Goal: Transaction & Acquisition: Purchase product/service

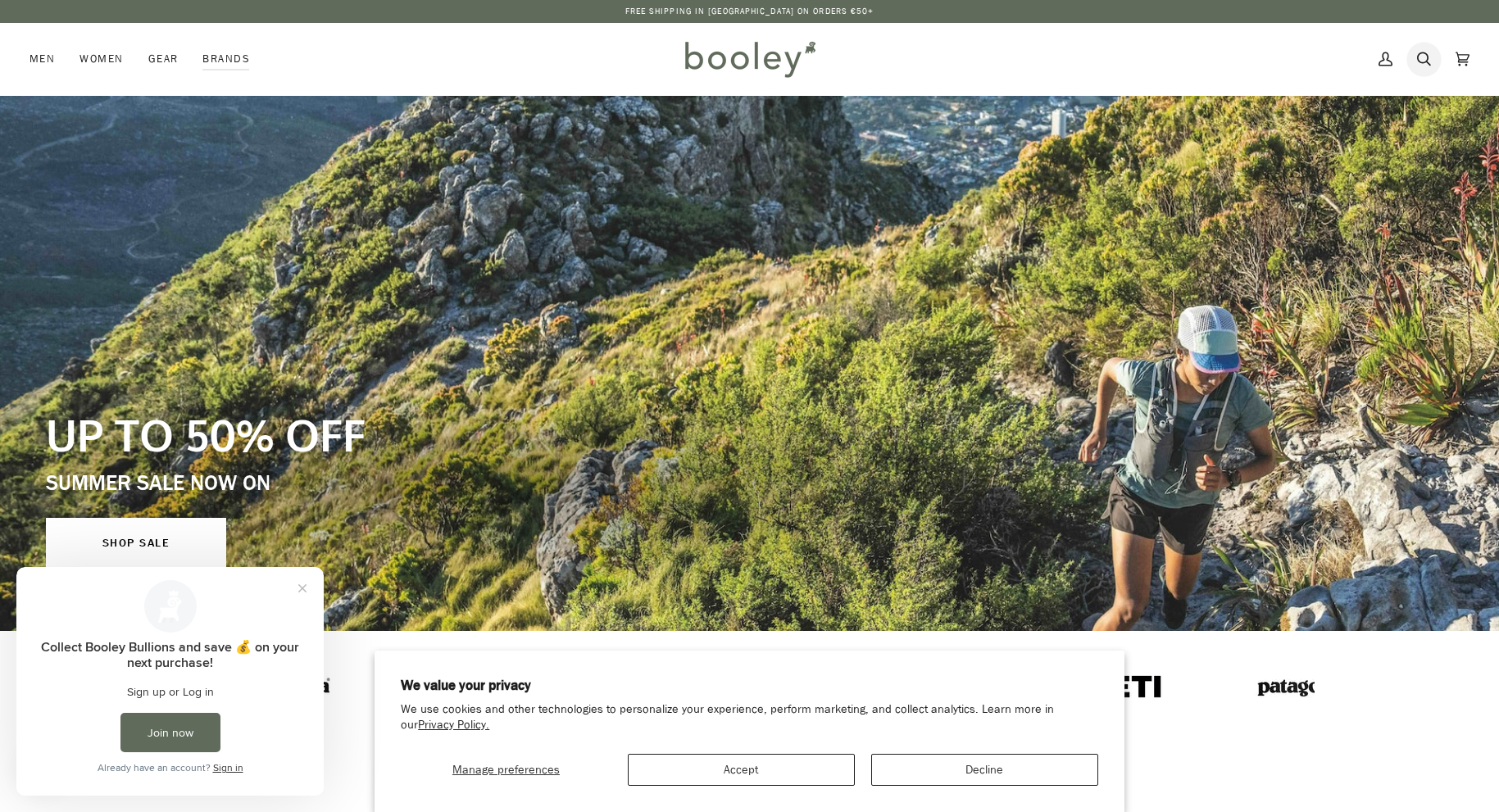
click at [1423, 65] on icon at bounding box center [1424, 58] width 14 height 24
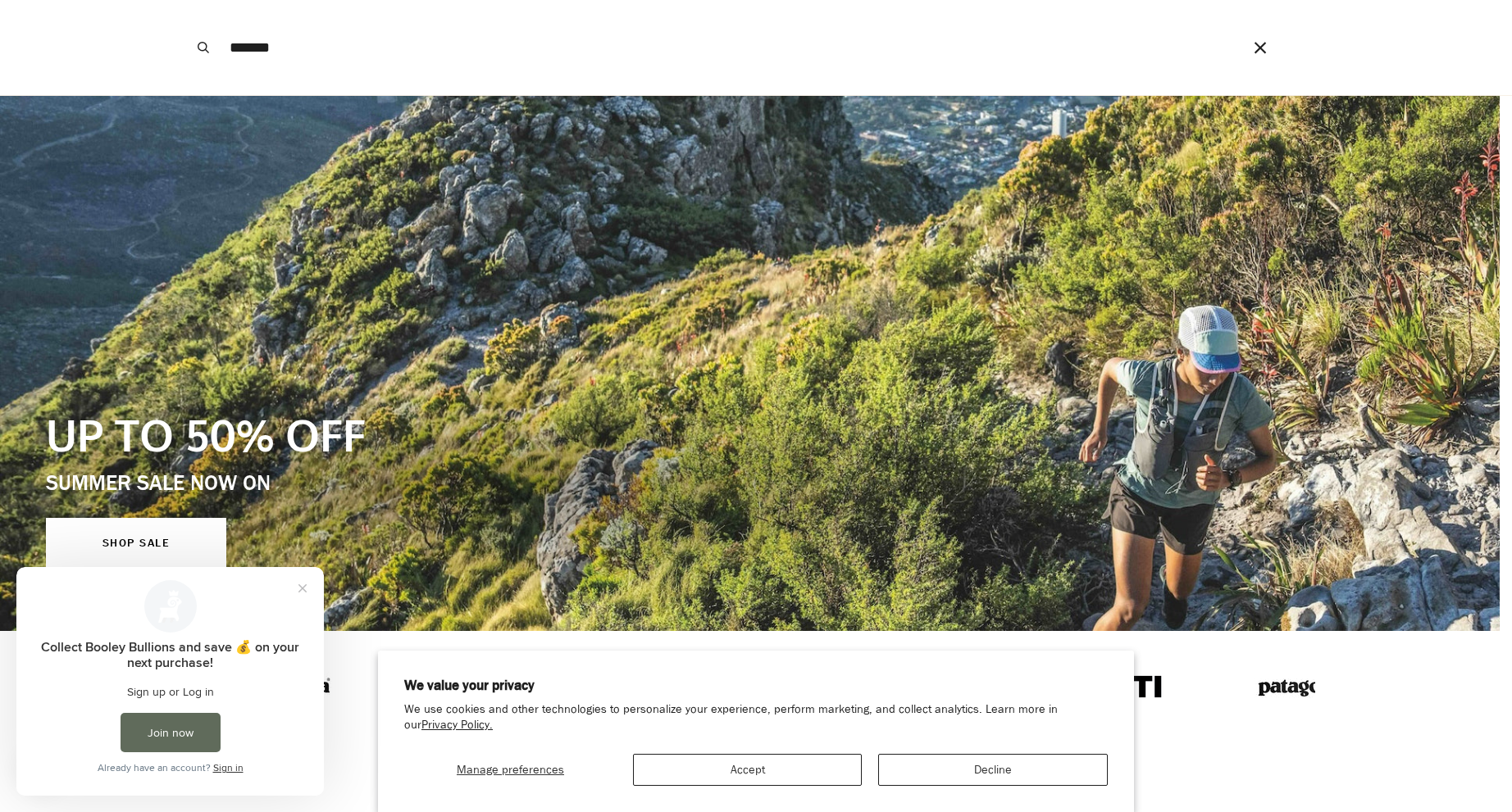
type input "*******"
click at [203, 48] on button "Search" at bounding box center [203, 48] width 36 height 95
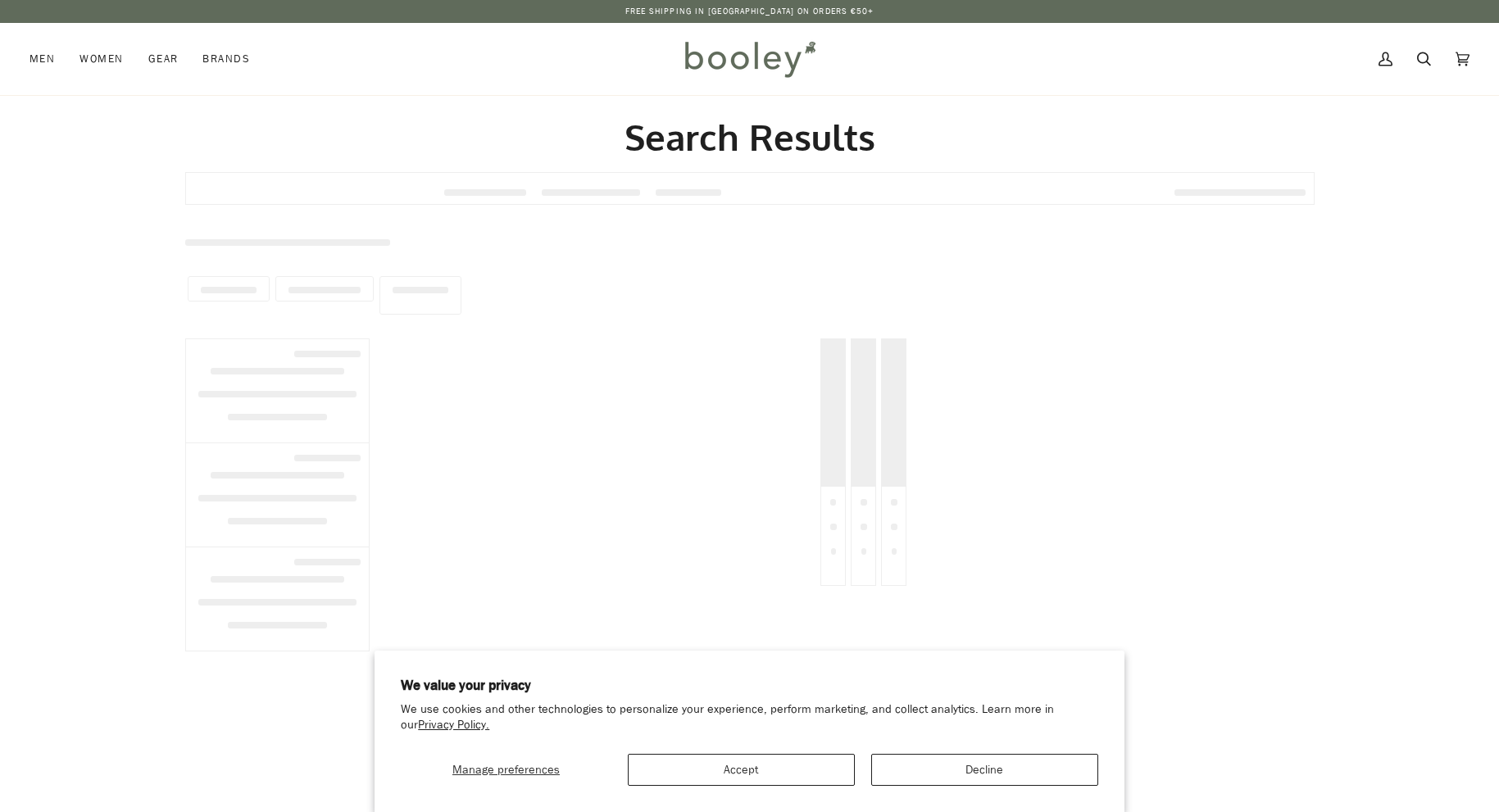
type input "*******"
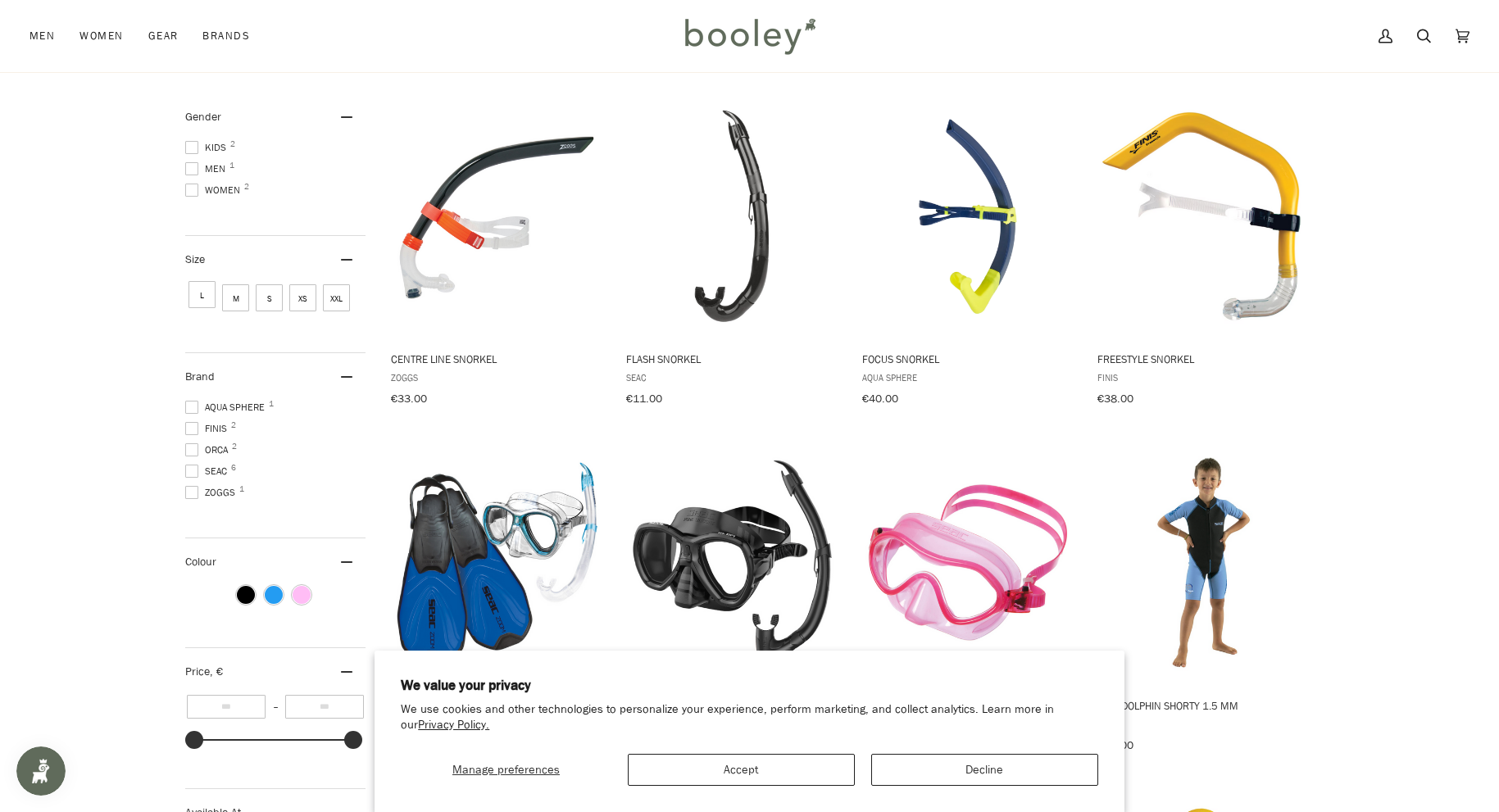
scroll to position [183, 0]
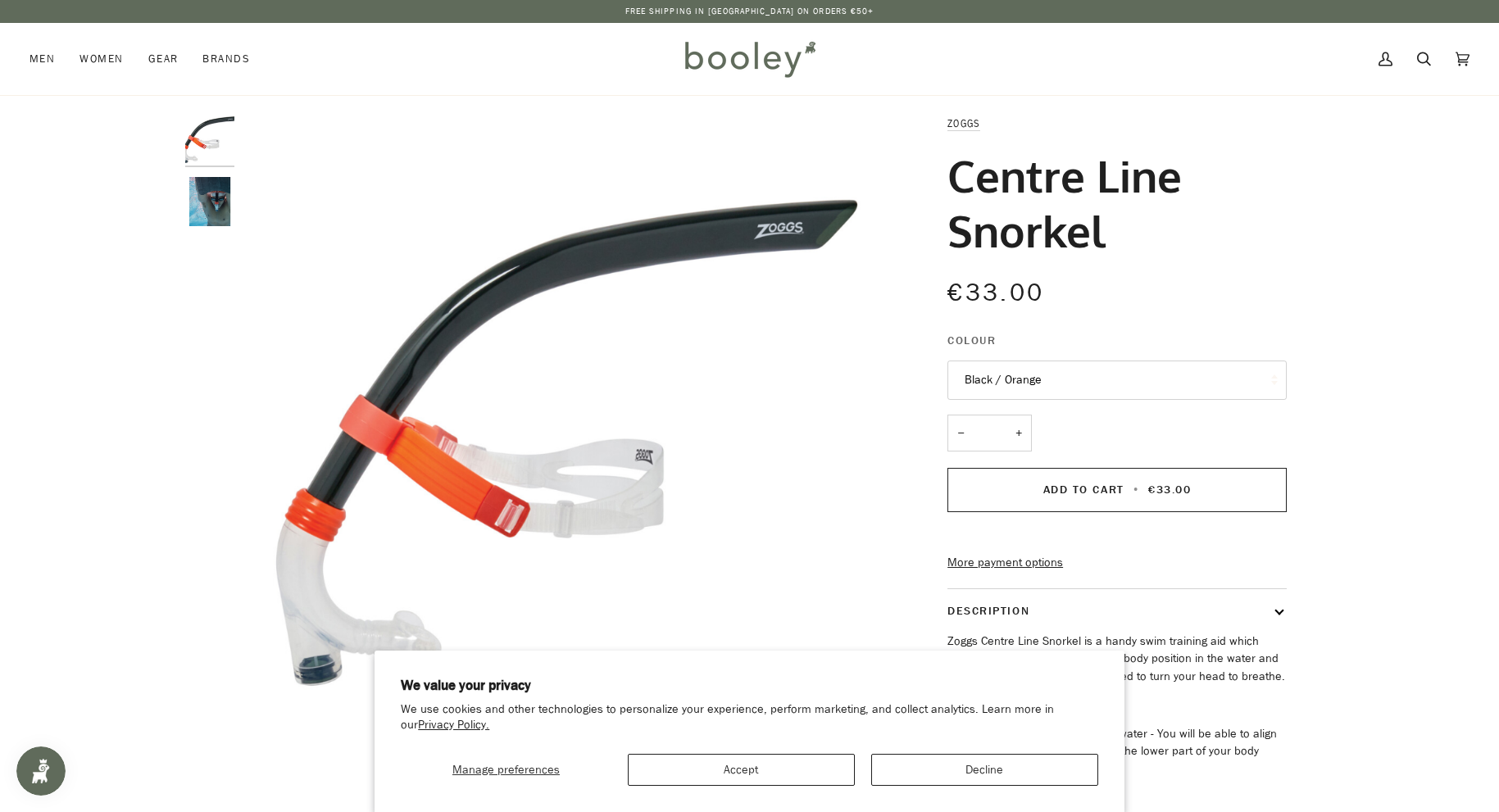
click at [182, 198] on div "Zoom Zoom Previous Next" at bounding box center [750, 507] width 1189 height 787
click at [200, 201] on img "Zoggs Centre Line Snorkel Black / Orange - Booley Galway" at bounding box center [210, 201] width 49 height 49
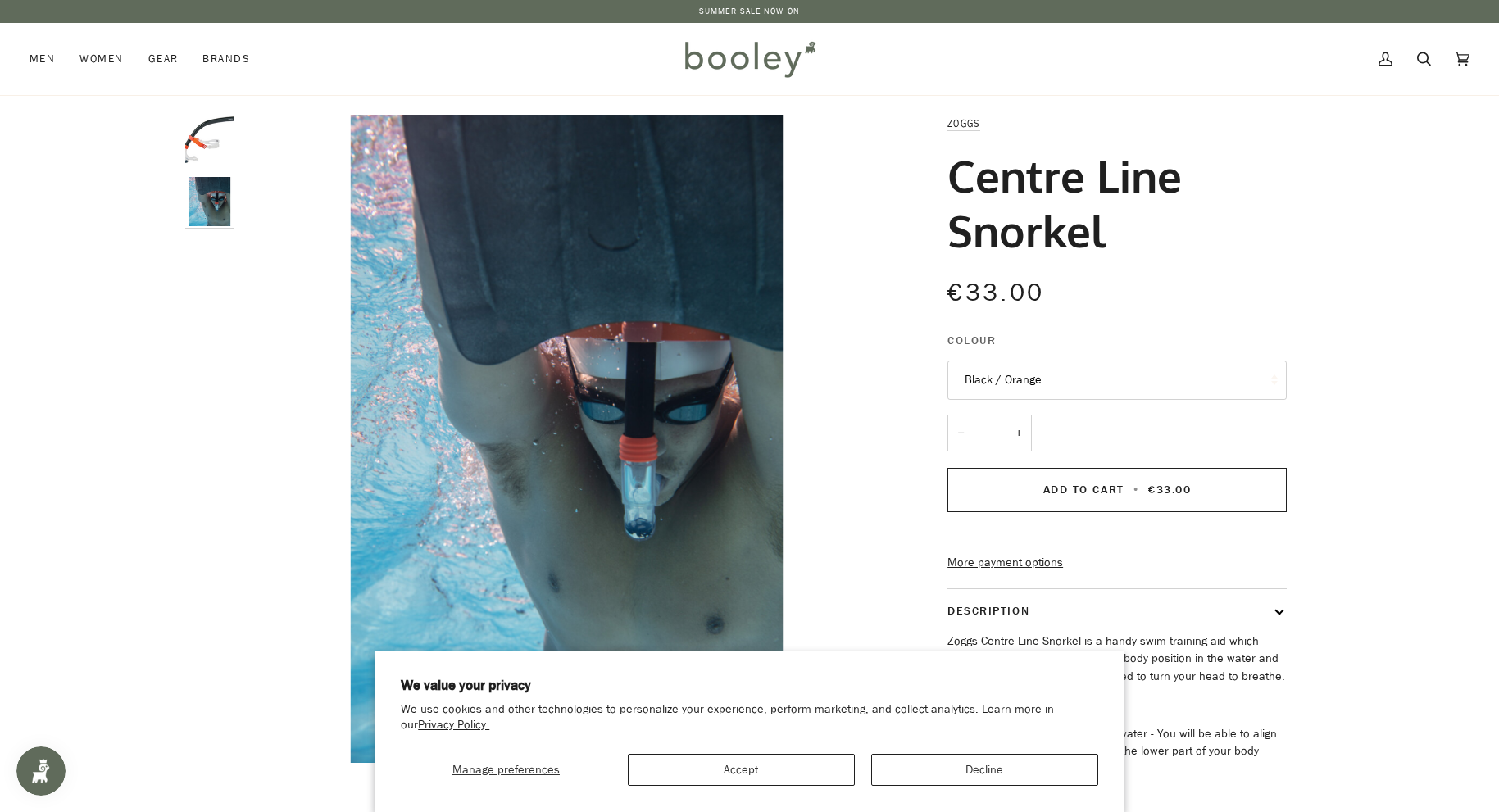
click at [209, 140] on img "Zoggs Centre Line Snorkel Black / Orange - Booley Galway" at bounding box center [210, 139] width 49 height 49
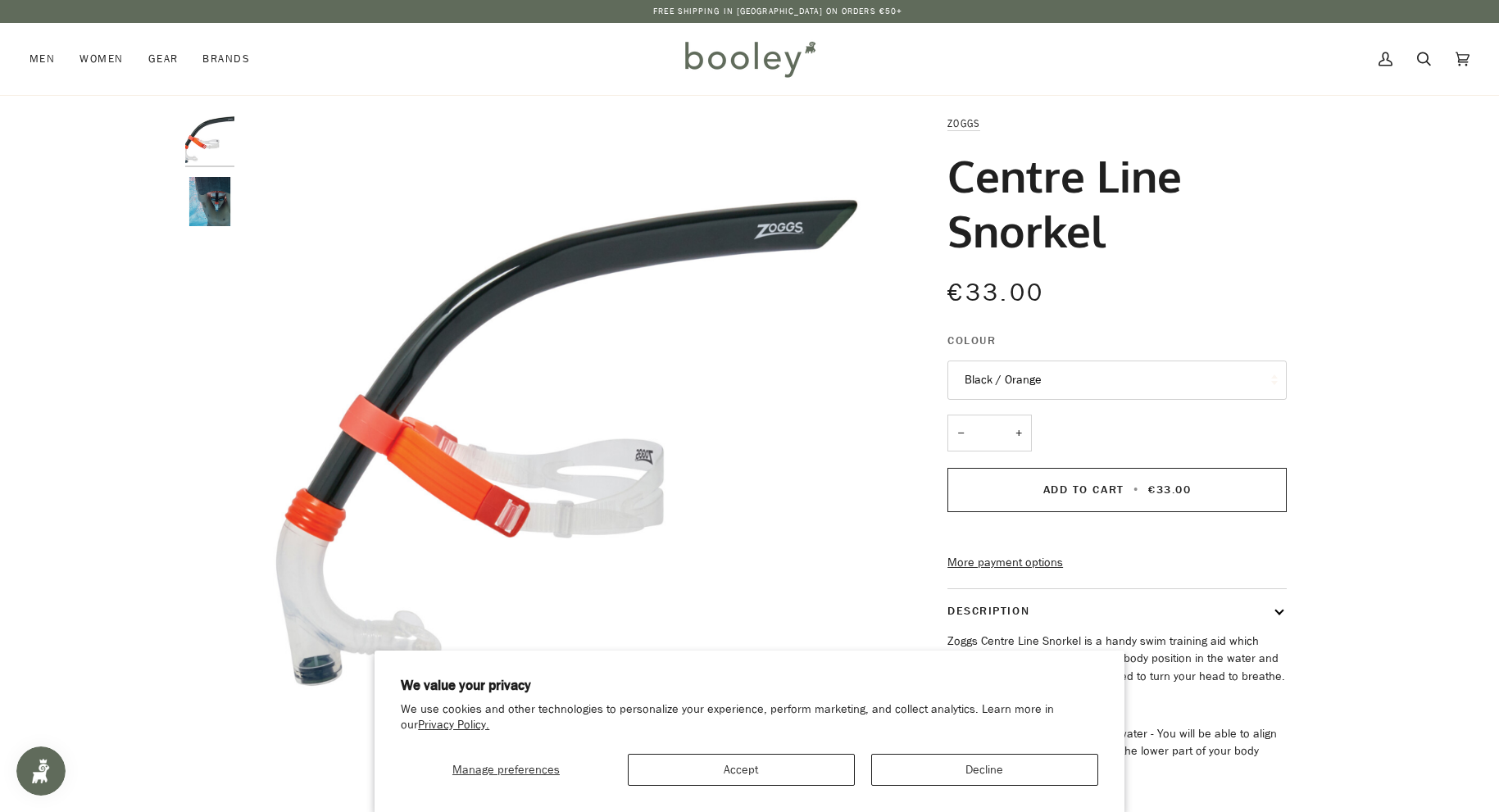
click at [198, 198] on img "Zoggs Centre Line Snorkel Black / Orange - Booley Galway" at bounding box center [210, 201] width 49 height 49
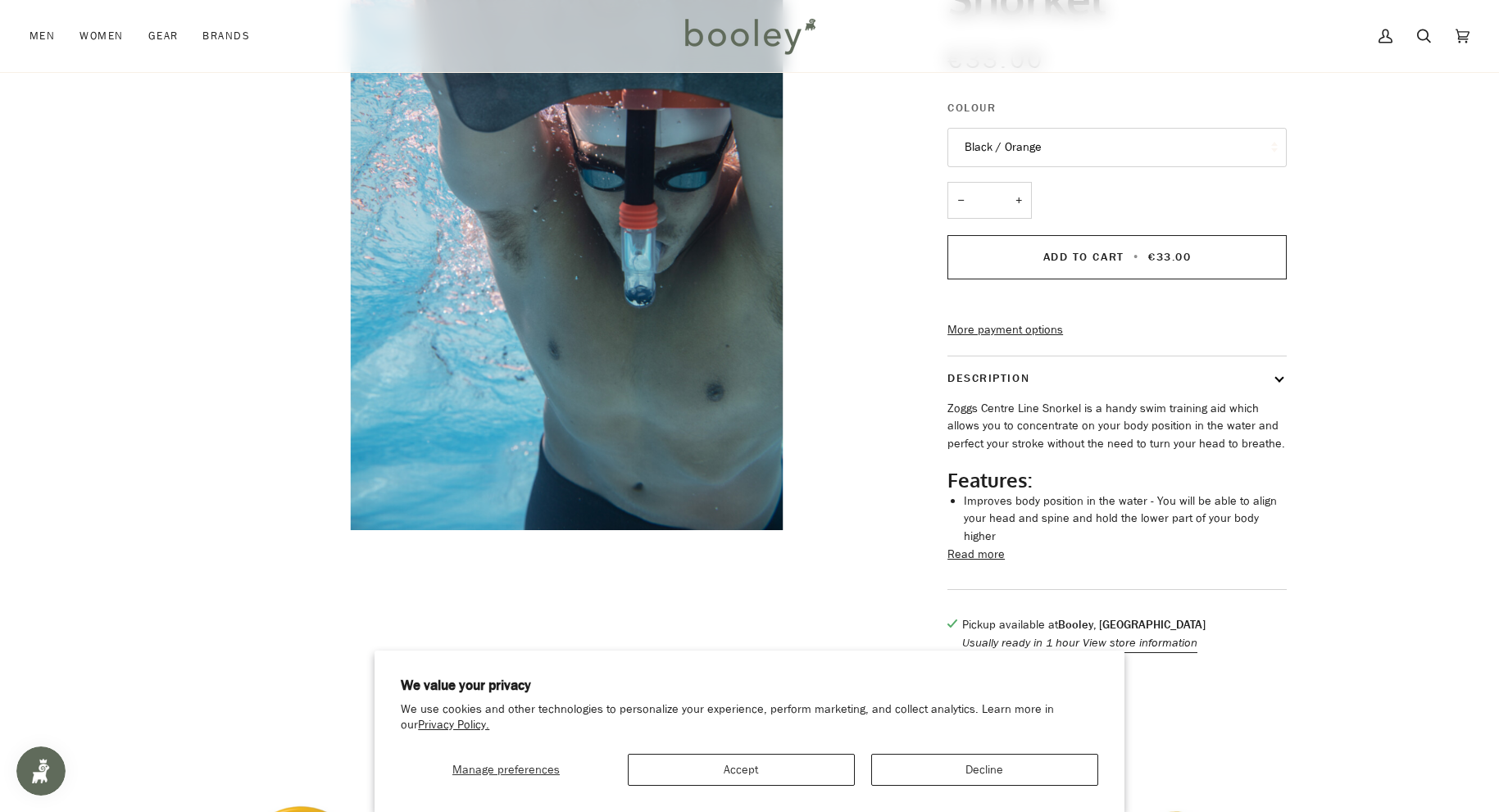
scroll to position [343, 0]
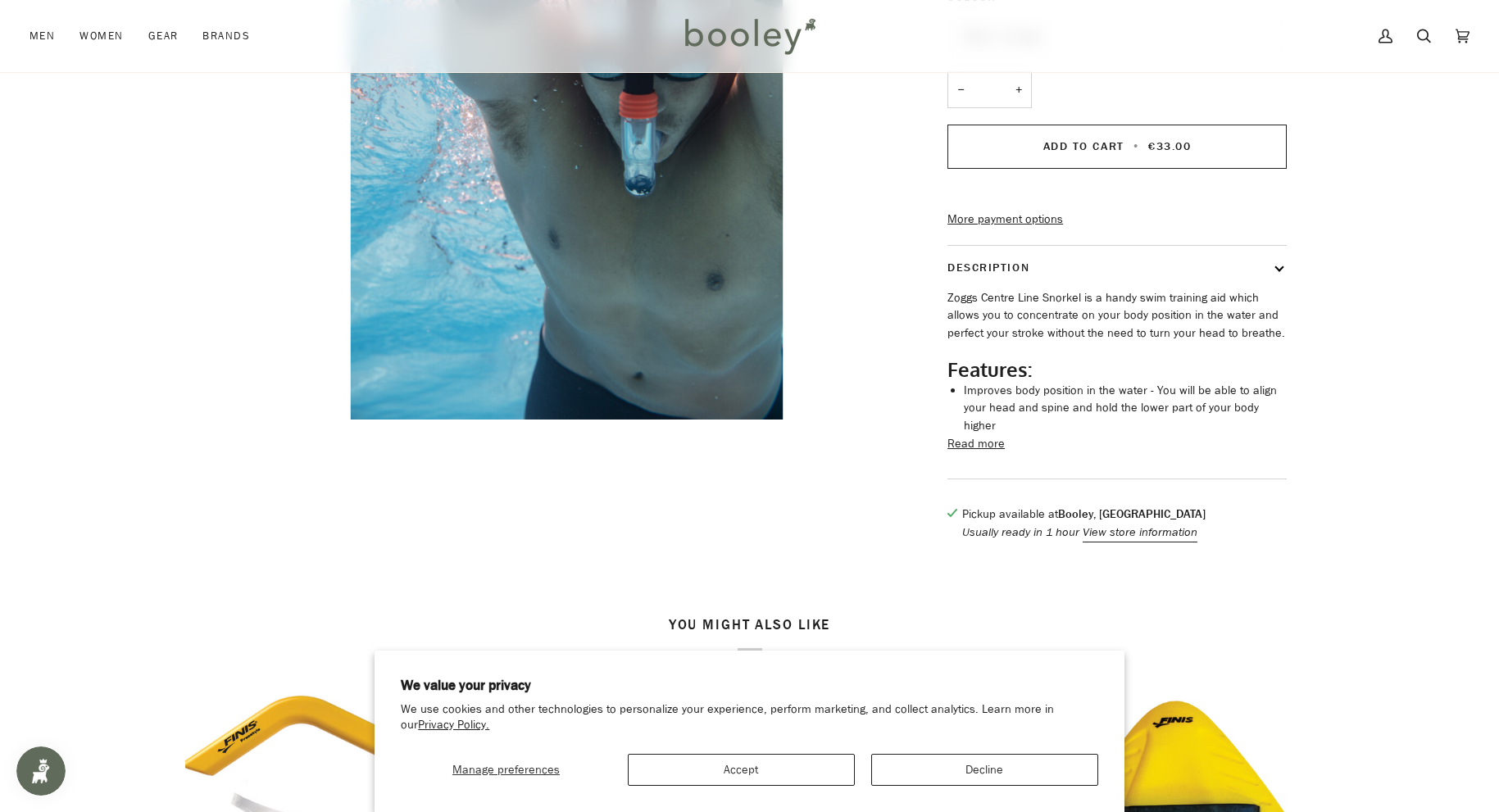
click at [971, 447] on button "Read more" at bounding box center [976, 444] width 57 height 18
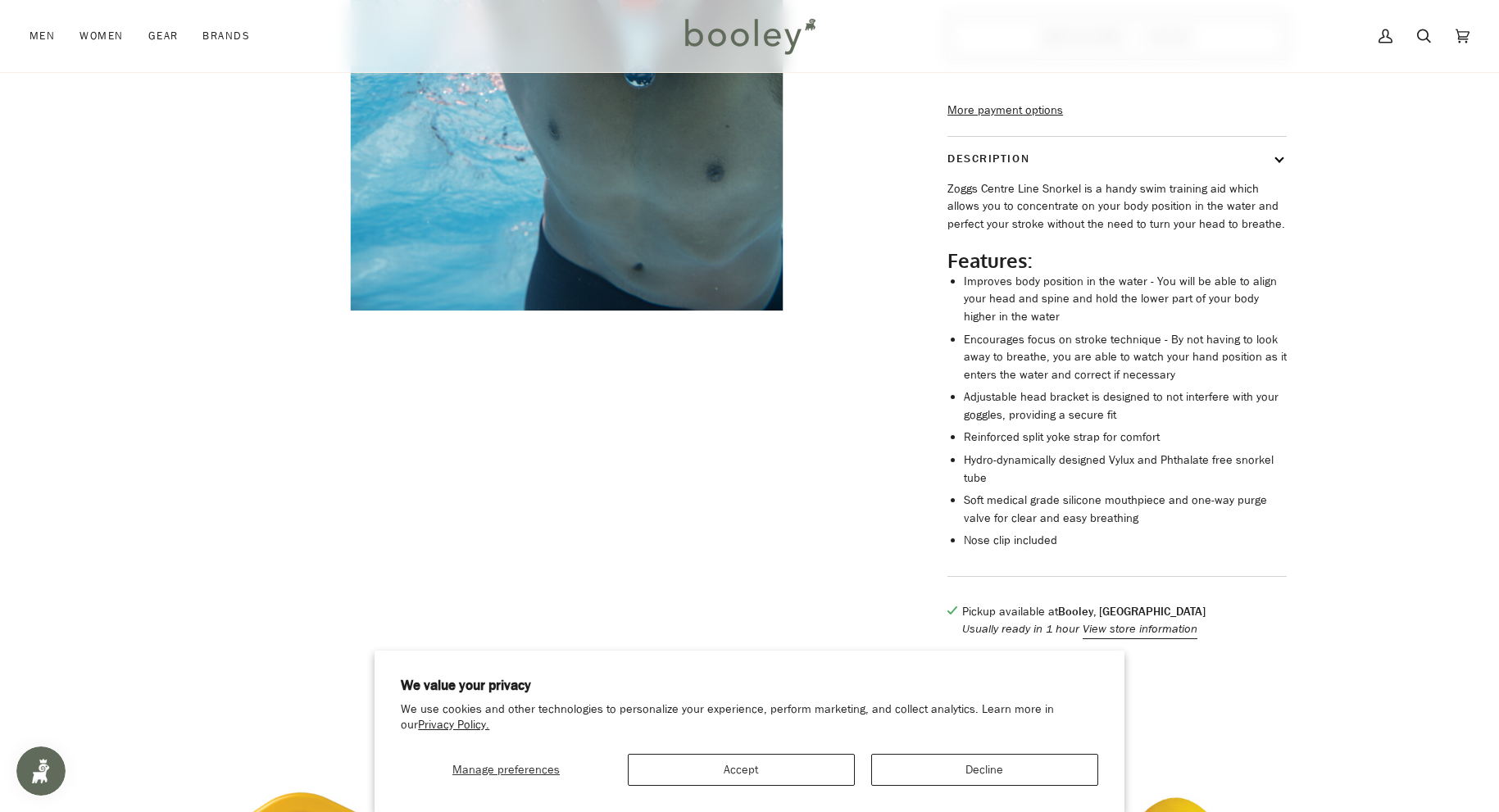
scroll to position [0, 0]
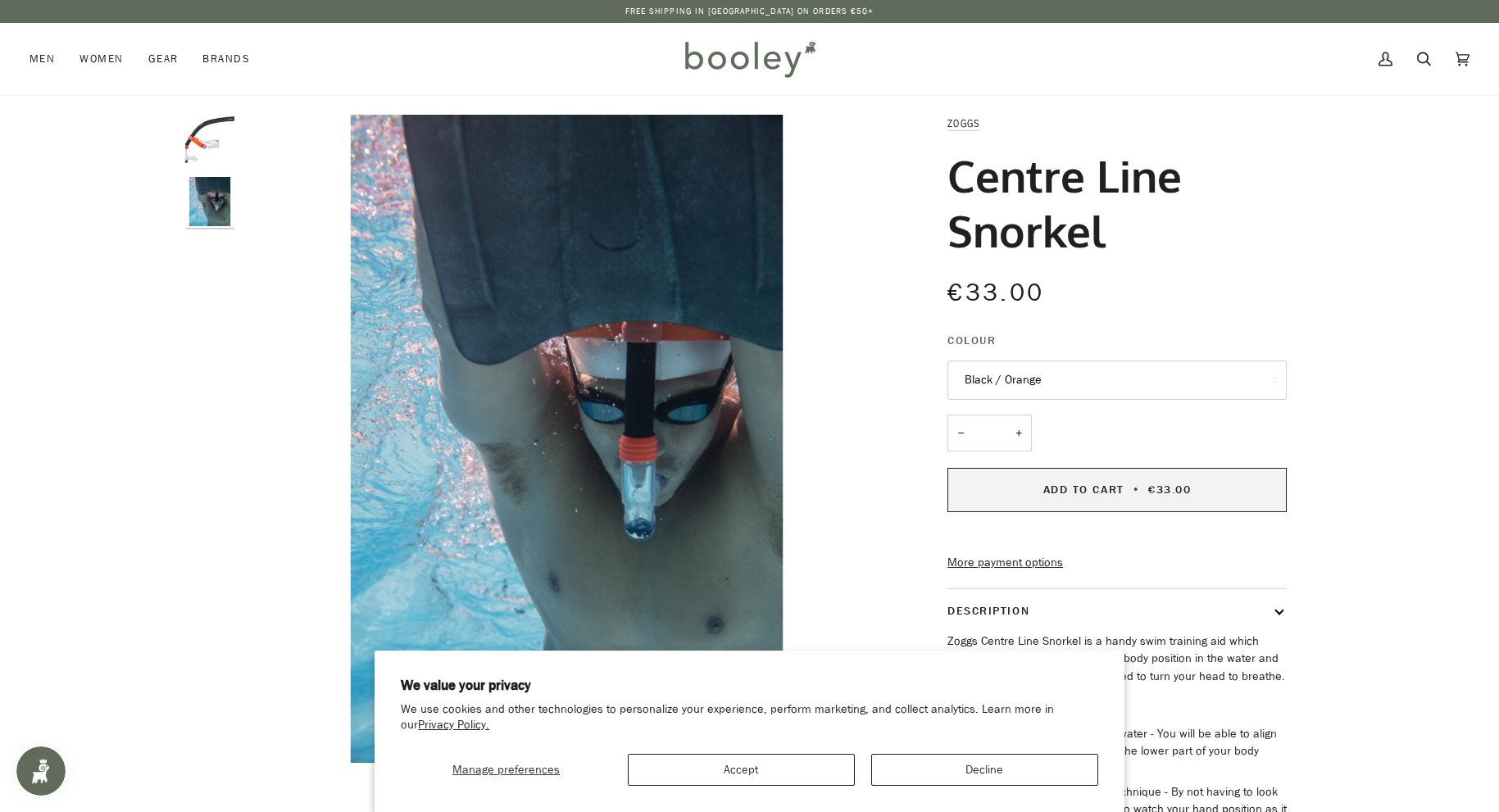
click at [1166, 492] on span "€33.00" at bounding box center [1169, 490] width 43 height 16
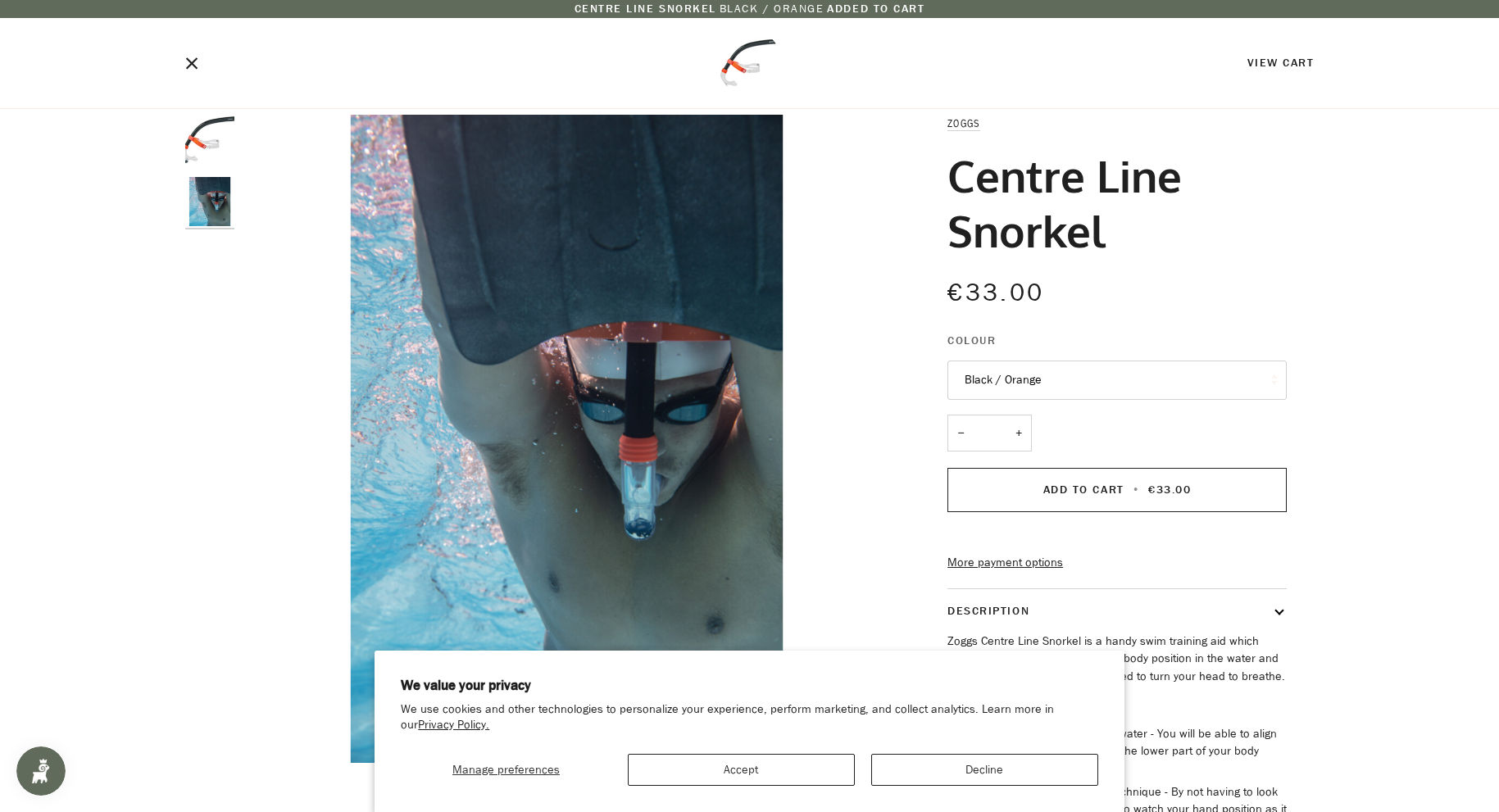
click at [190, 68] on icon "Close" at bounding box center [192, 63] width 14 height 14
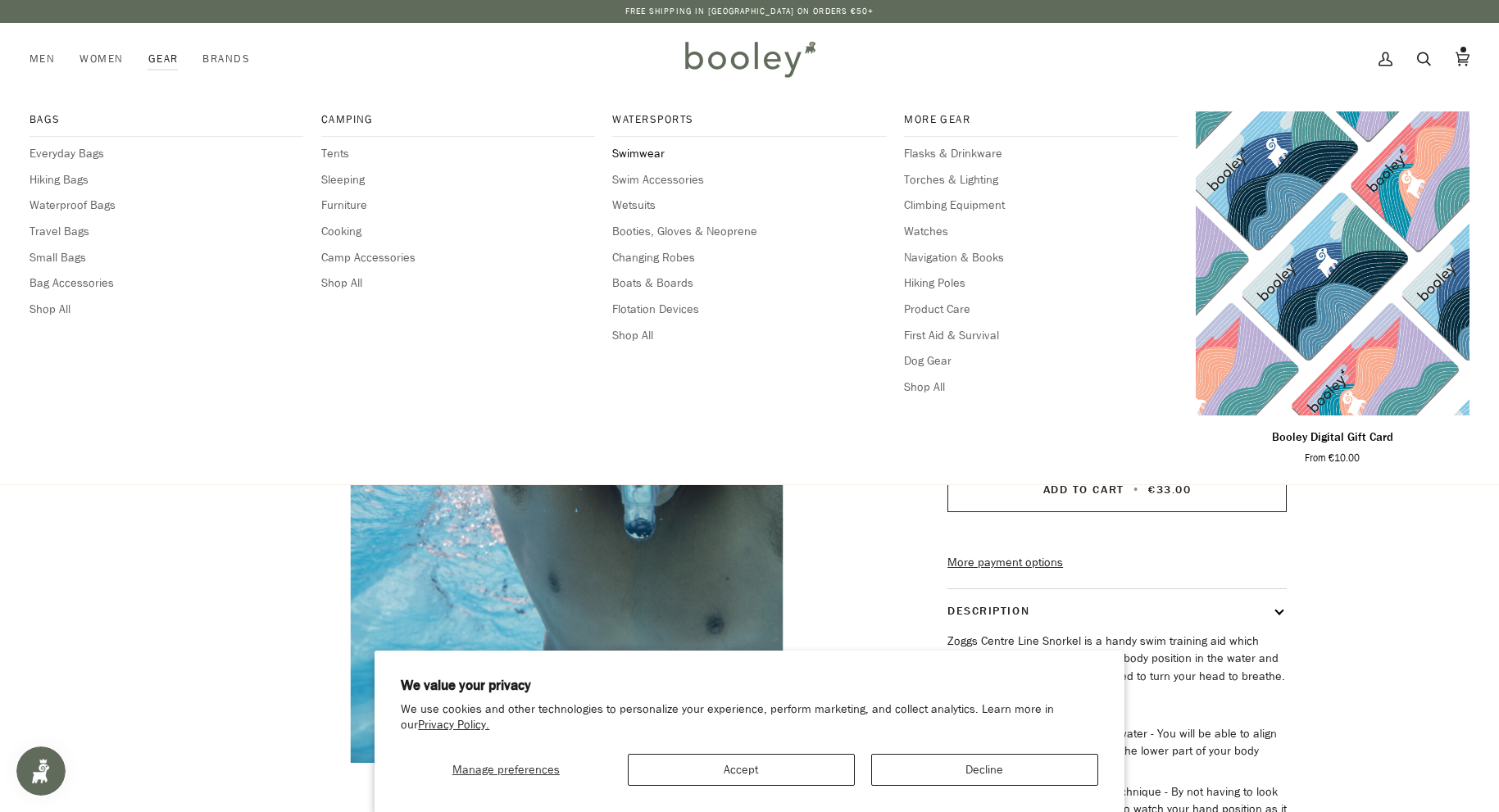
click at [647, 150] on span "Swimwear" at bounding box center [749, 154] width 274 height 18
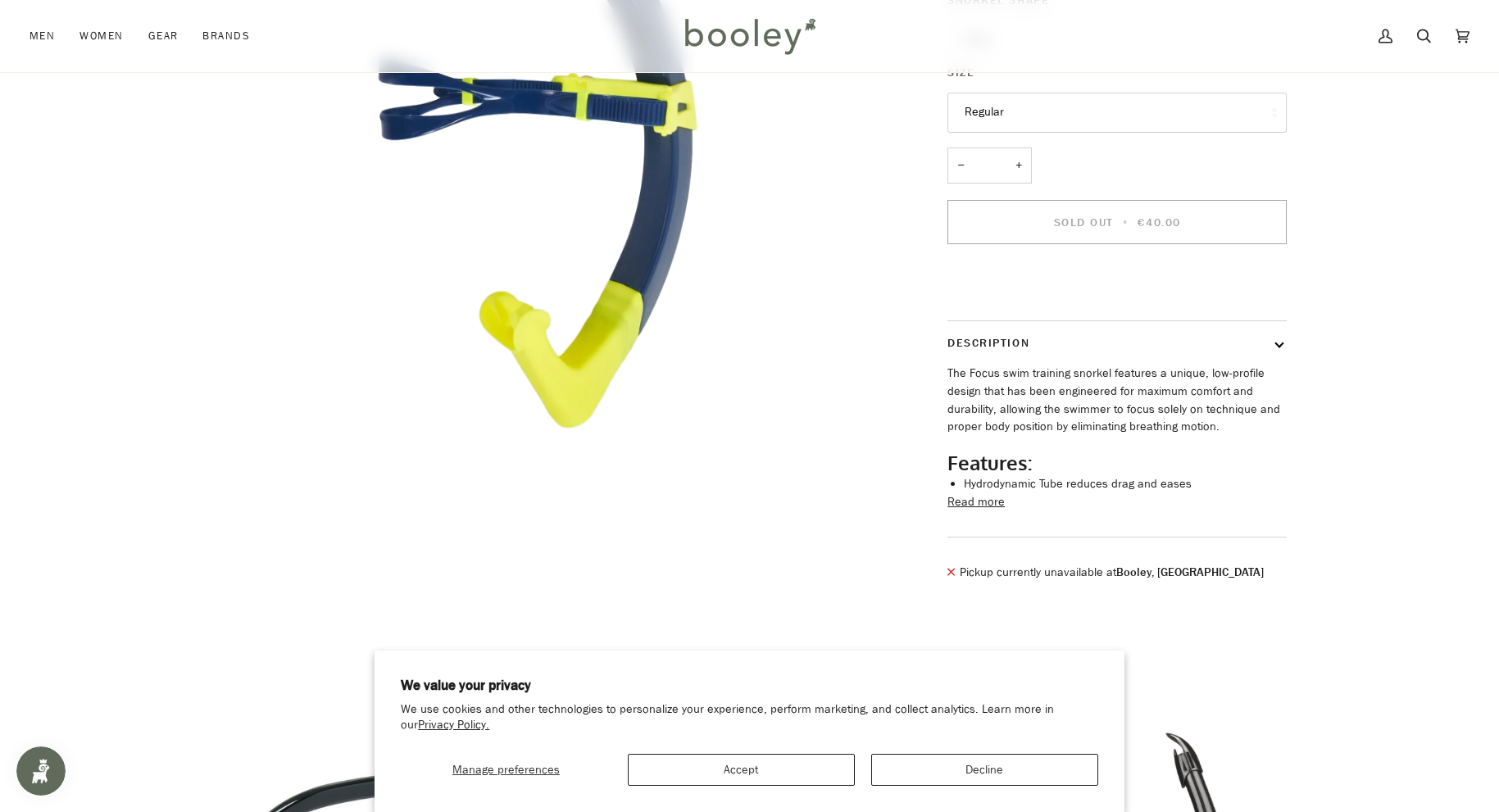
scroll to position [472, 0]
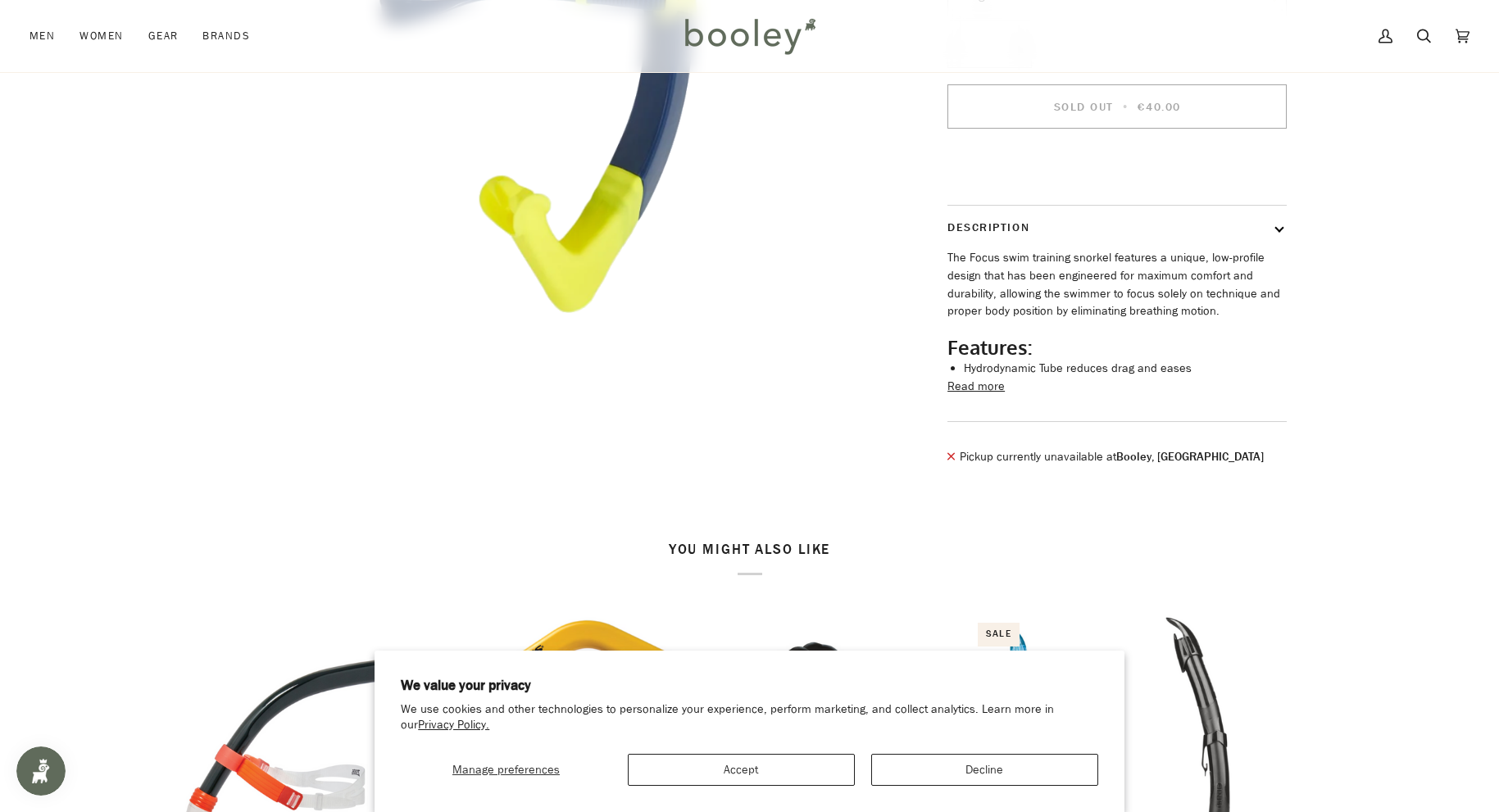
click at [988, 396] on button "Read more" at bounding box center [976, 386] width 57 height 18
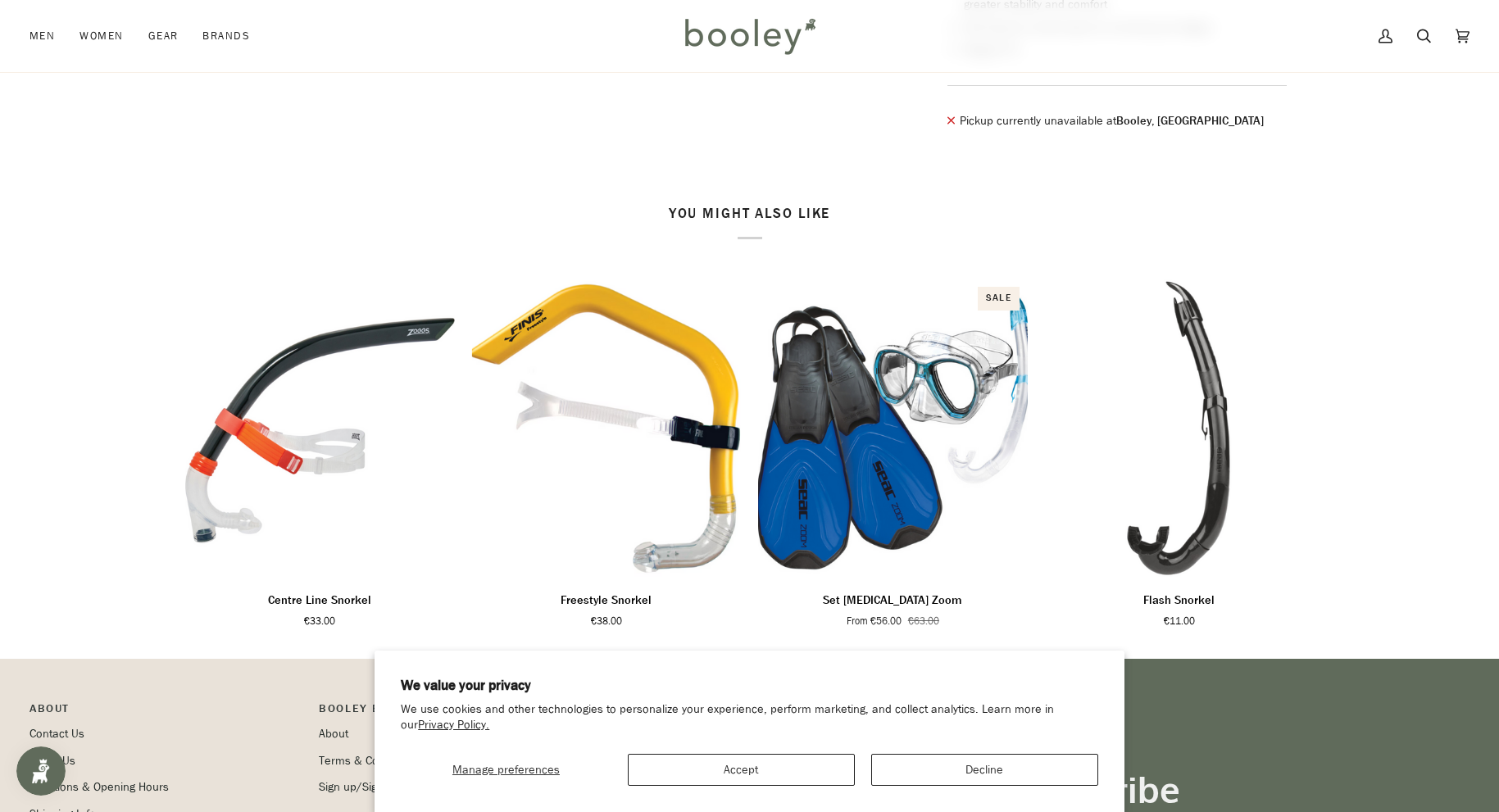
scroll to position [437, 0]
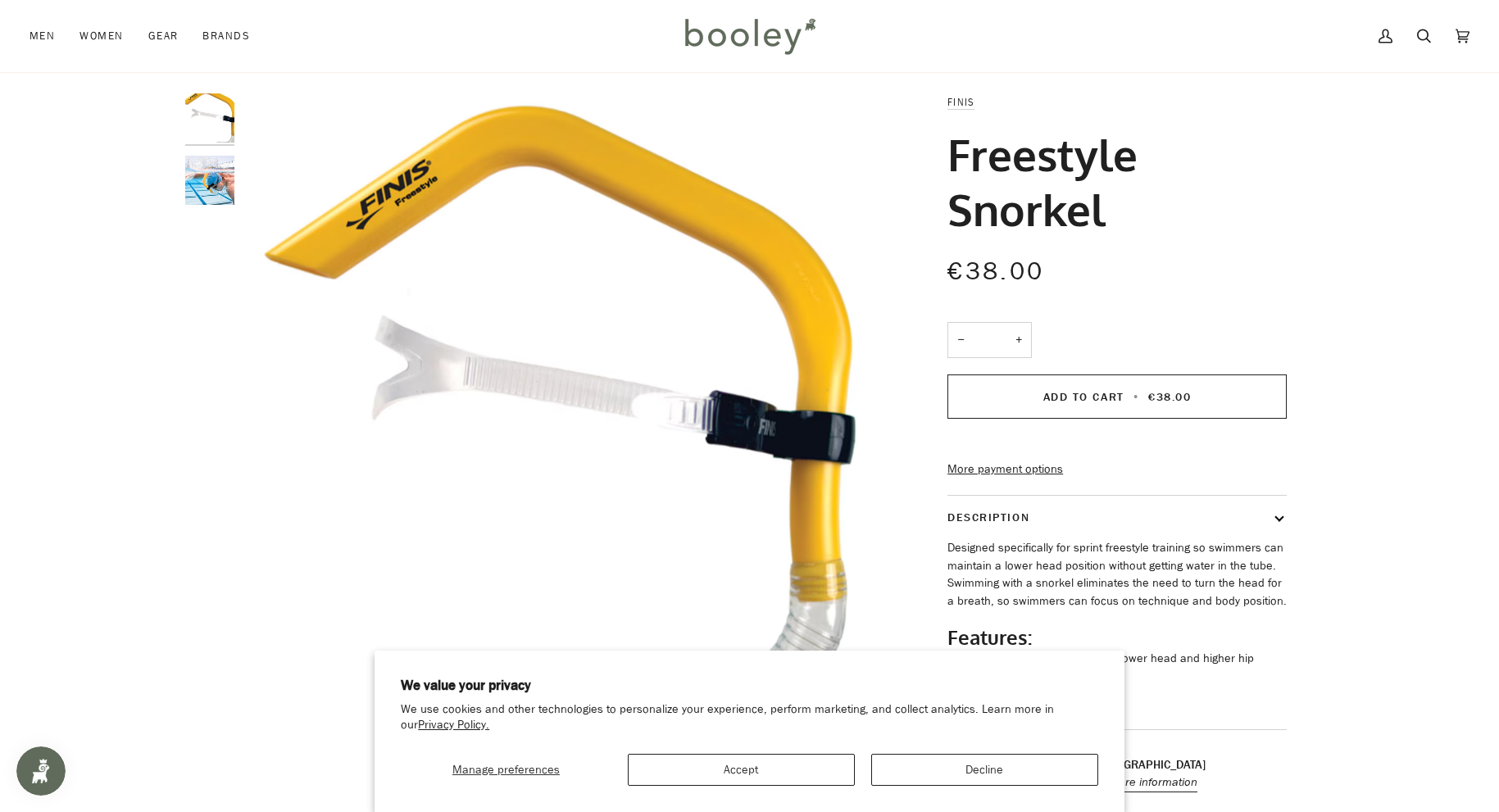
scroll to position [77, 0]
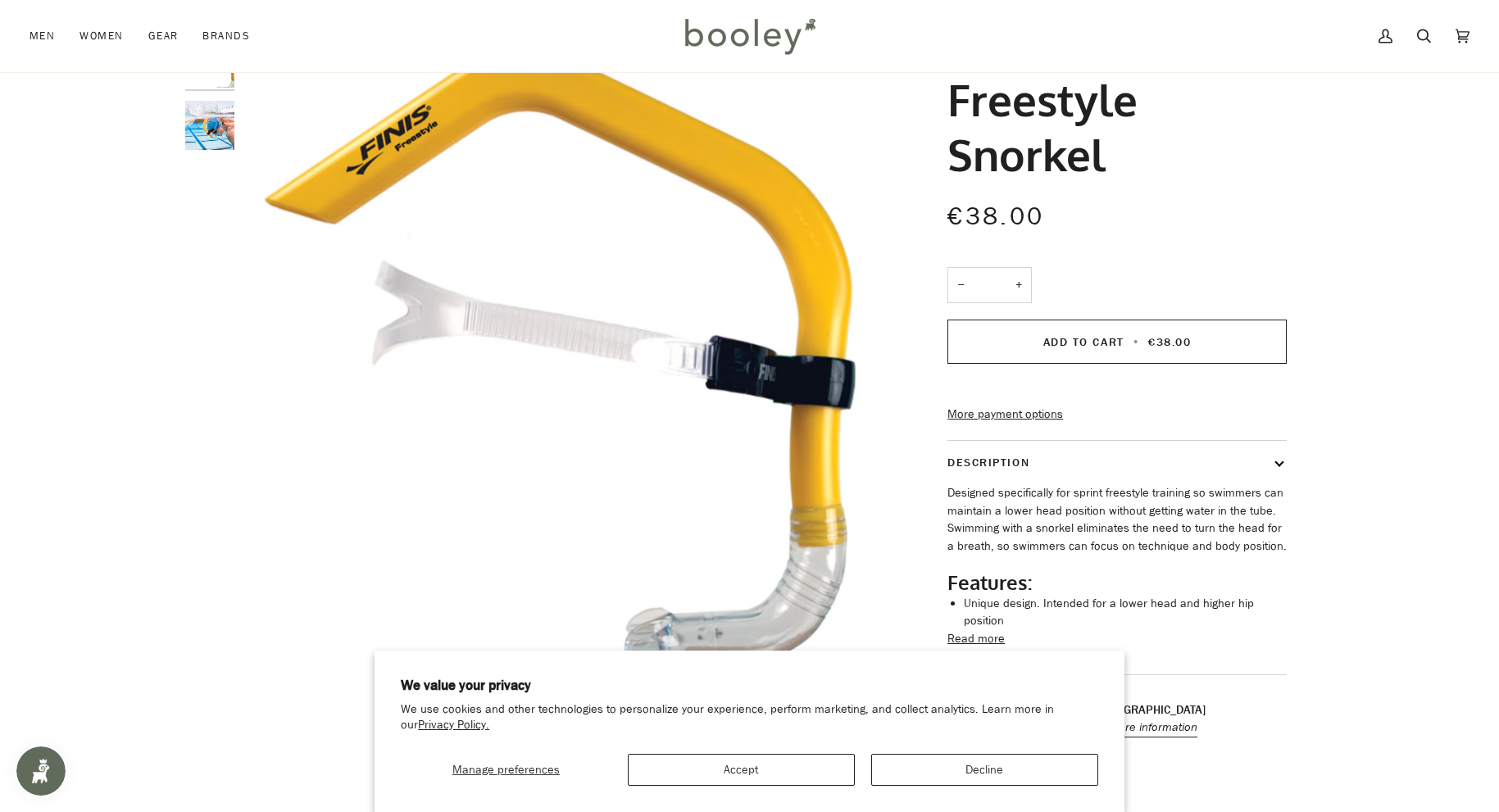
click at [220, 131] on img "Finis Freestyle Snorkel - Booley Galway" at bounding box center [210, 125] width 49 height 49
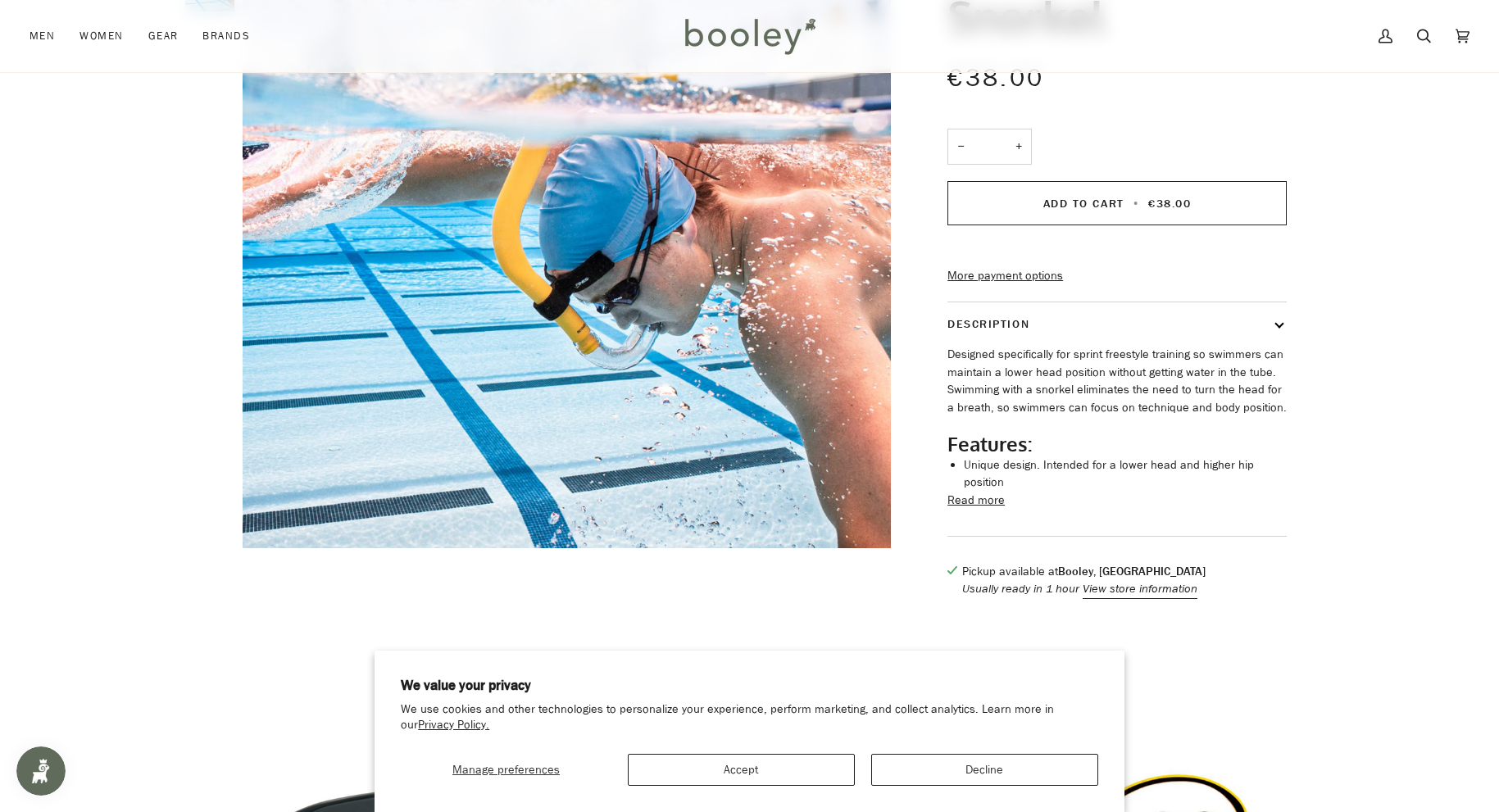
scroll to position [318, 0]
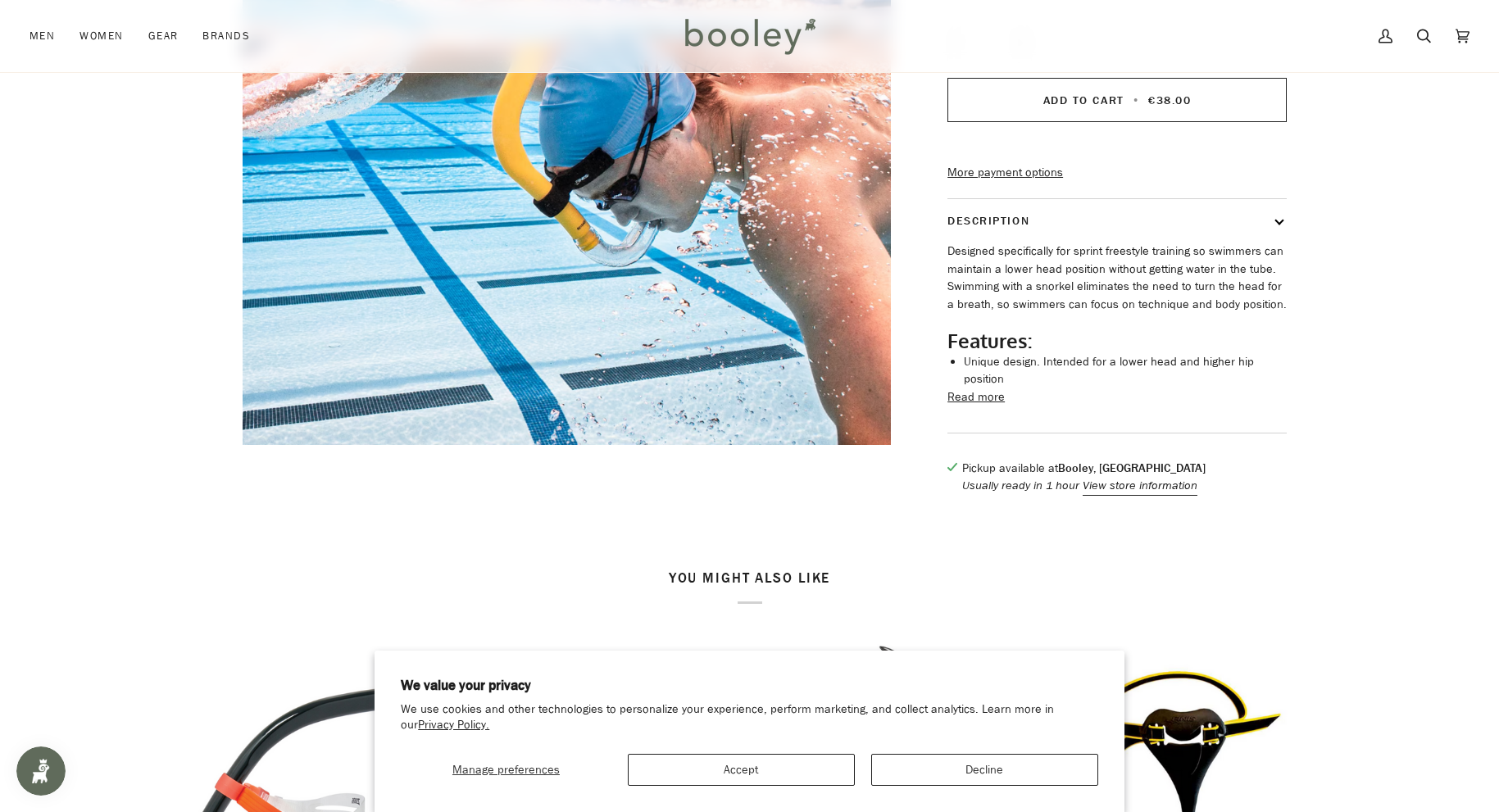
click at [983, 401] on button "Read more" at bounding box center [976, 397] width 57 height 18
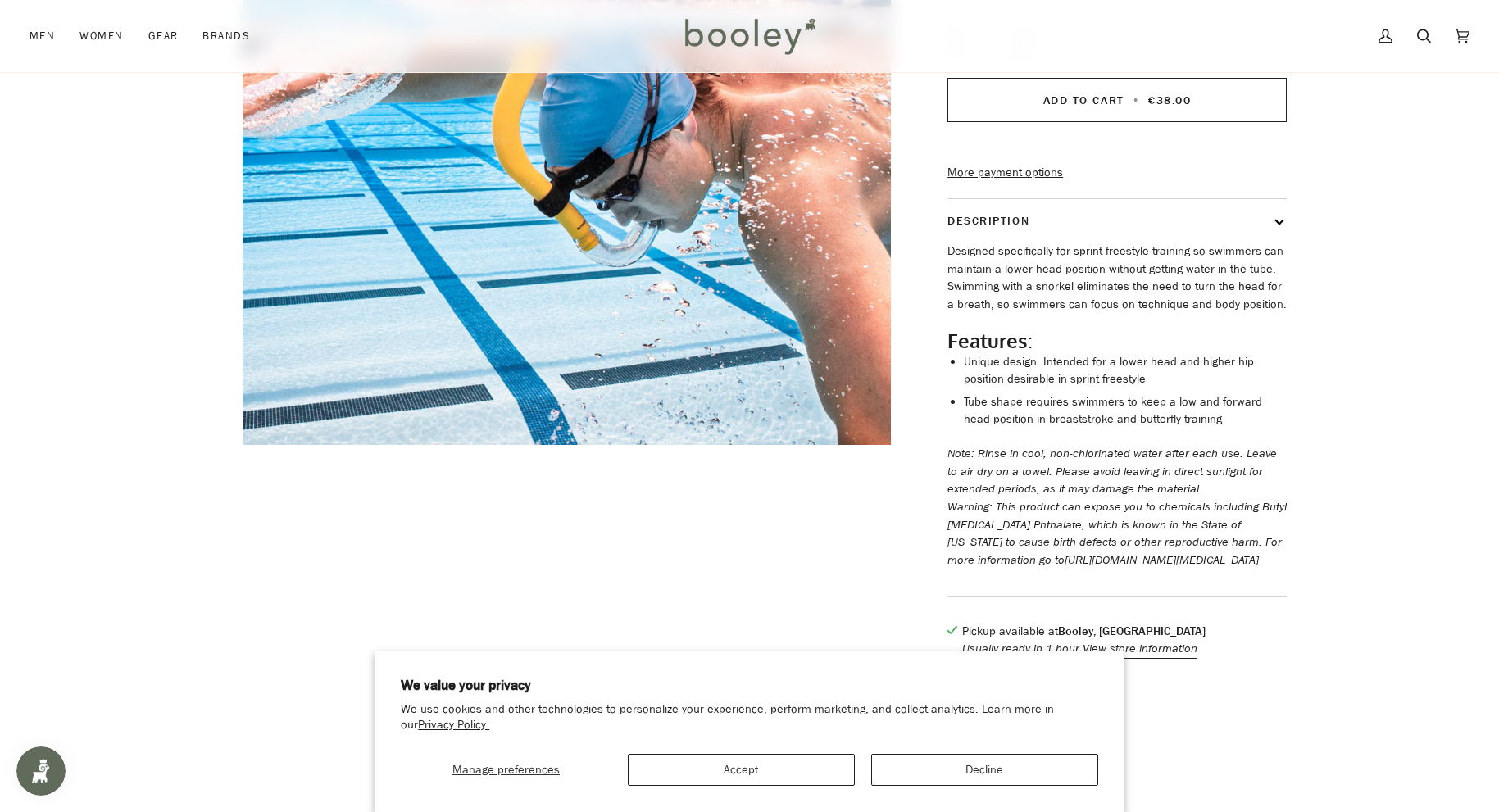
scroll to position [203, 0]
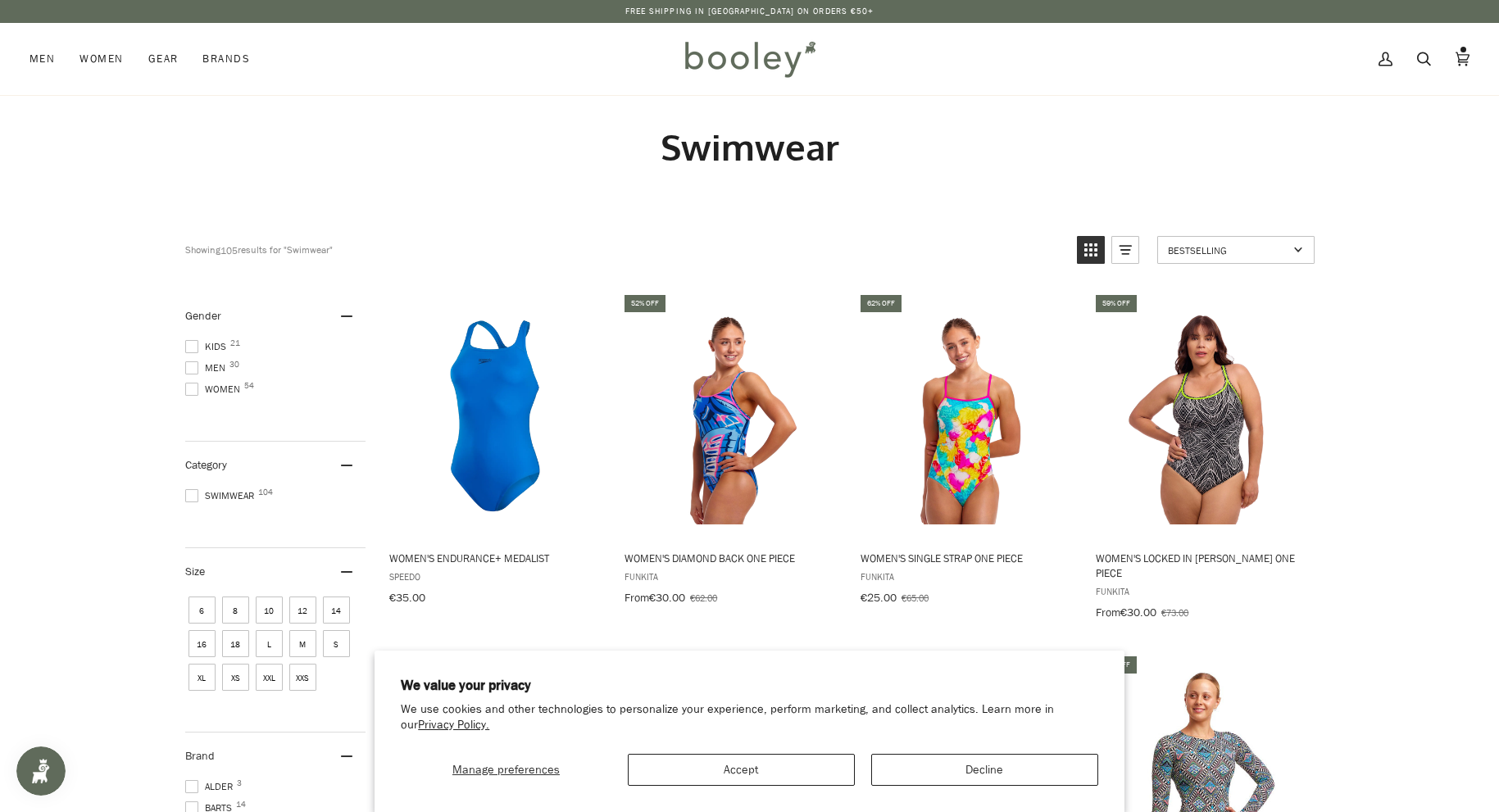
click at [193, 366] on span at bounding box center [192, 369] width 14 height 14
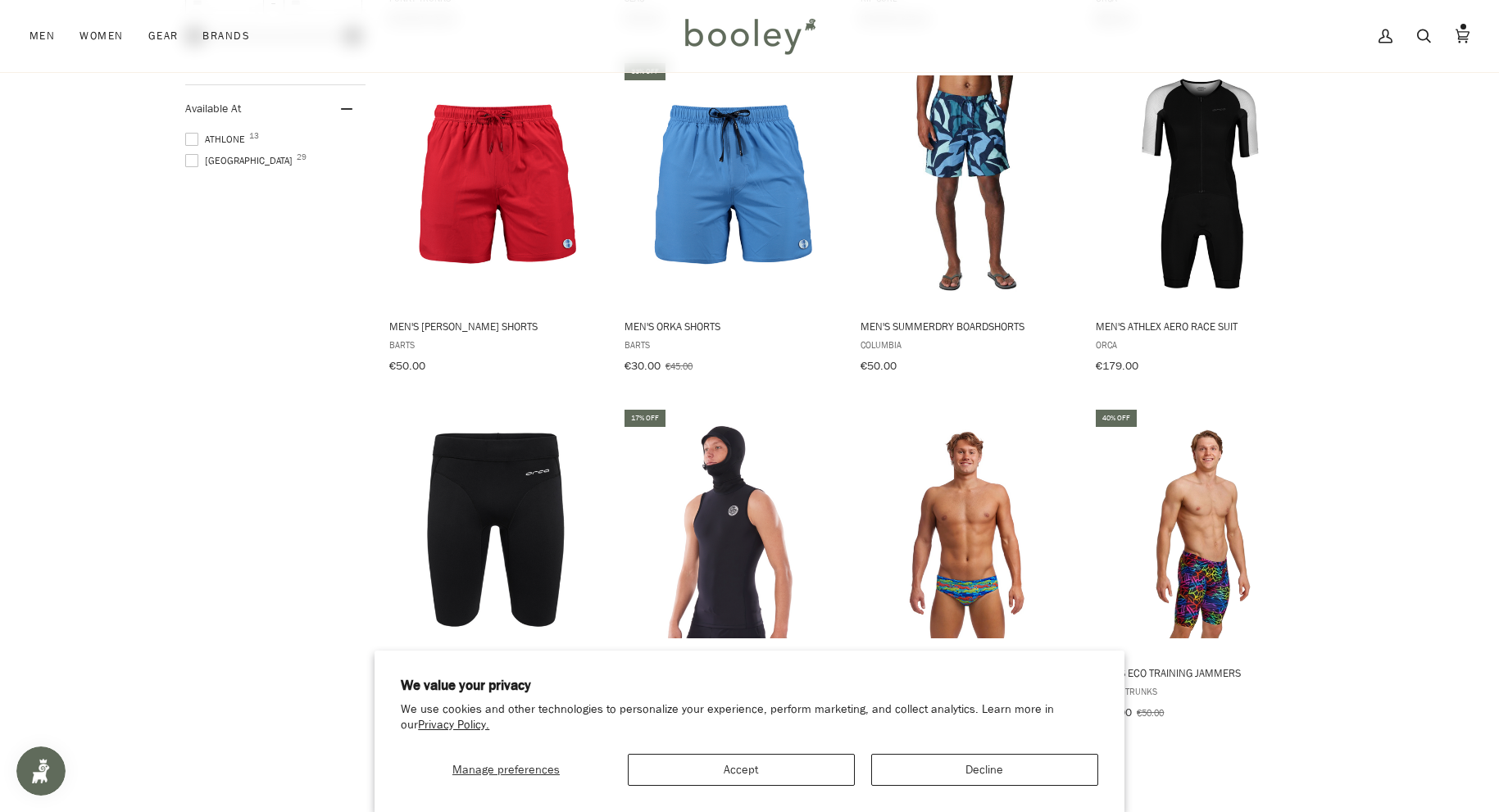
scroll to position [1446, 0]
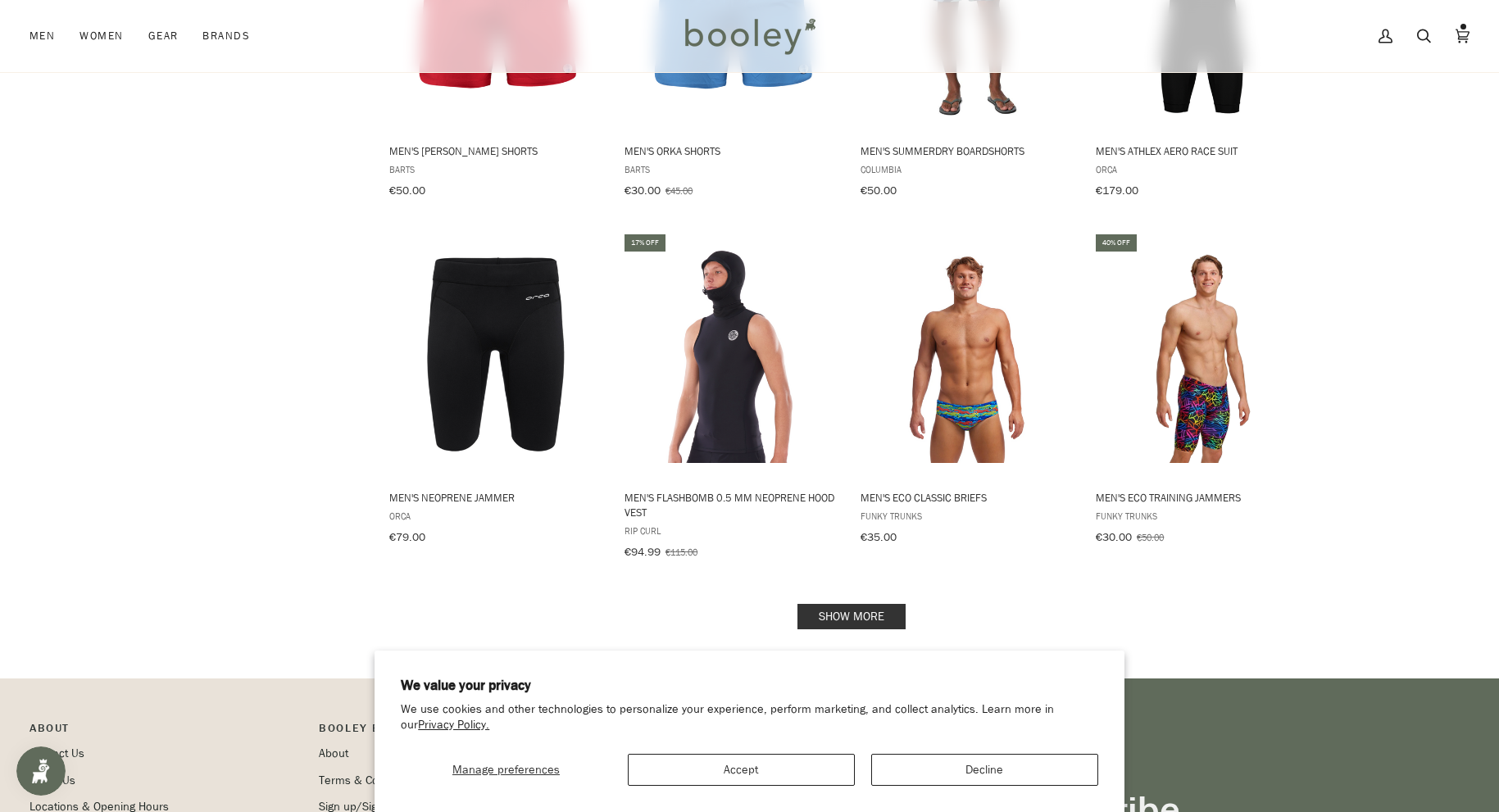
click at [865, 607] on link "Show more" at bounding box center [852, 617] width 109 height 25
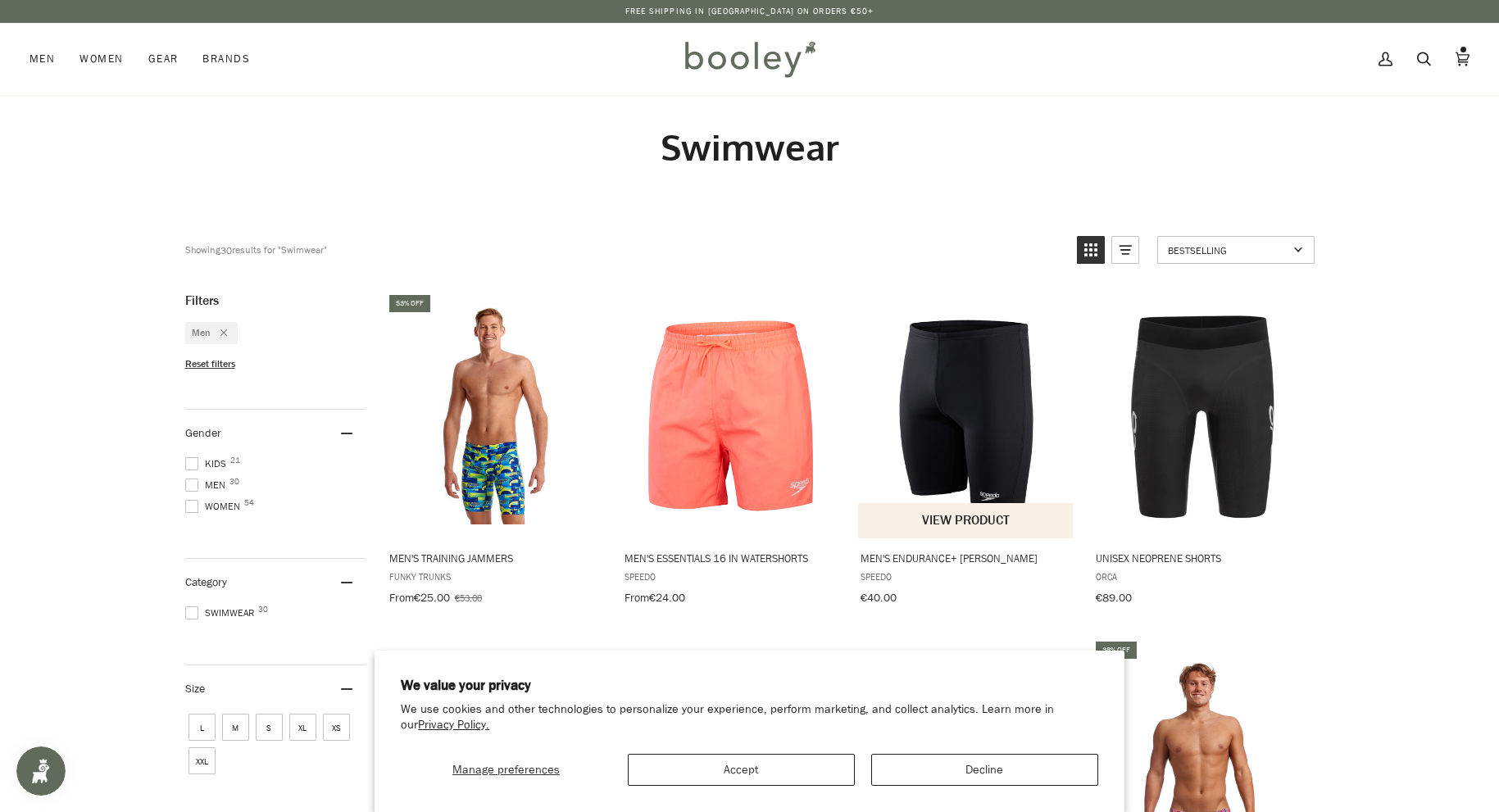
click at [969, 363] on img "Men's Endurance+ Jammer" at bounding box center [966, 416] width 217 height 217
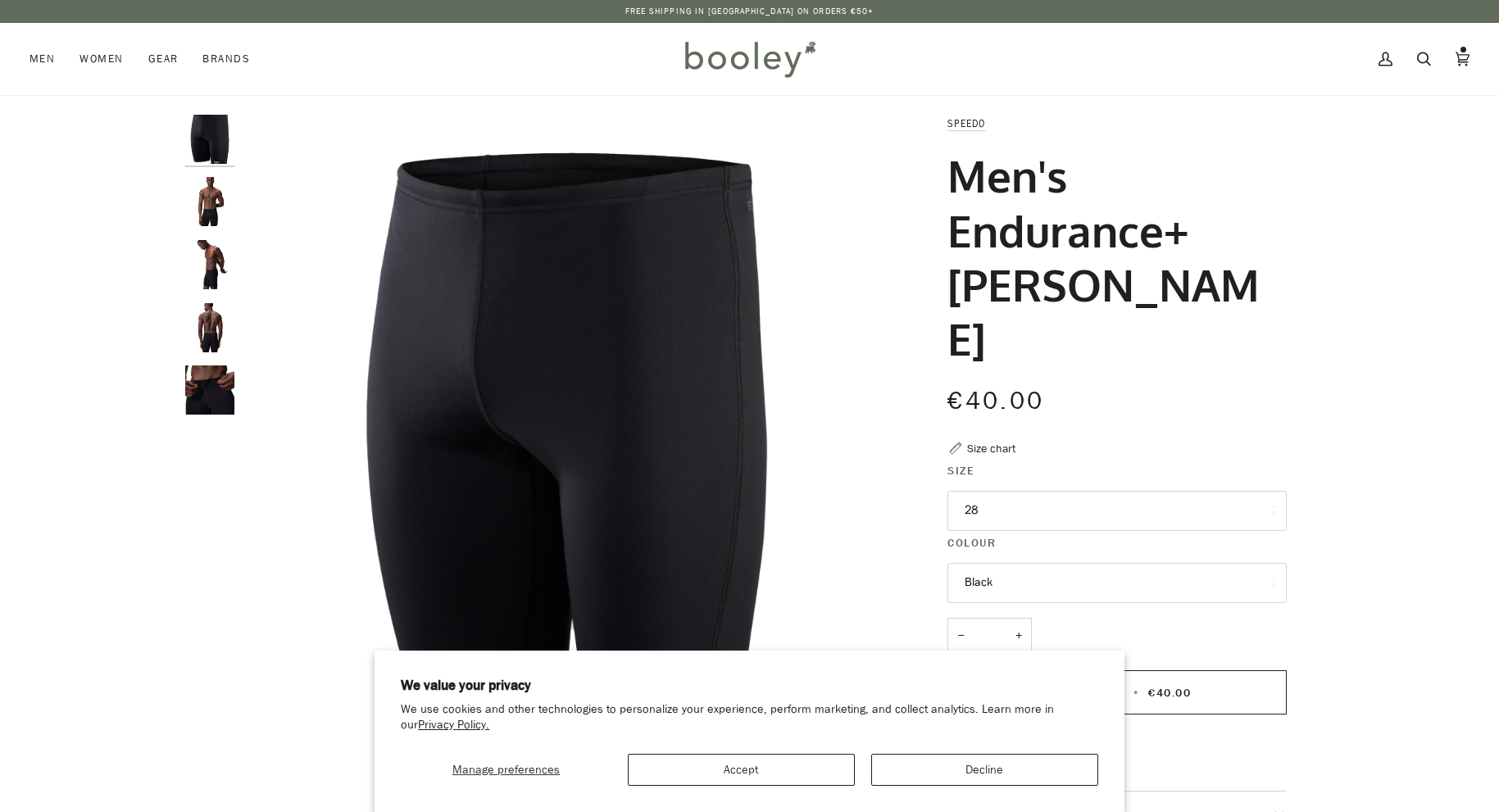
click at [215, 219] on img "Speedo Men's Endurance+ Jammer Black - Booley Galway" at bounding box center [210, 201] width 49 height 49
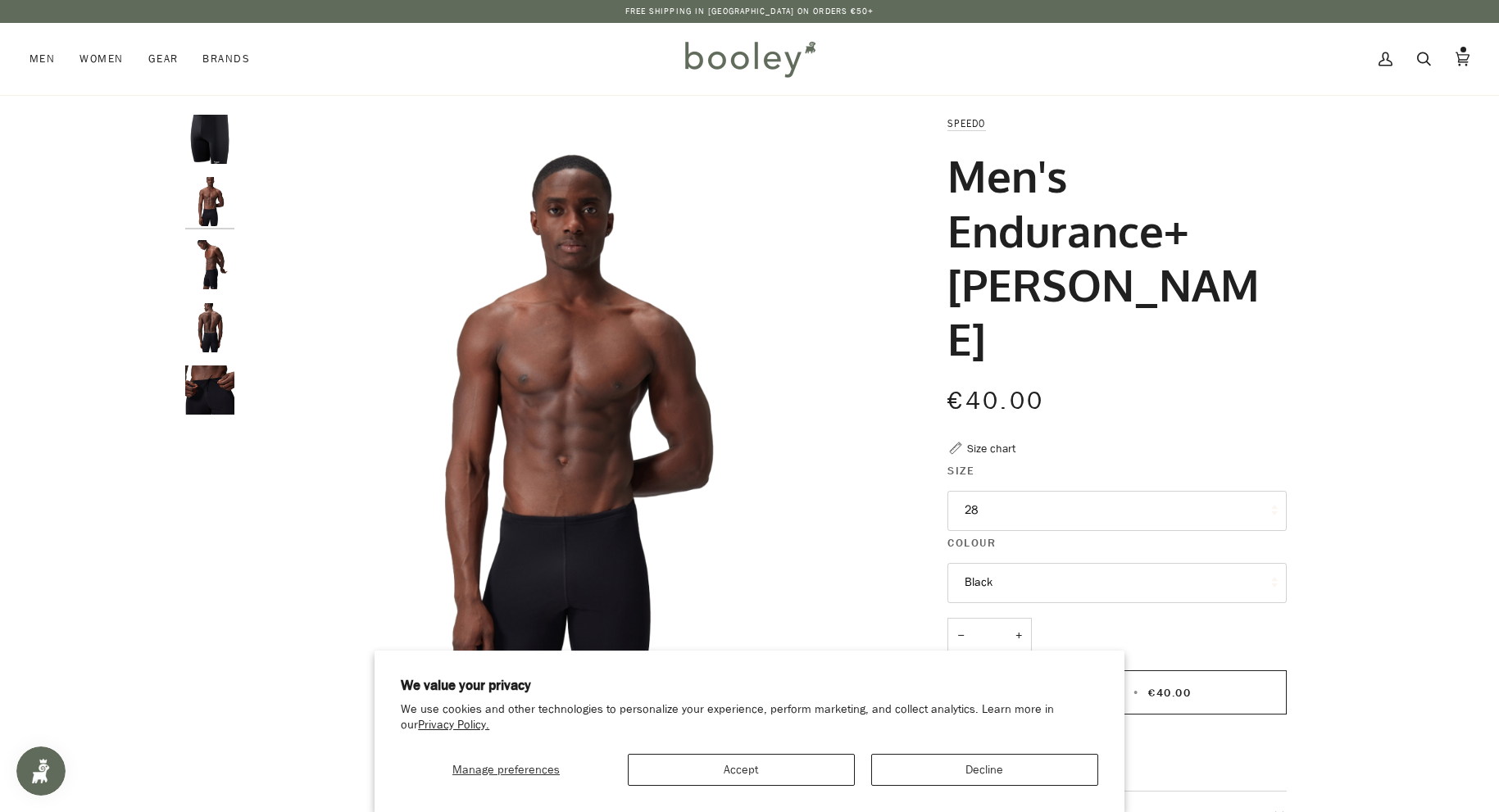
click at [205, 276] on img "Speedo Men's Endurance+ Jammer Black - Booley Galway" at bounding box center [210, 265] width 49 height 49
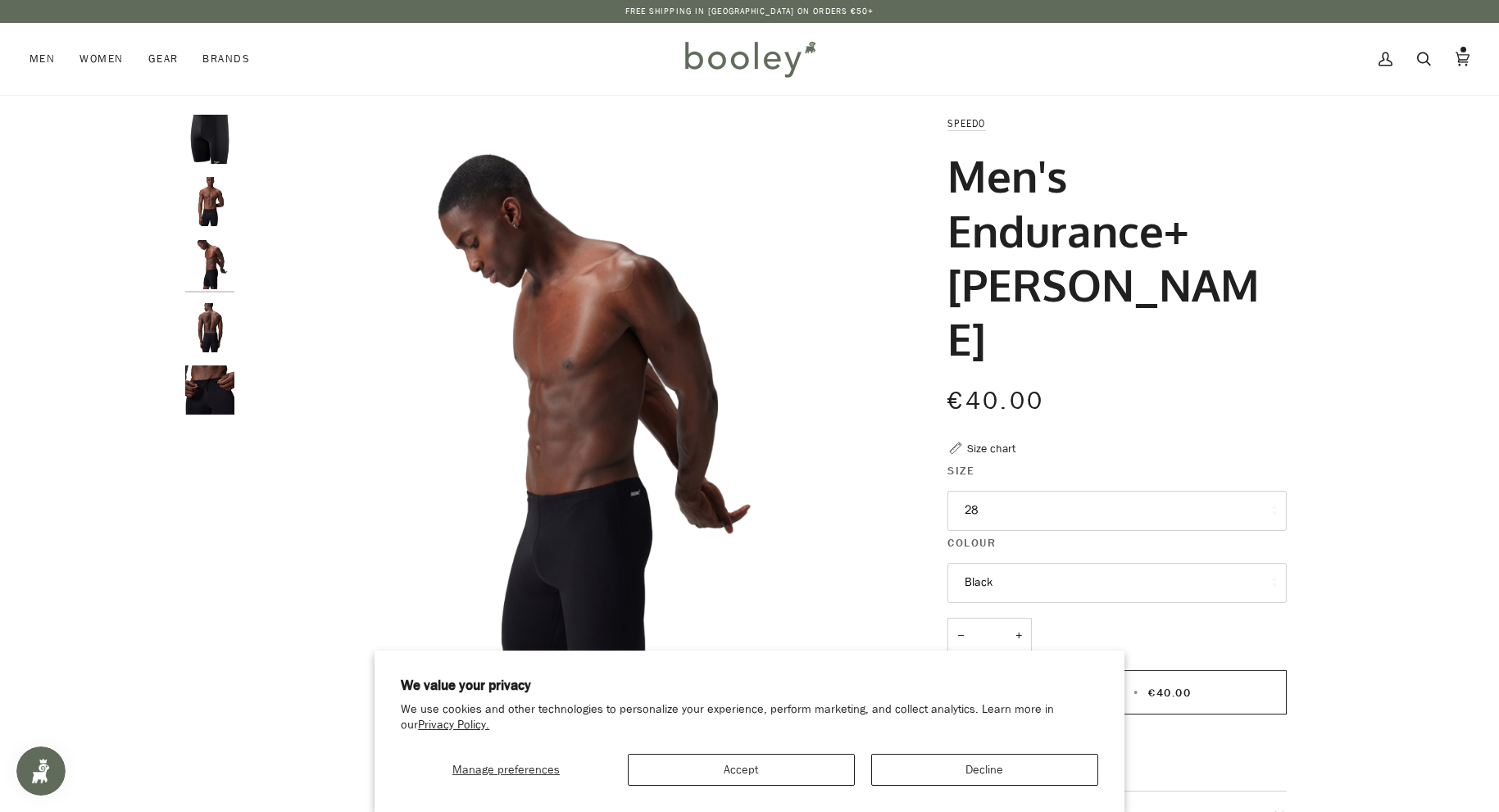
click at [205, 318] on img "Speedo Men's Endurance+ Jammer Black - Booley Galway" at bounding box center [210, 328] width 49 height 49
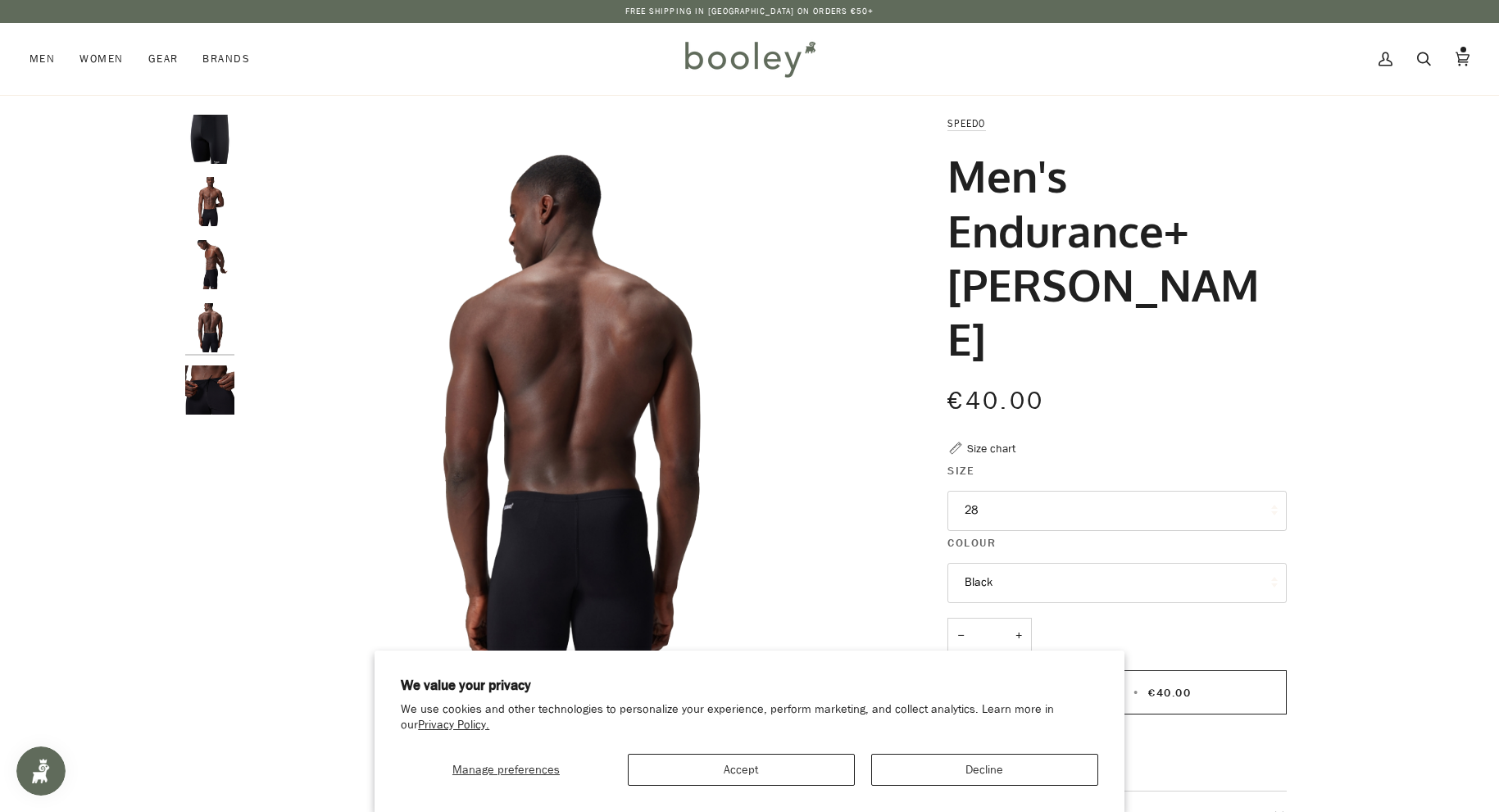
click at [203, 373] on img "Speedo Men's Endurance+ Jammer Black - Booley Galway" at bounding box center [210, 390] width 49 height 49
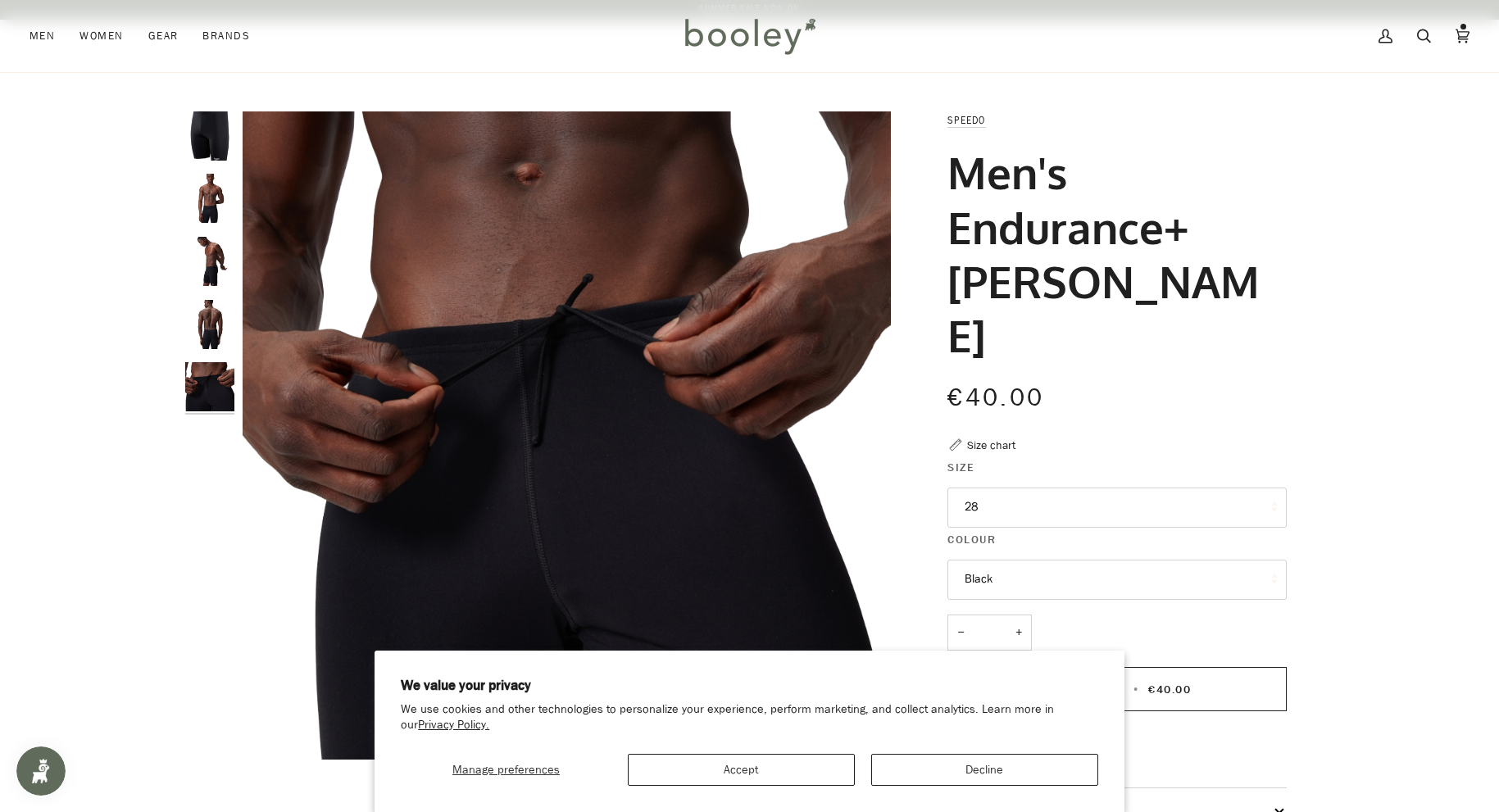
scroll to position [146, 0]
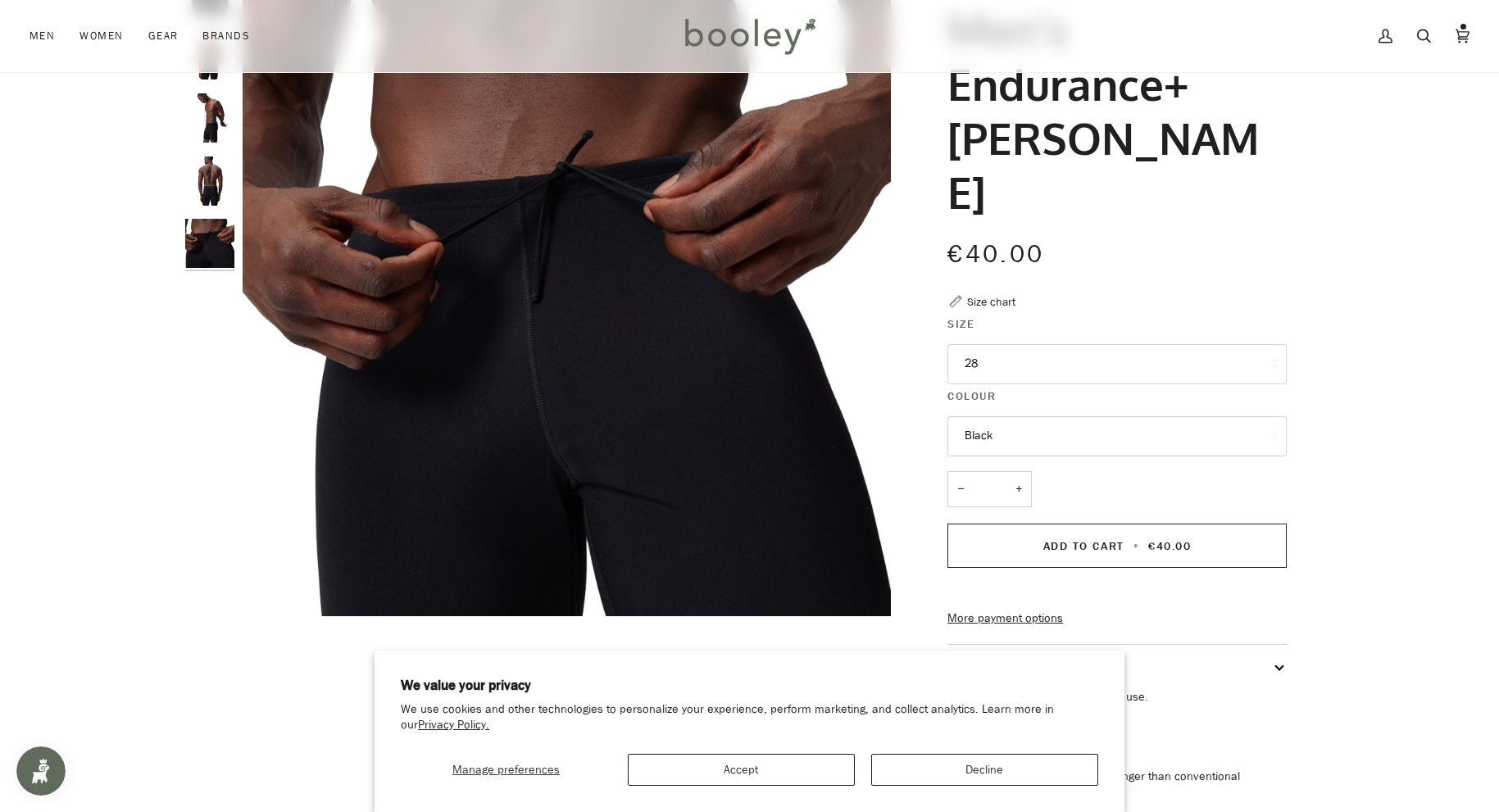
click at [1024, 344] on button "28" at bounding box center [1118, 364] width 340 height 40
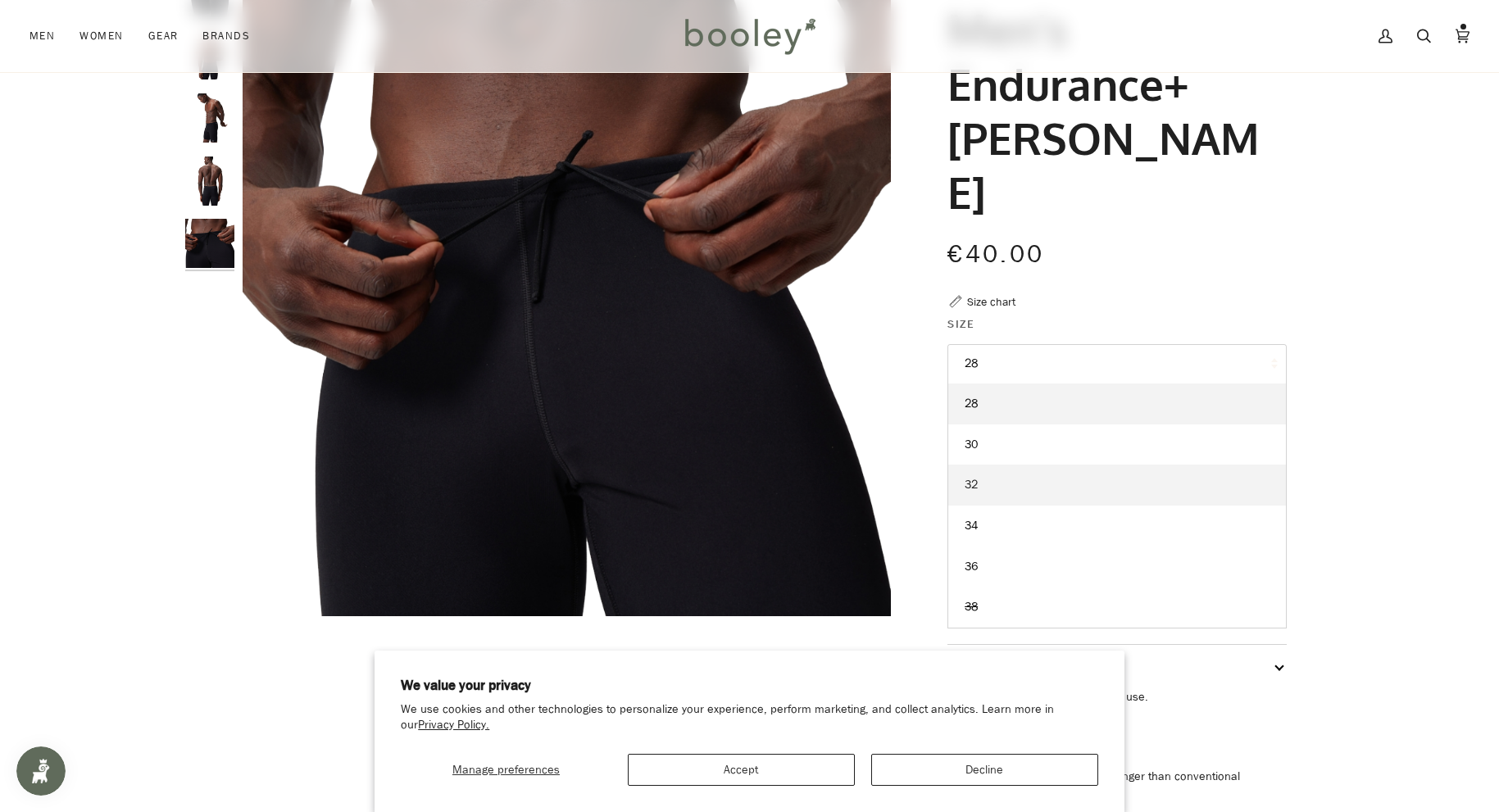
click at [995, 465] on link "32" at bounding box center [1117, 485] width 338 height 41
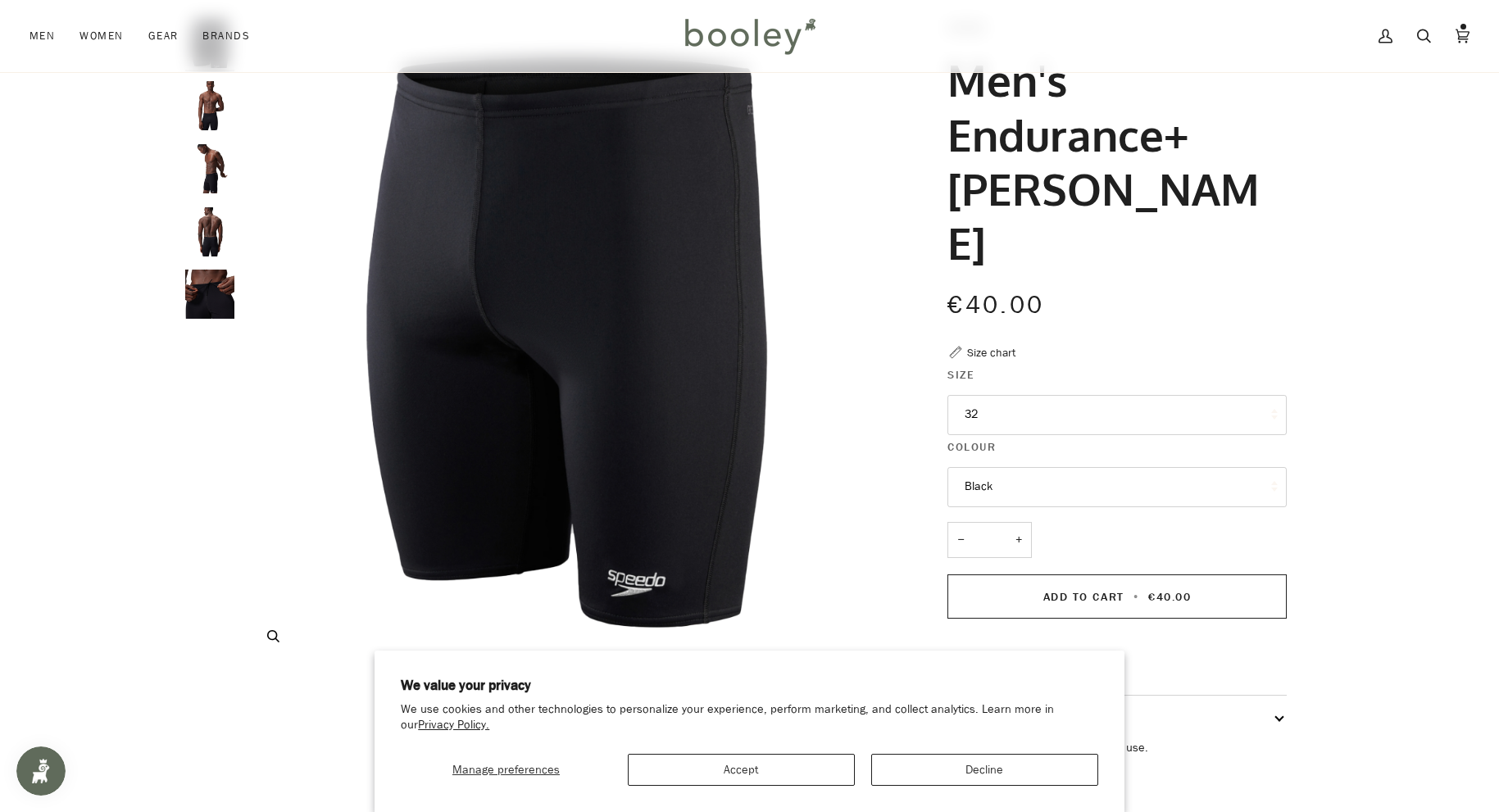
scroll to position [447, 0]
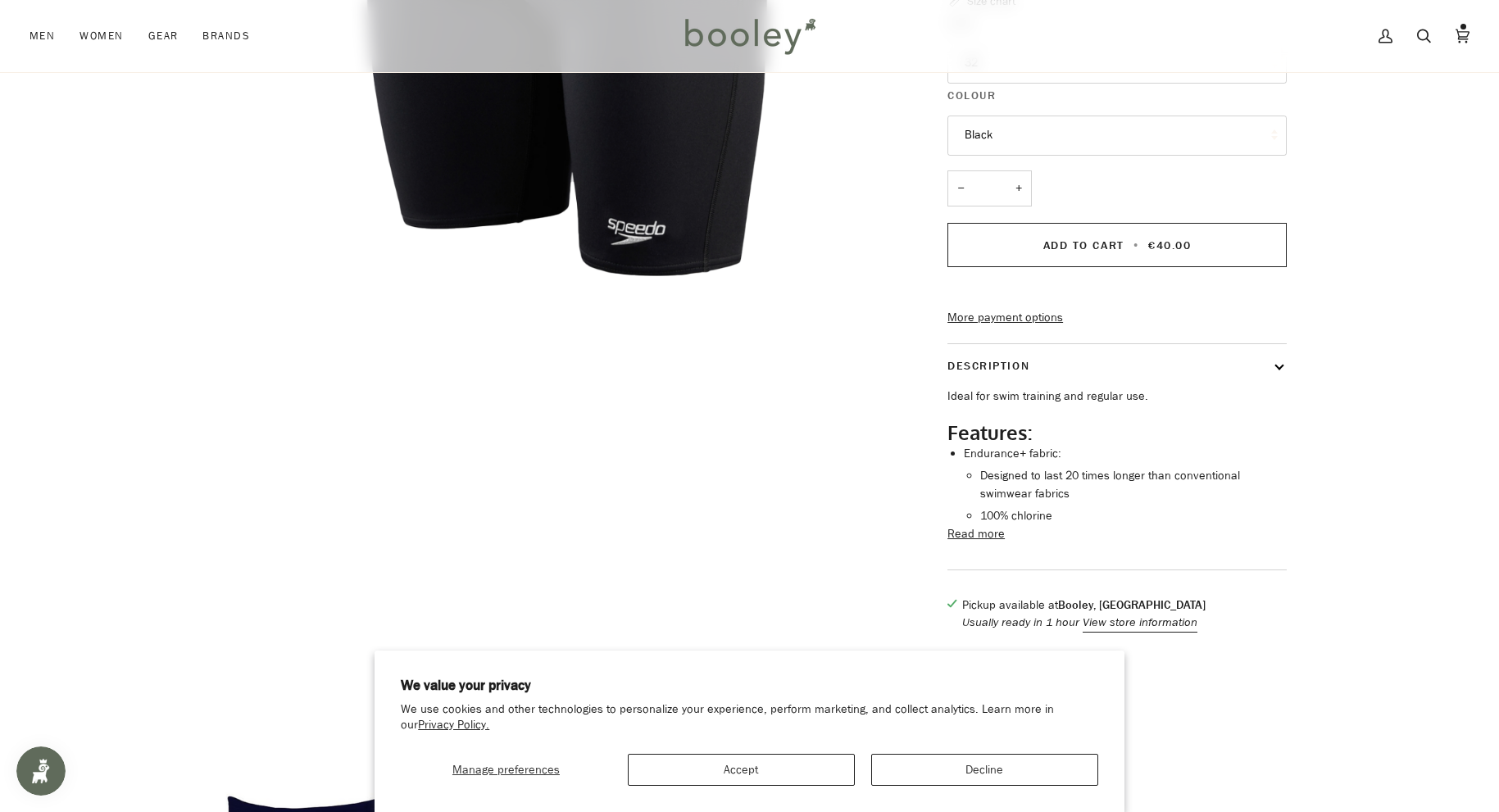
click at [975, 525] on button "Read more" at bounding box center [976, 534] width 57 height 18
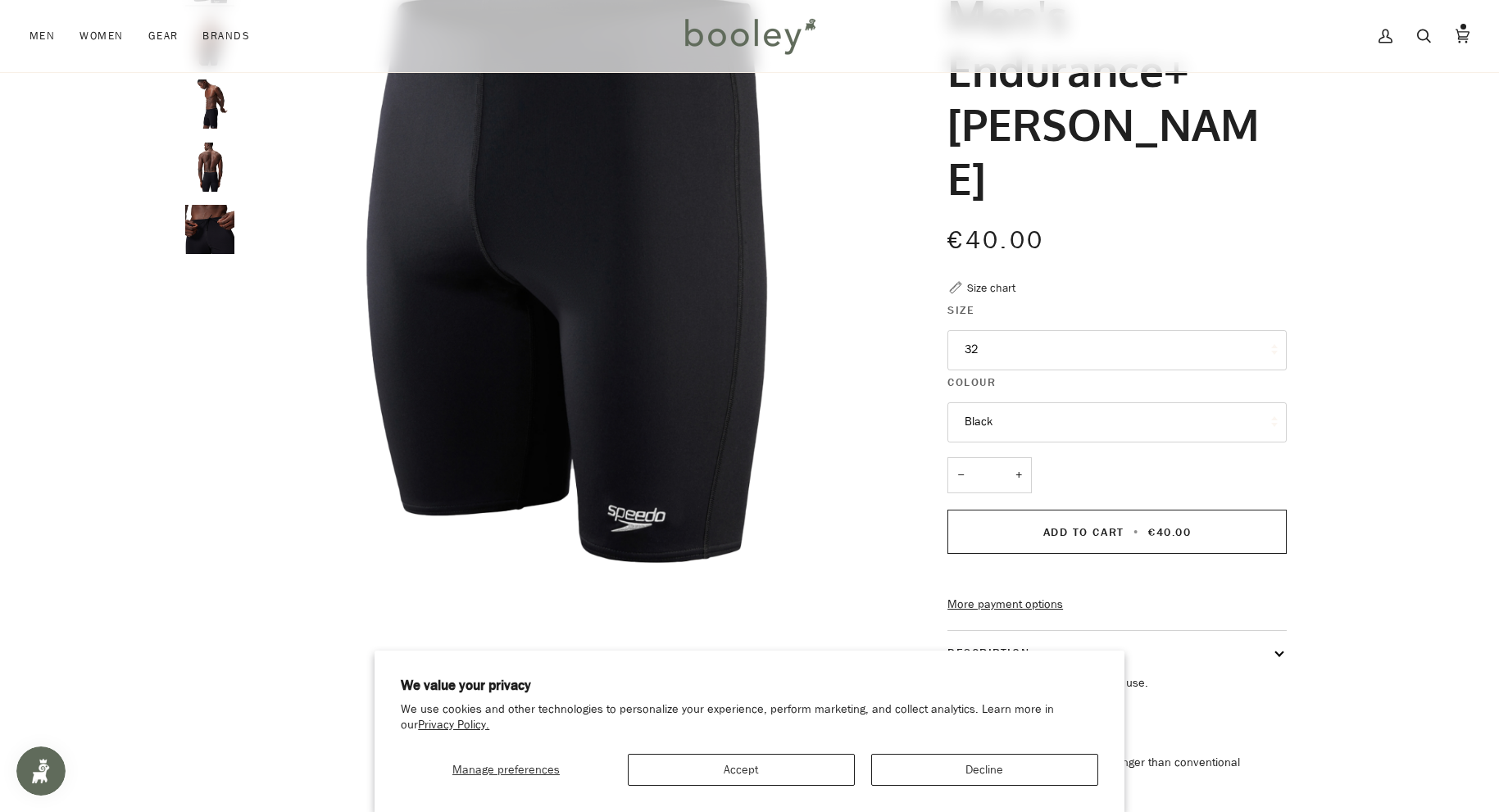
scroll to position [0, 0]
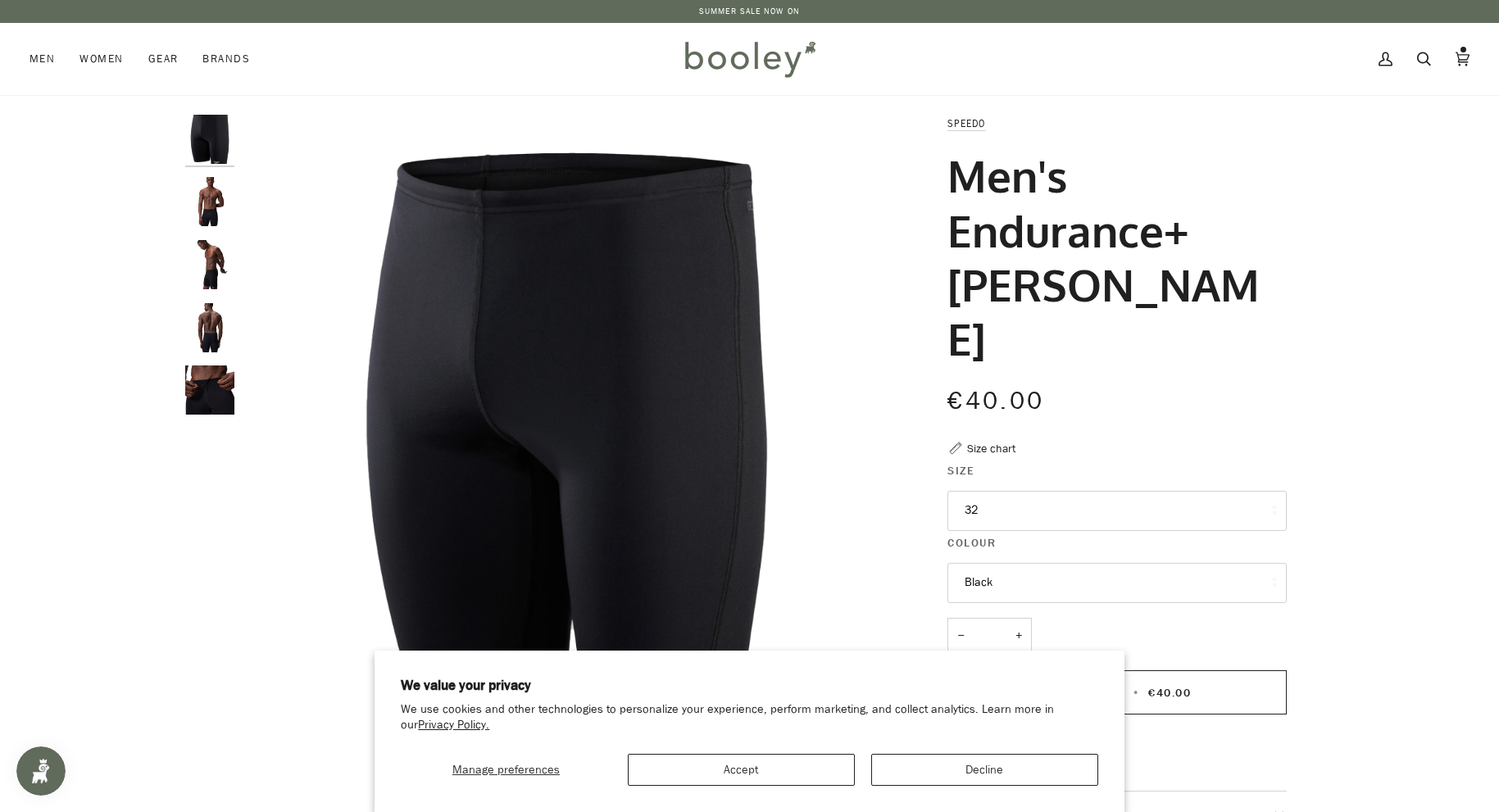
click at [203, 203] on img "Speedo Men's Endurance+ Jammer Black - Booley Galway" at bounding box center [210, 201] width 49 height 49
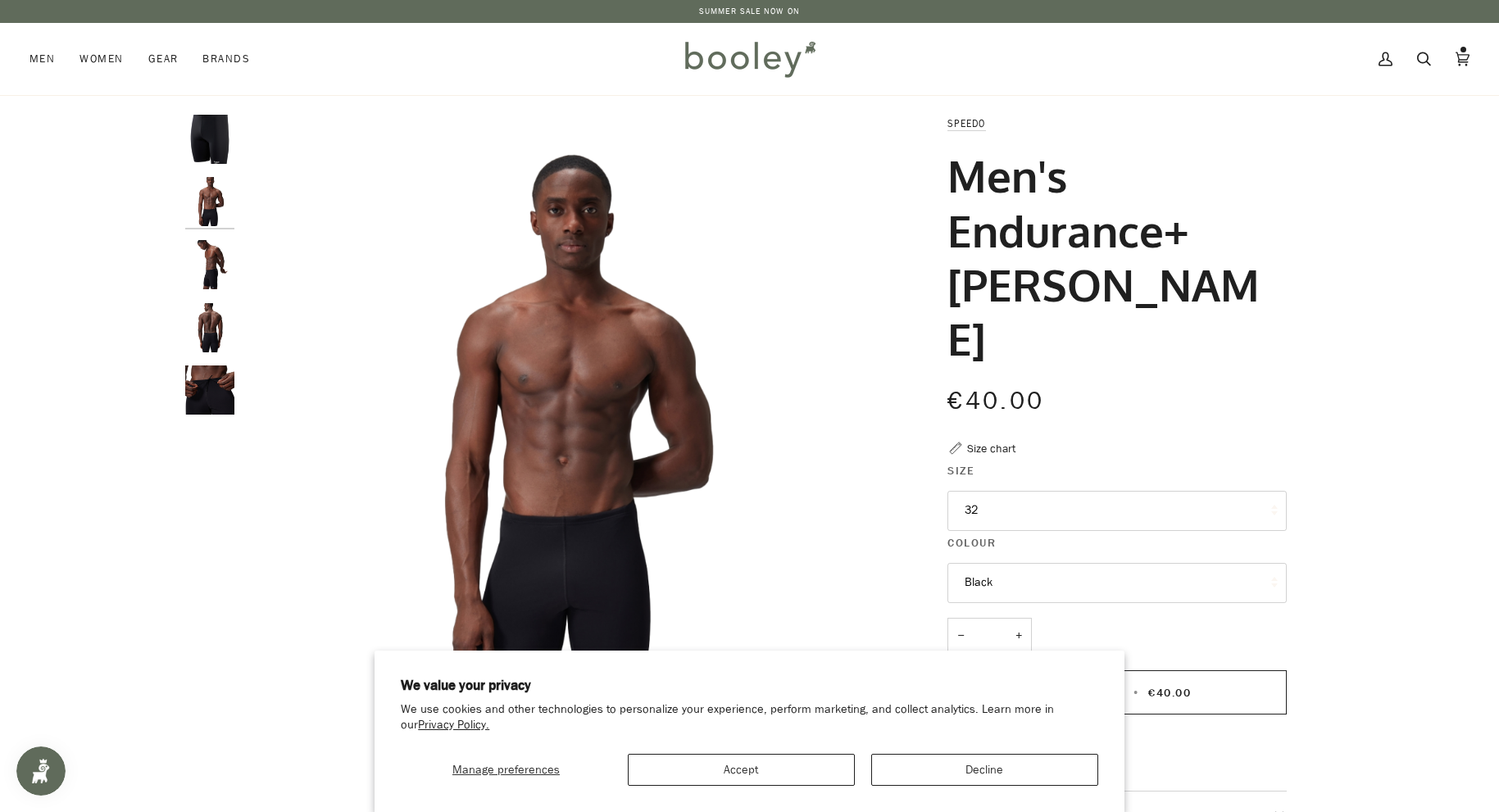
click at [210, 268] on img "Speedo Men's Endurance+ Jammer Black - Booley Galway" at bounding box center [210, 265] width 49 height 49
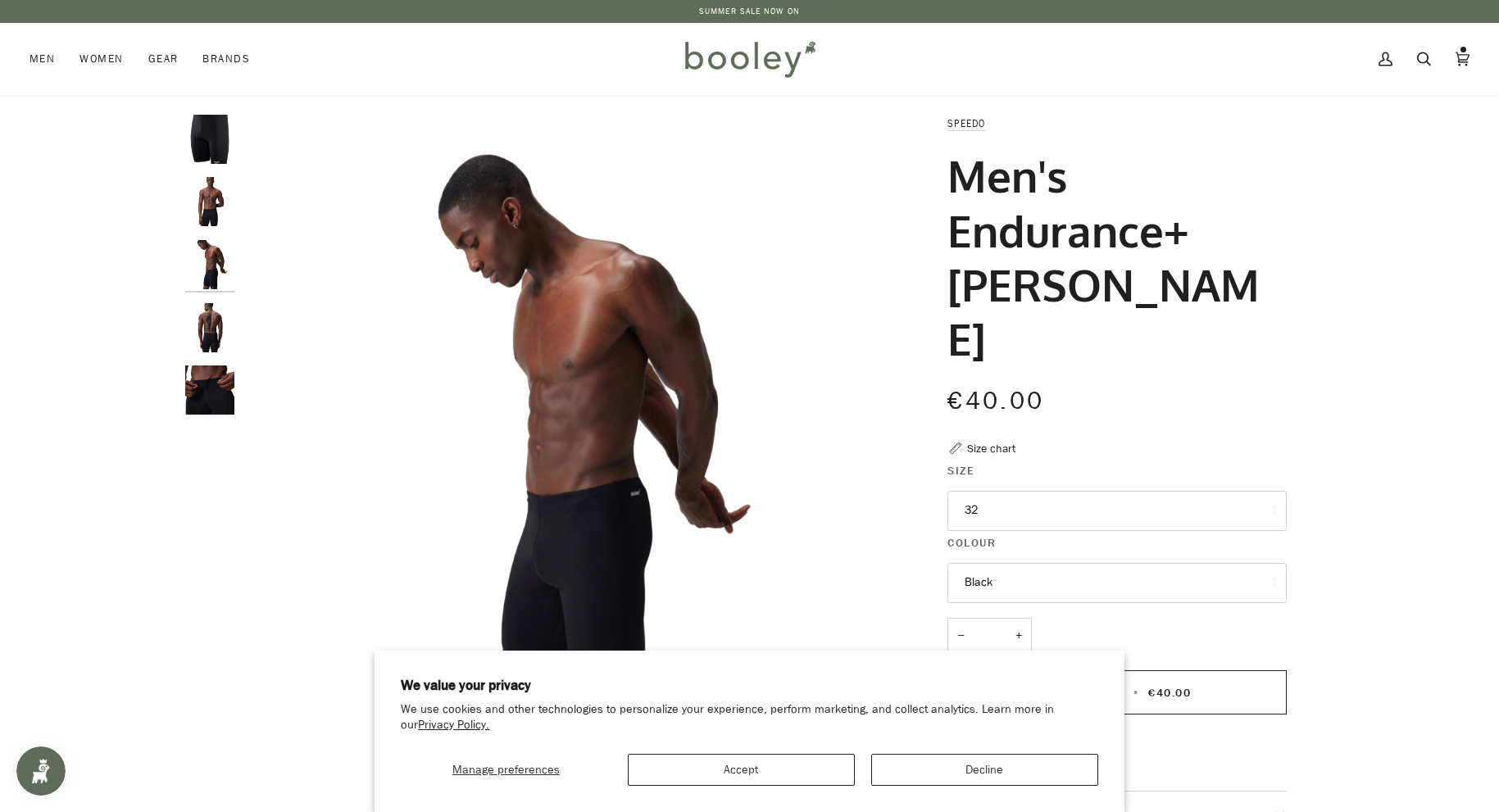
click at [213, 320] on img "Speedo Men's Endurance+ Jammer Black - Booley Galway" at bounding box center [210, 328] width 49 height 49
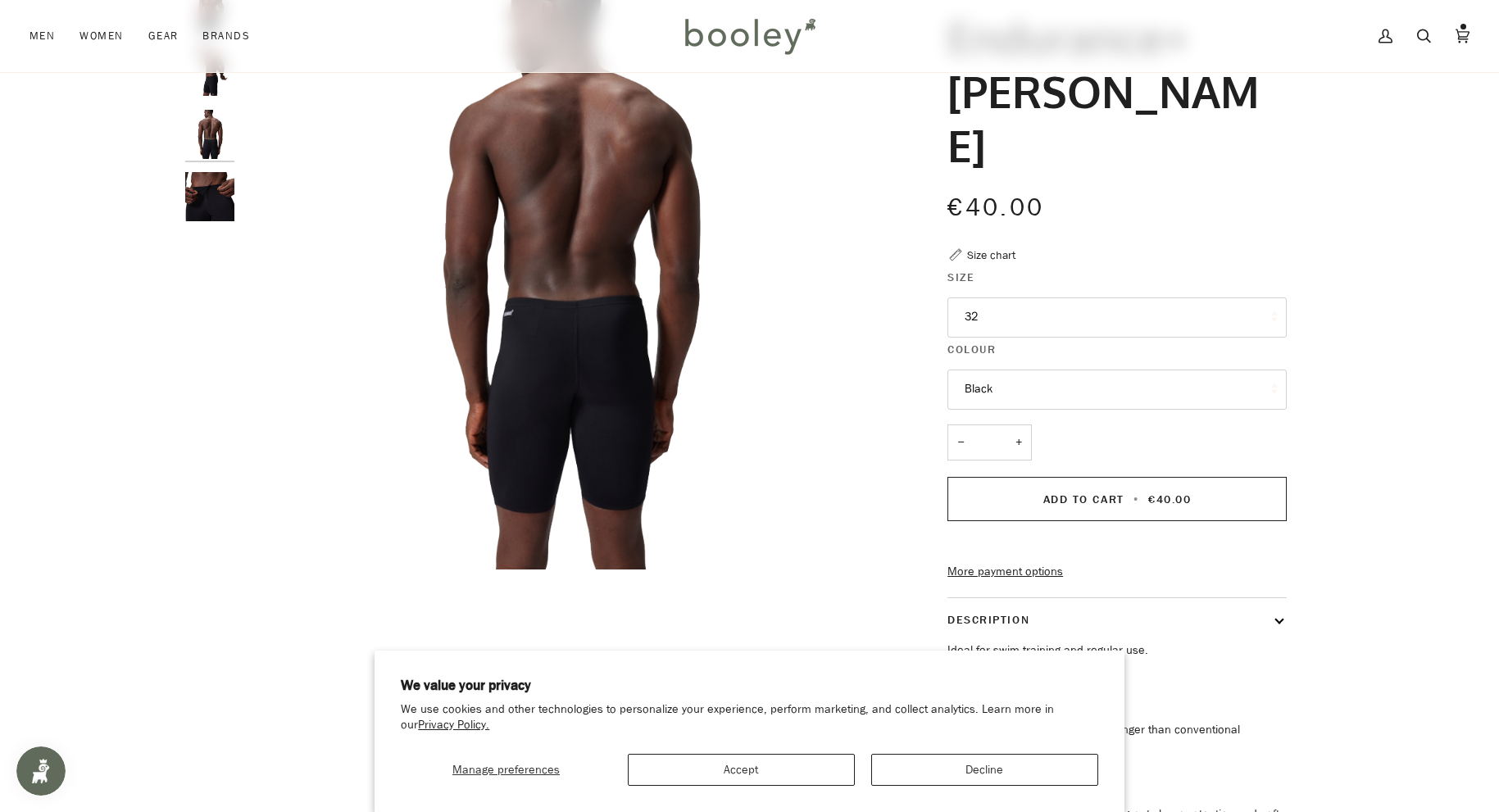
scroll to position [190, 0]
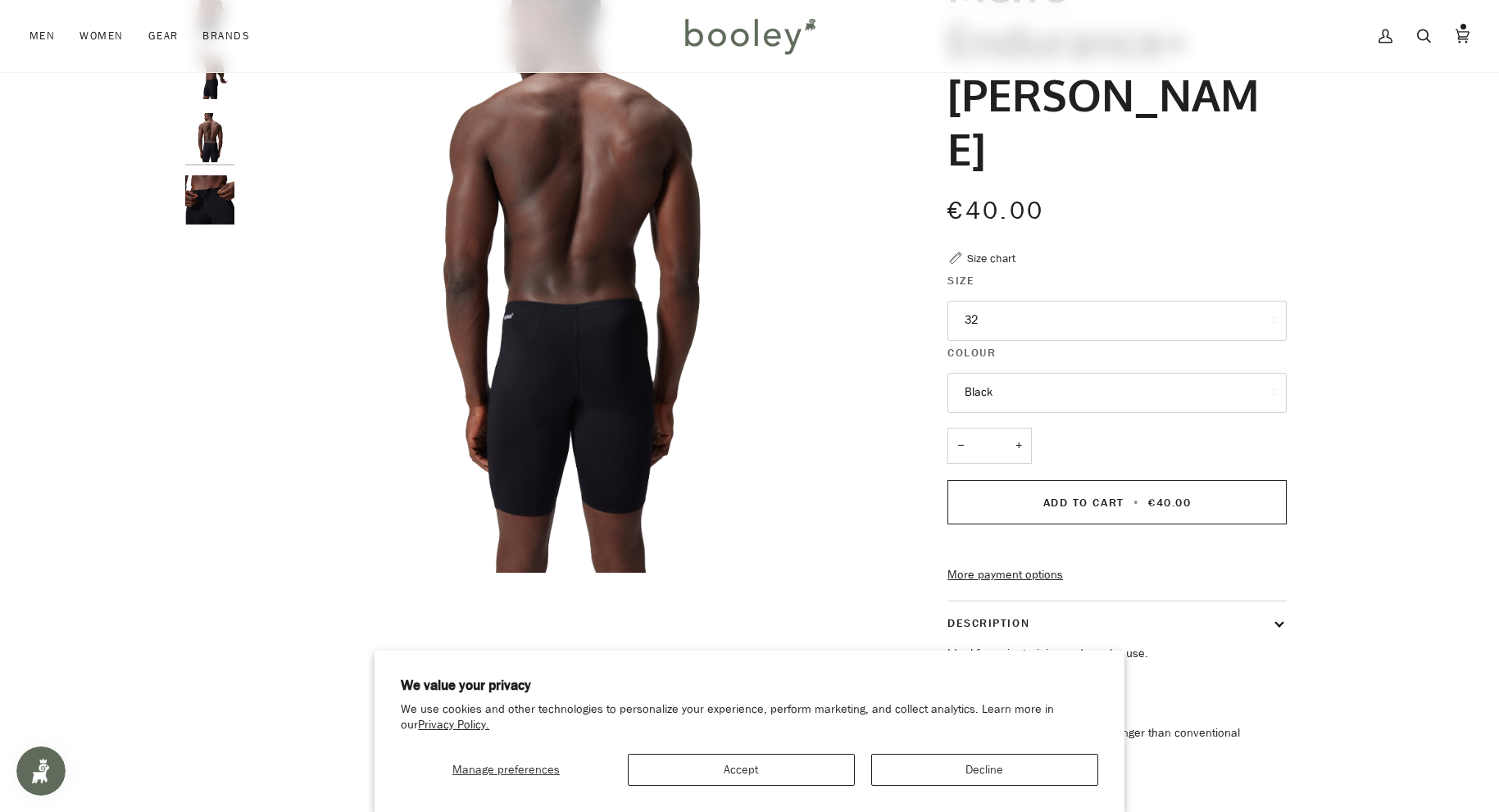
click at [991, 373] on button "Black" at bounding box center [1118, 392] width 340 height 40
click at [923, 332] on div "Speedo Men's Endurance+ Jammer €40.00 Sale • Save Size chart Size 32 28 30" at bounding box center [1102, 516] width 369 height 1185
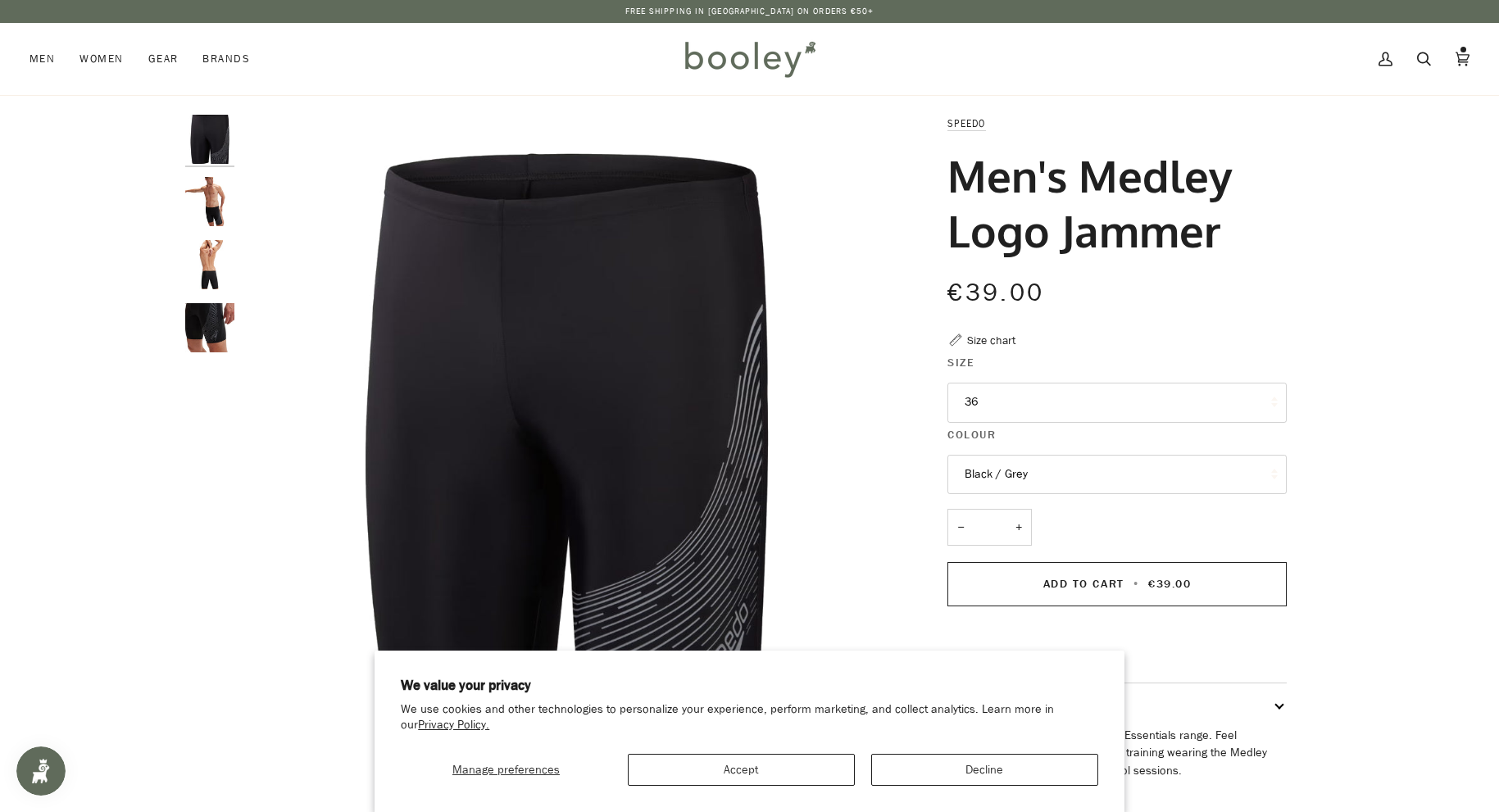
click at [992, 406] on button "36" at bounding box center [1118, 402] width 340 height 40
click at [1098, 263] on div "Men's Medley Logo Jammer" at bounding box center [1118, 211] width 340 height 124
click at [219, 207] on img "Speedo Men's Medley Logo Jammer Black / Grey - Booley Galway" at bounding box center [210, 201] width 49 height 49
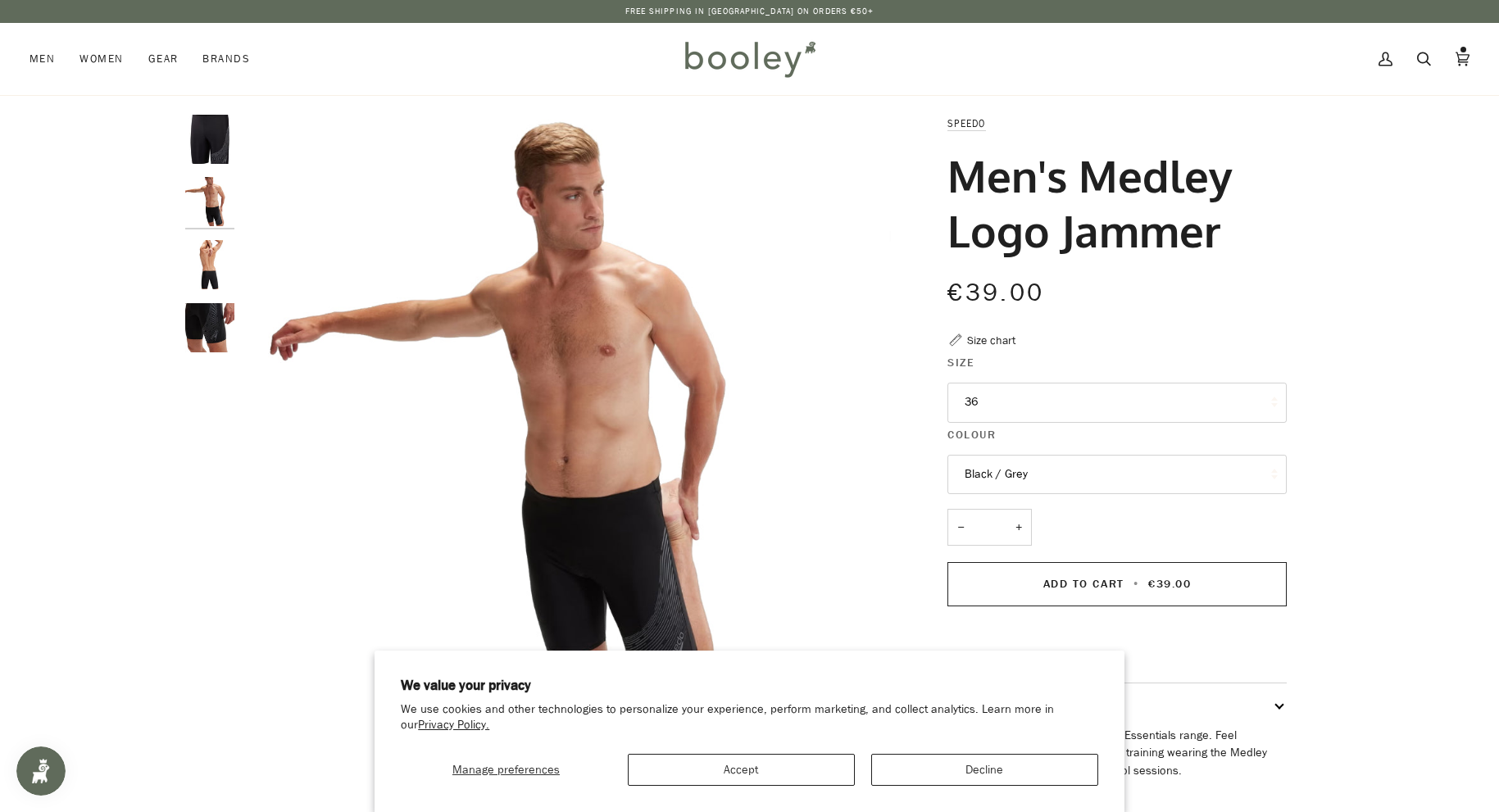
click at [213, 270] on img "Speedo Men's Medley Logo Jammer Black / Grey - Booley Galway" at bounding box center [210, 265] width 49 height 49
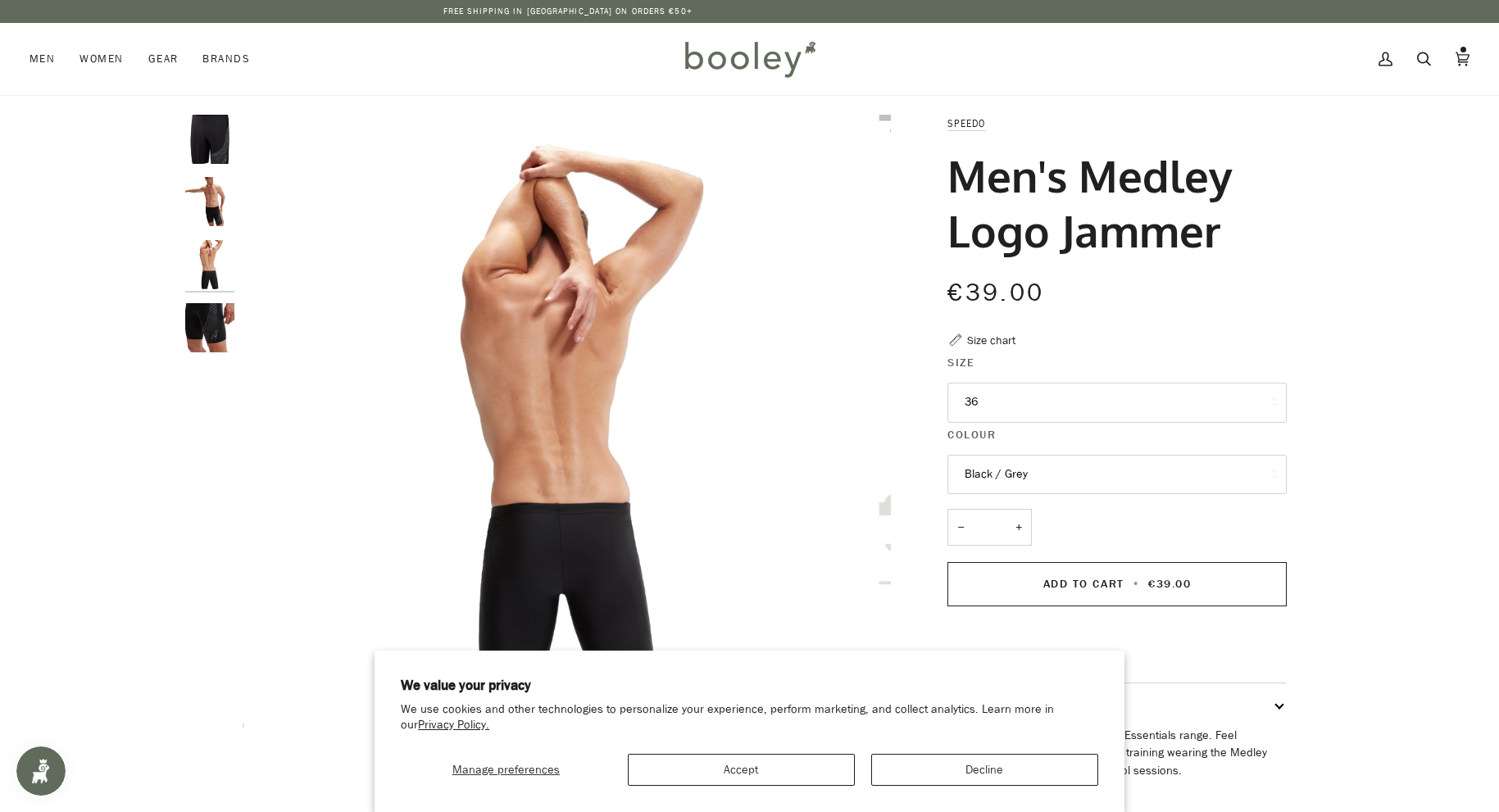
click at [208, 313] on img "Speedo Men's Medley Logo Jammer Black / Grey - Booley Galway" at bounding box center [210, 328] width 49 height 49
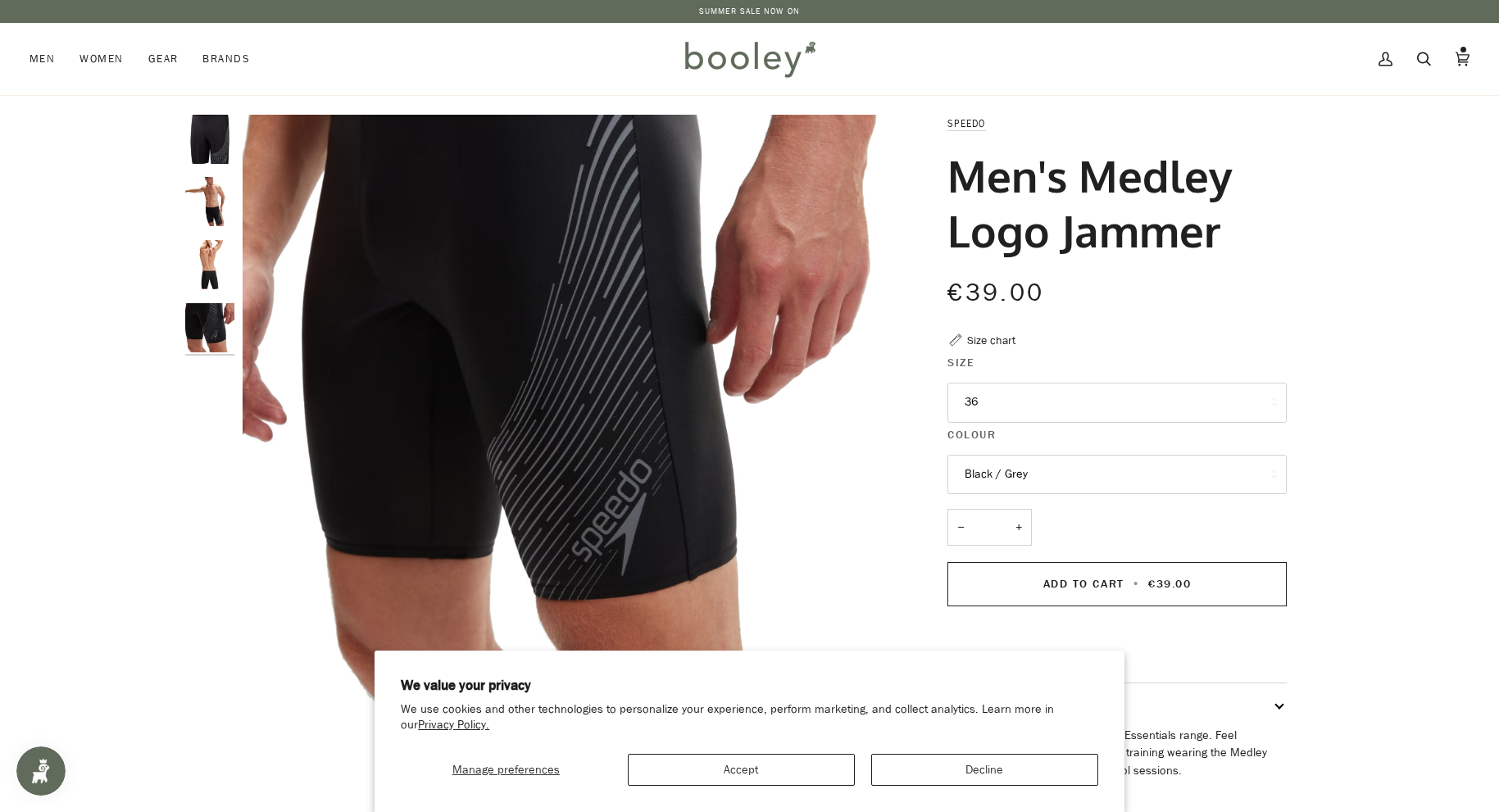
drag, startPoint x: 953, startPoint y: 175, endPoint x: 1216, endPoint y: 231, distance: 268.9
click at [1220, 234] on h1 "Men's Medley Logo Jammer" at bounding box center [1111, 203] width 327 height 109
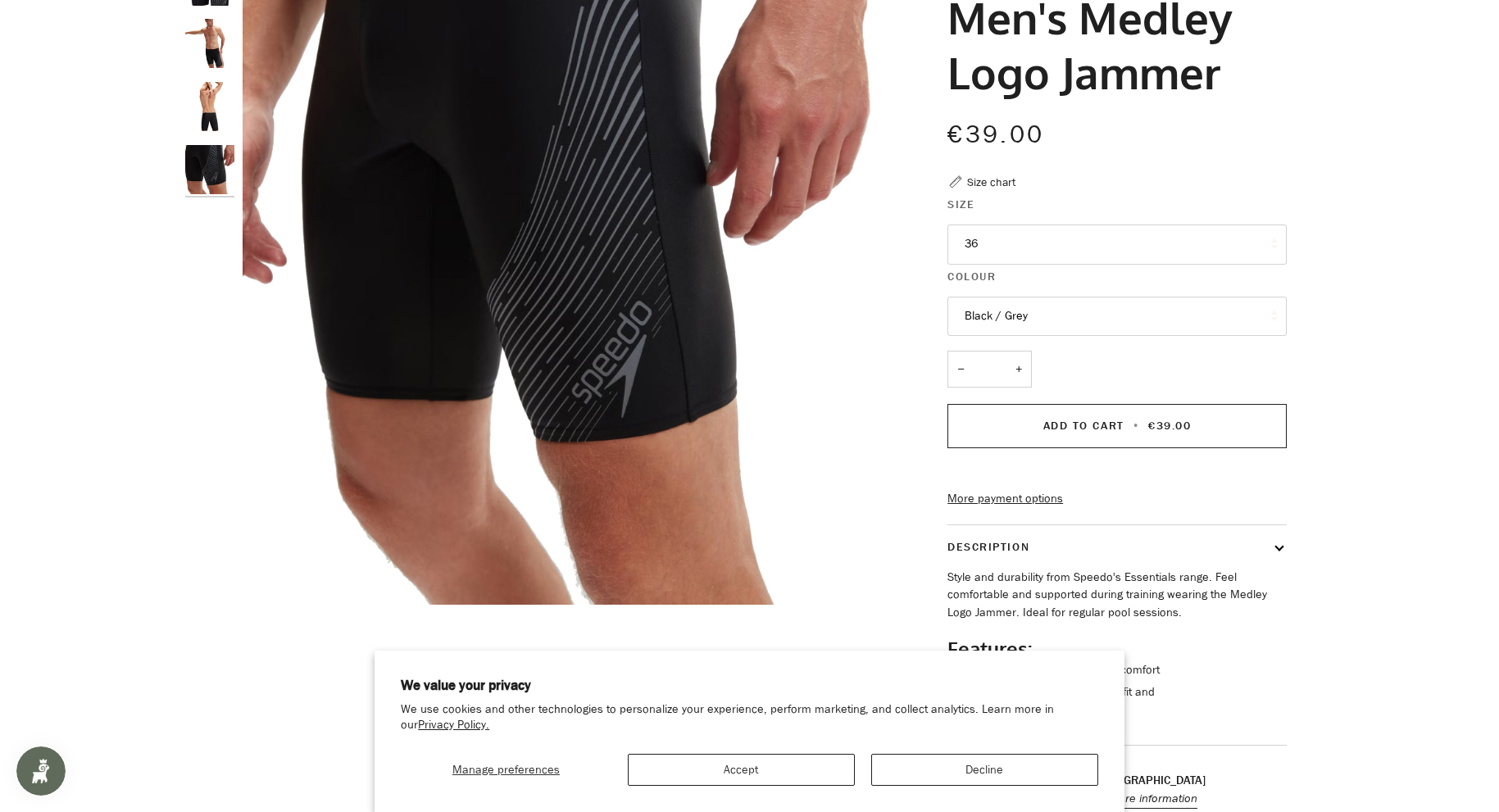
scroll to position [319, 0]
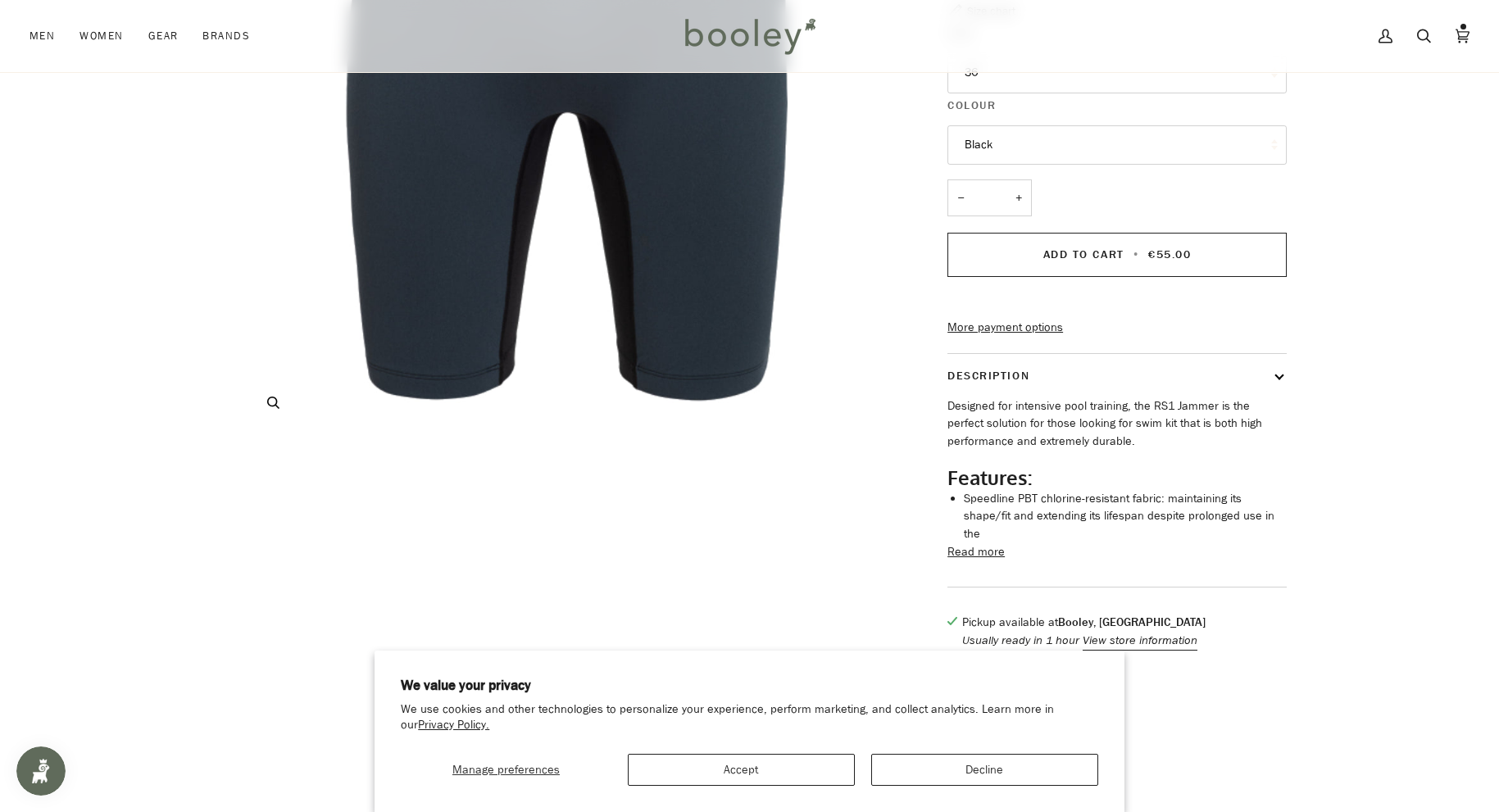
scroll to position [517, 0]
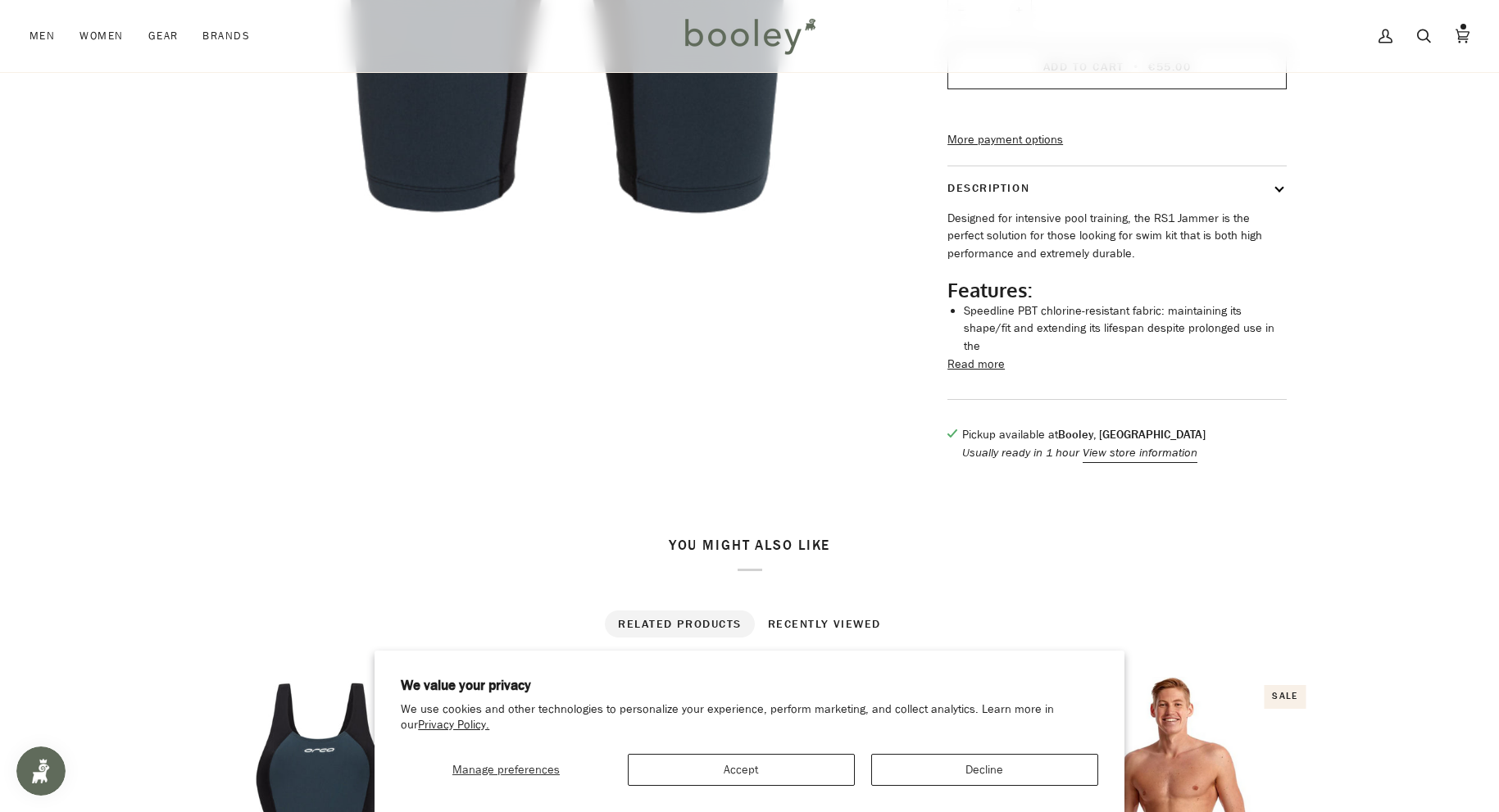
click at [991, 372] on button "Read more" at bounding box center [976, 365] width 57 height 18
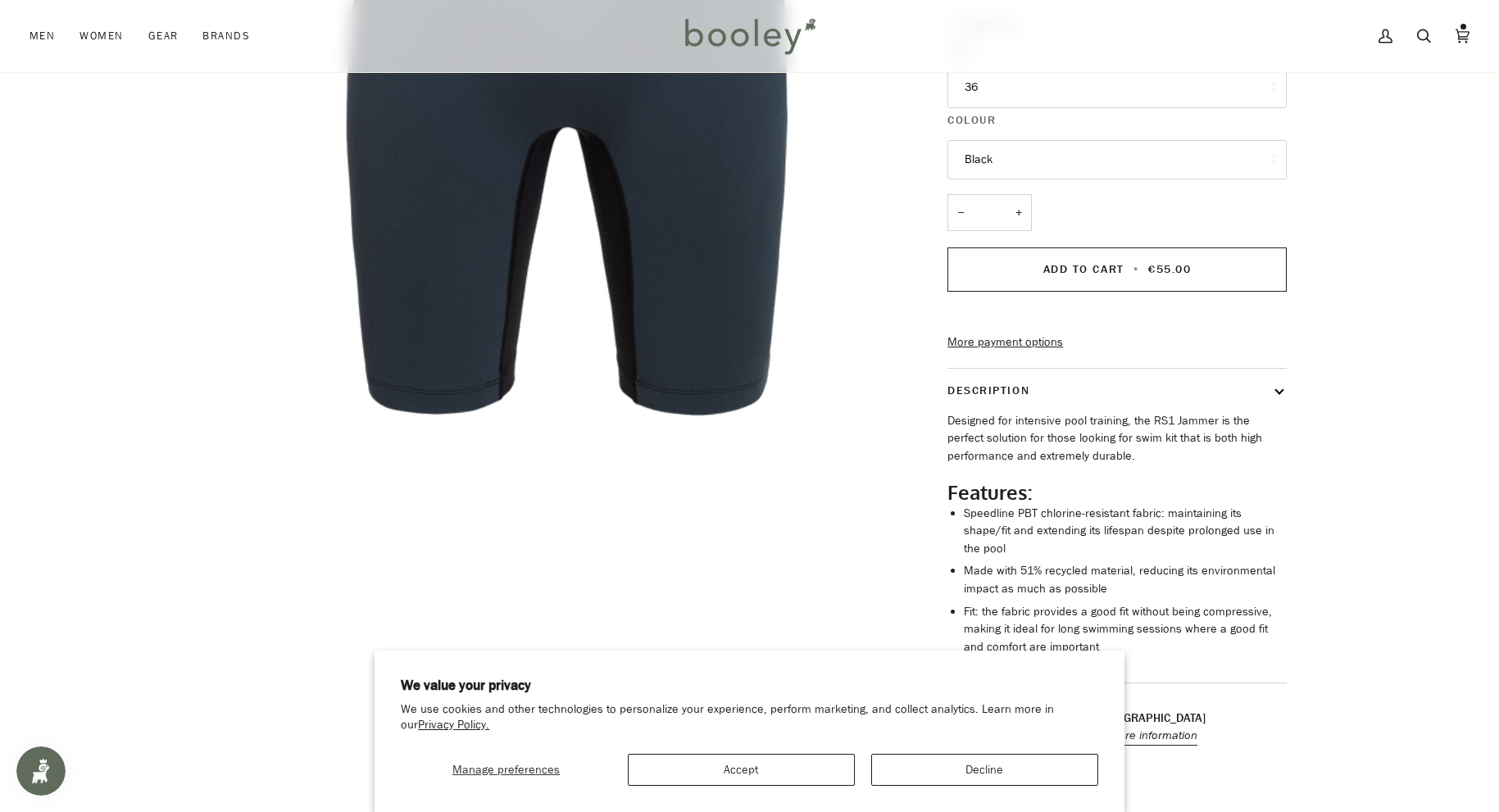
scroll to position [287, 0]
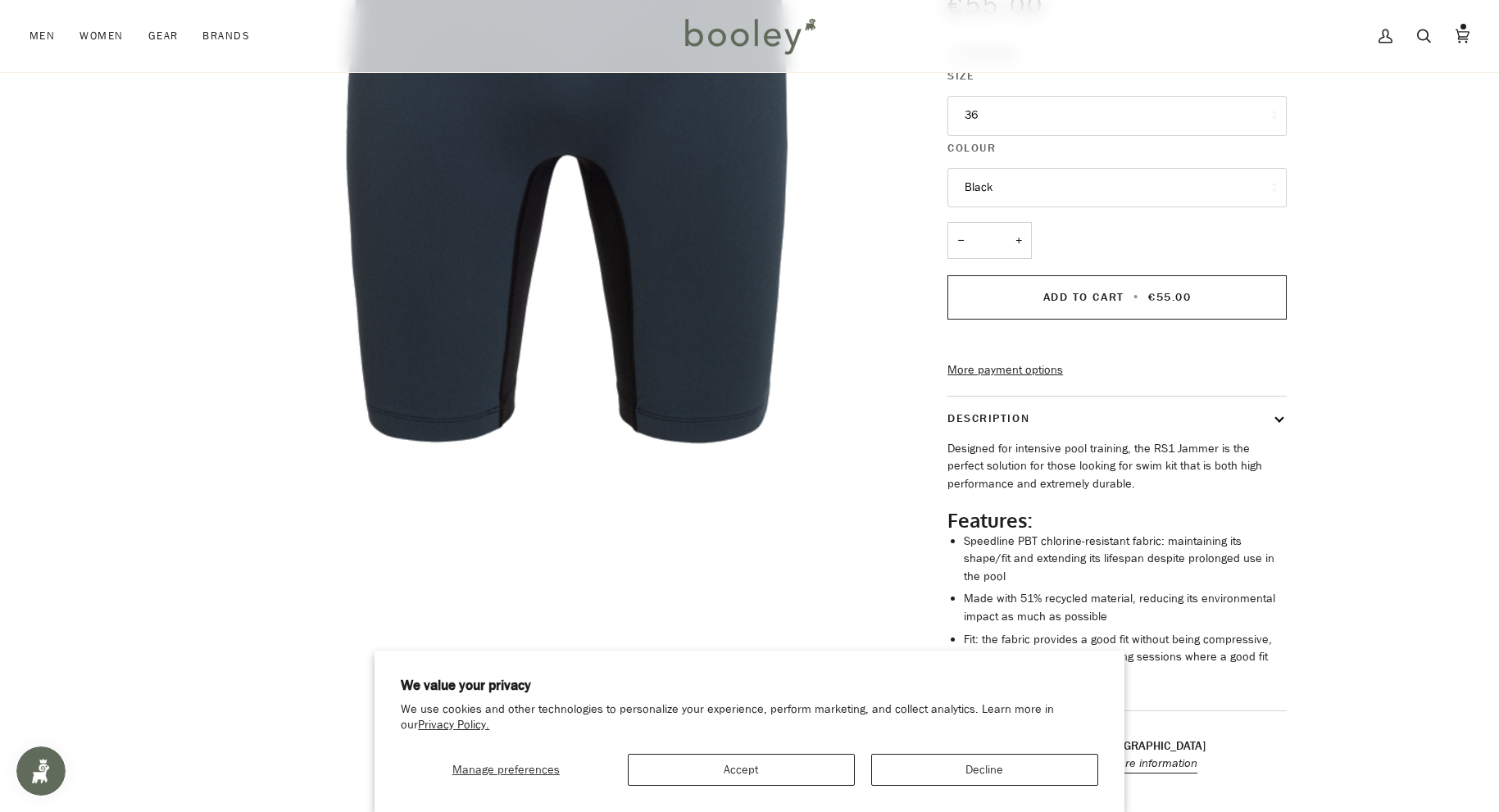
click at [1112, 99] on button "36" at bounding box center [1118, 115] width 340 height 40
click at [1444, 166] on div "Zoom Zoom Previous" at bounding box center [749, 309] width 1499 height 961
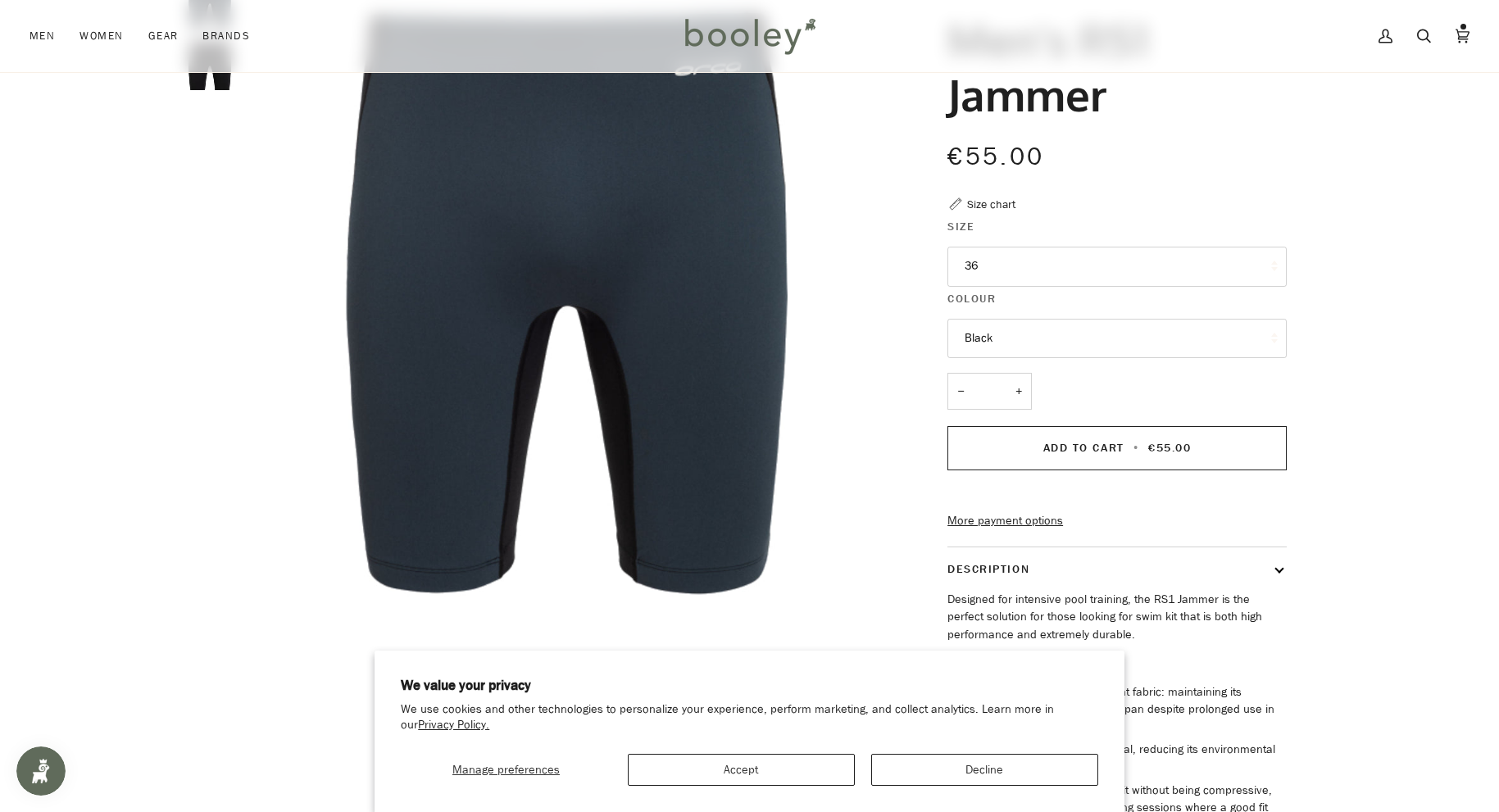
scroll to position [0, 0]
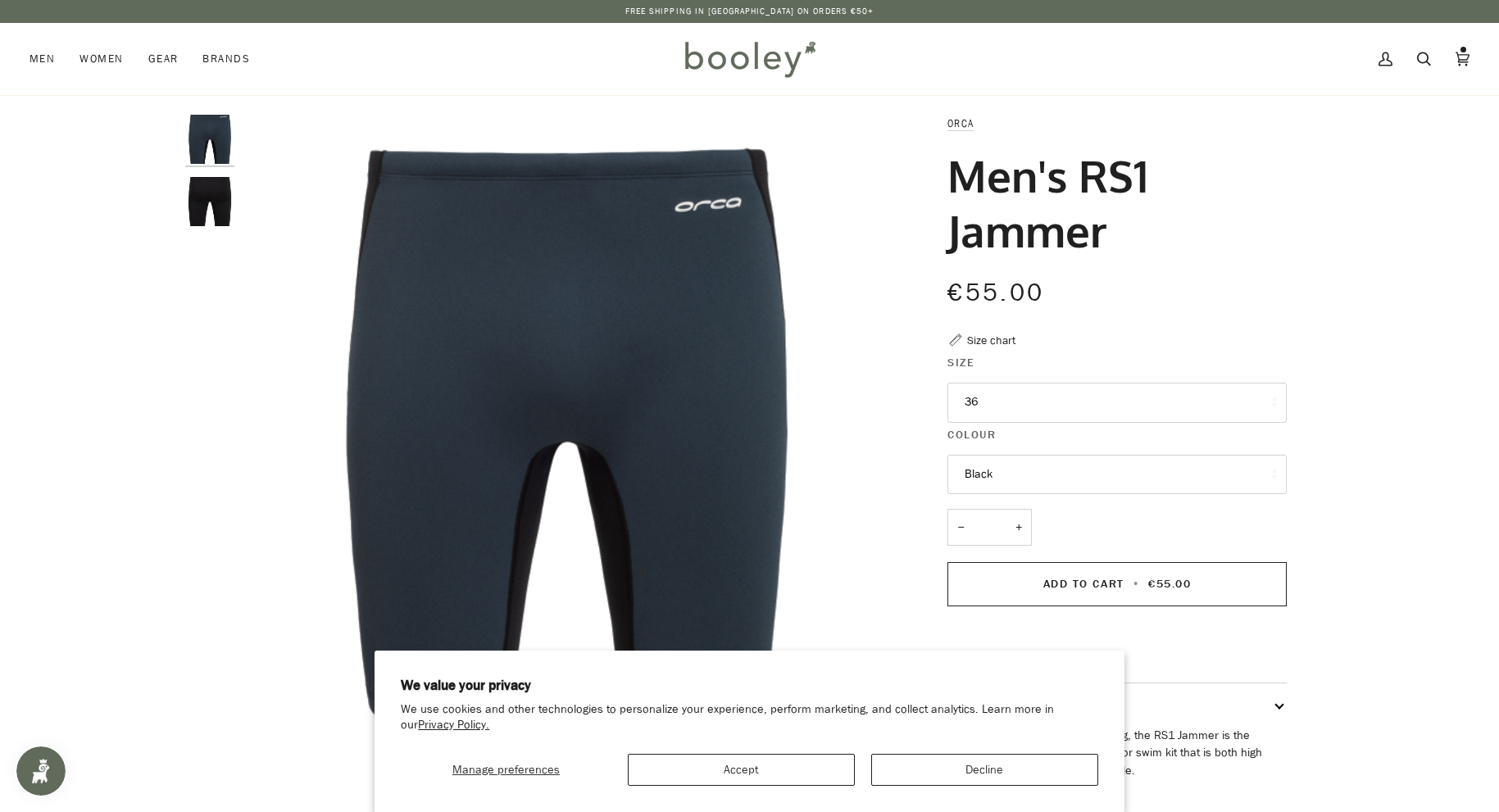
click at [211, 195] on img "Orca Men's Rs1 Jammer Black - Booley Galway" at bounding box center [210, 201] width 49 height 49
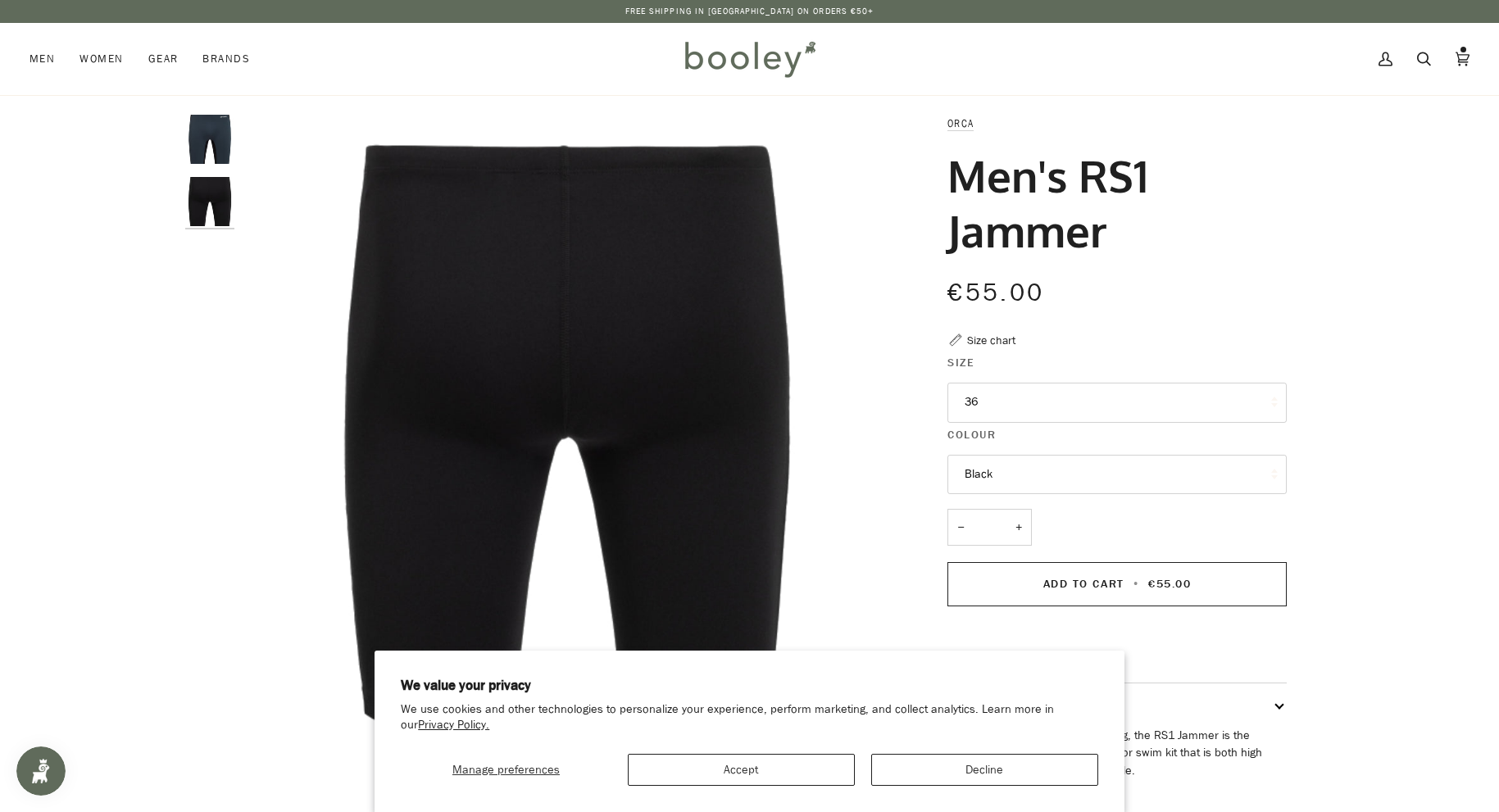
click at [212, 154] on img "Orca Men's Rs1 Jammer Black - Booley Galway" at bounding box center [210, 139] width 49 height 49
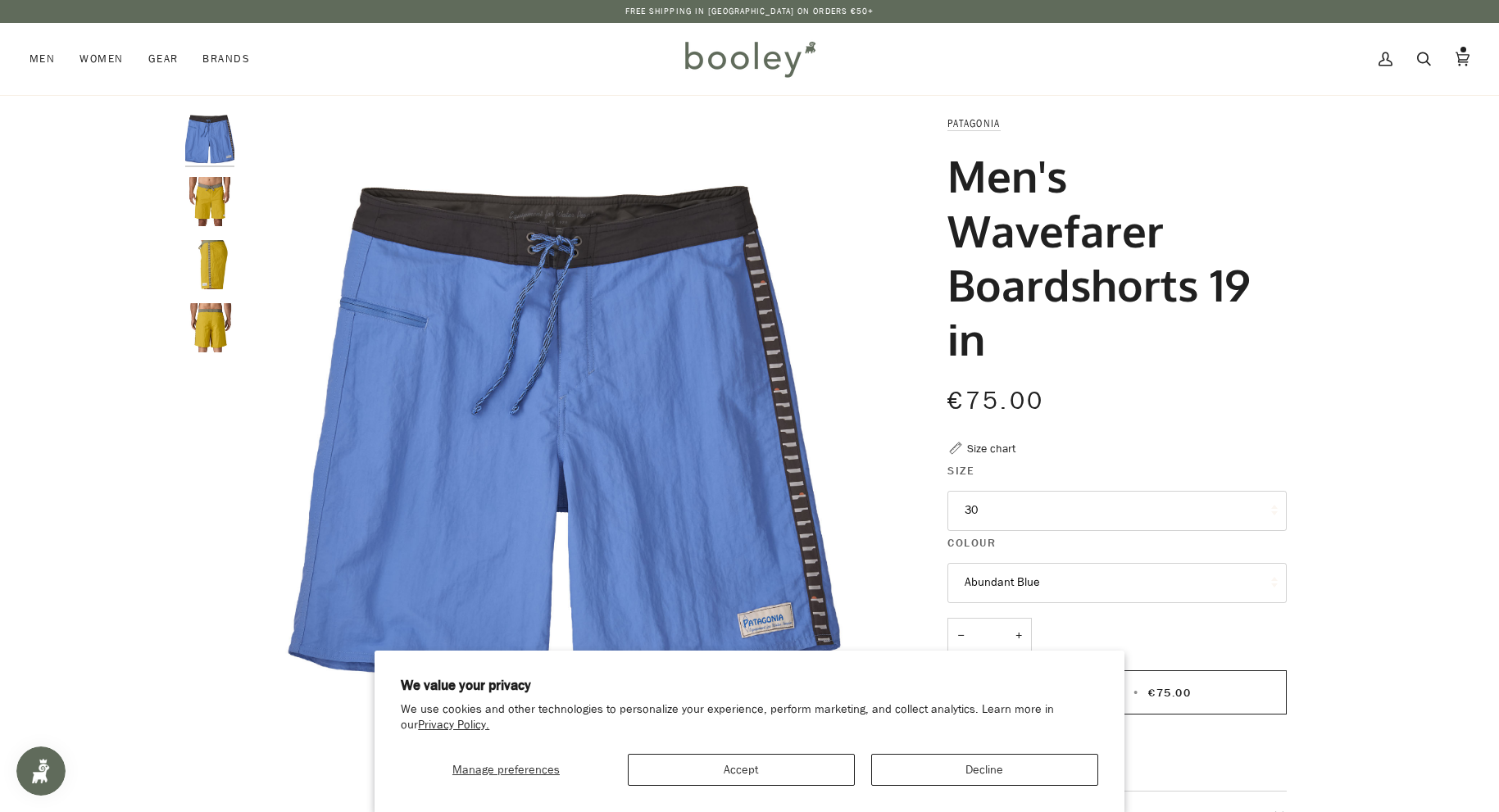
click at [211, 197] on img "Patagonia Men's Wavefarer Boardshorts 19 in - Booley Galway" at bounding box center [210, 201] width 49 height 49
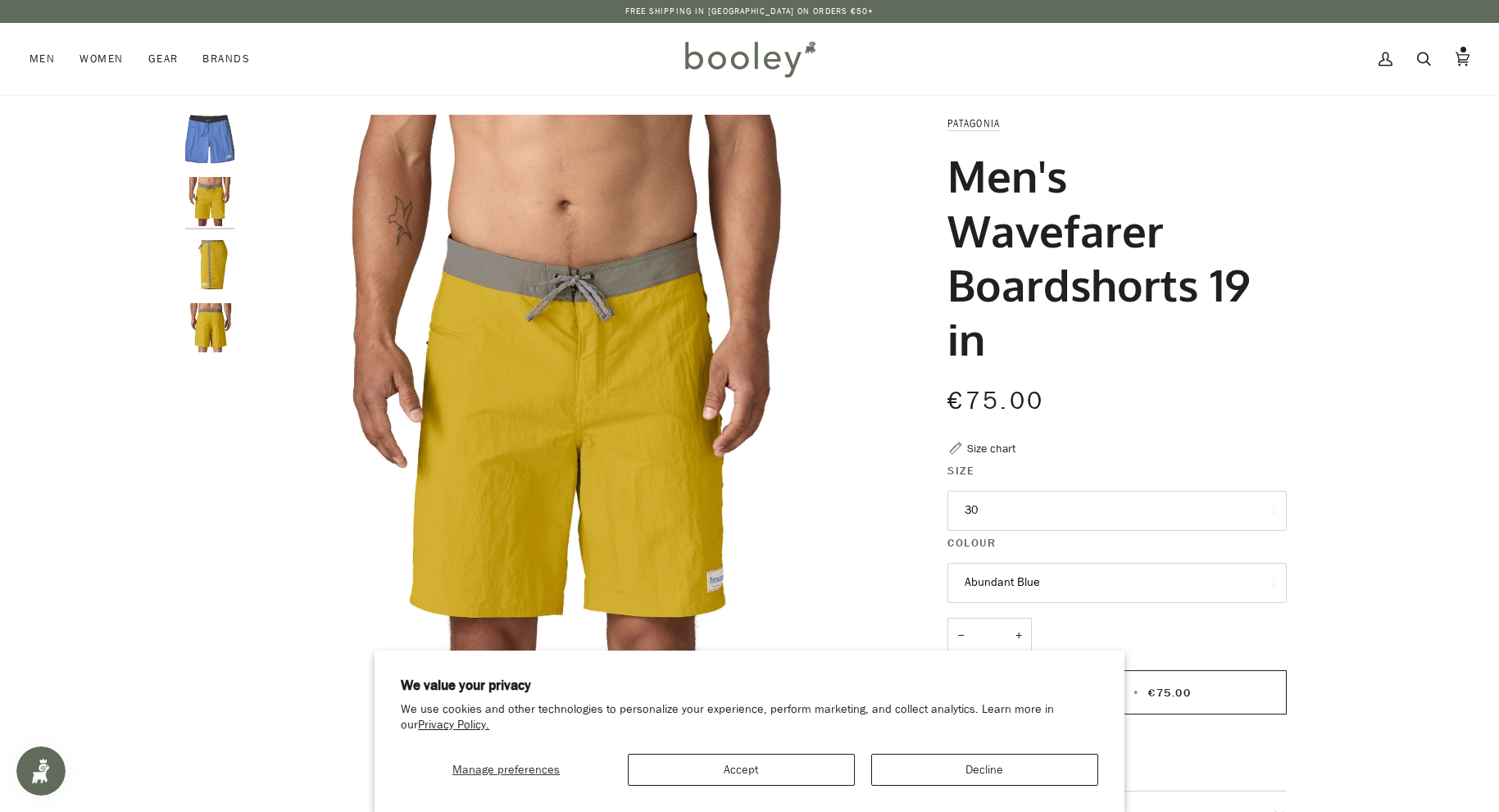
click at [205, 159] on img "Patagonia Men's Wavefarer Boardshorts 19 in Abundant Blue - Booley Galway" at bounding box center [210, 139] width 49 height 49
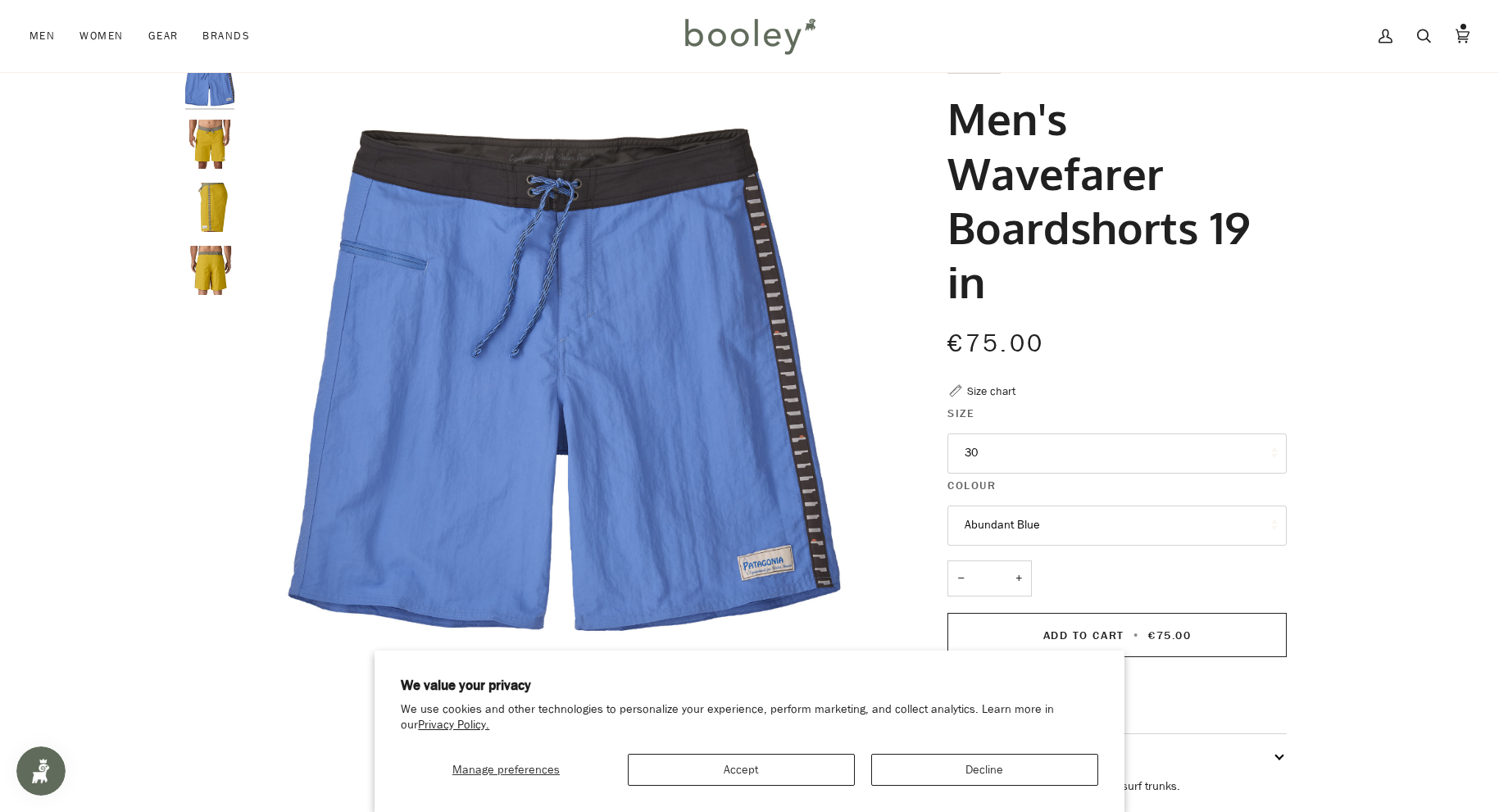
scroll to position [84, 0]
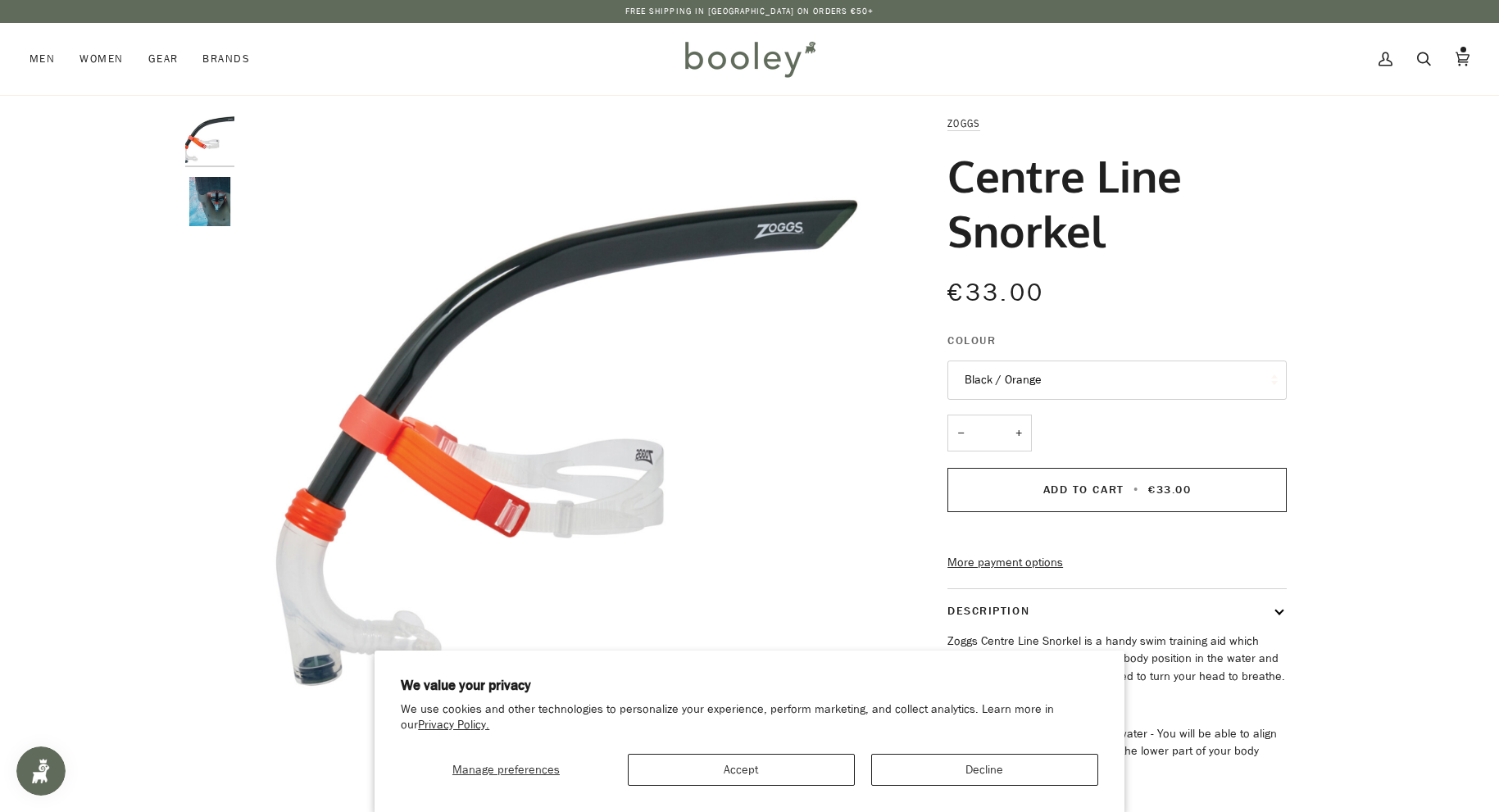
scroll to position [3, 0]
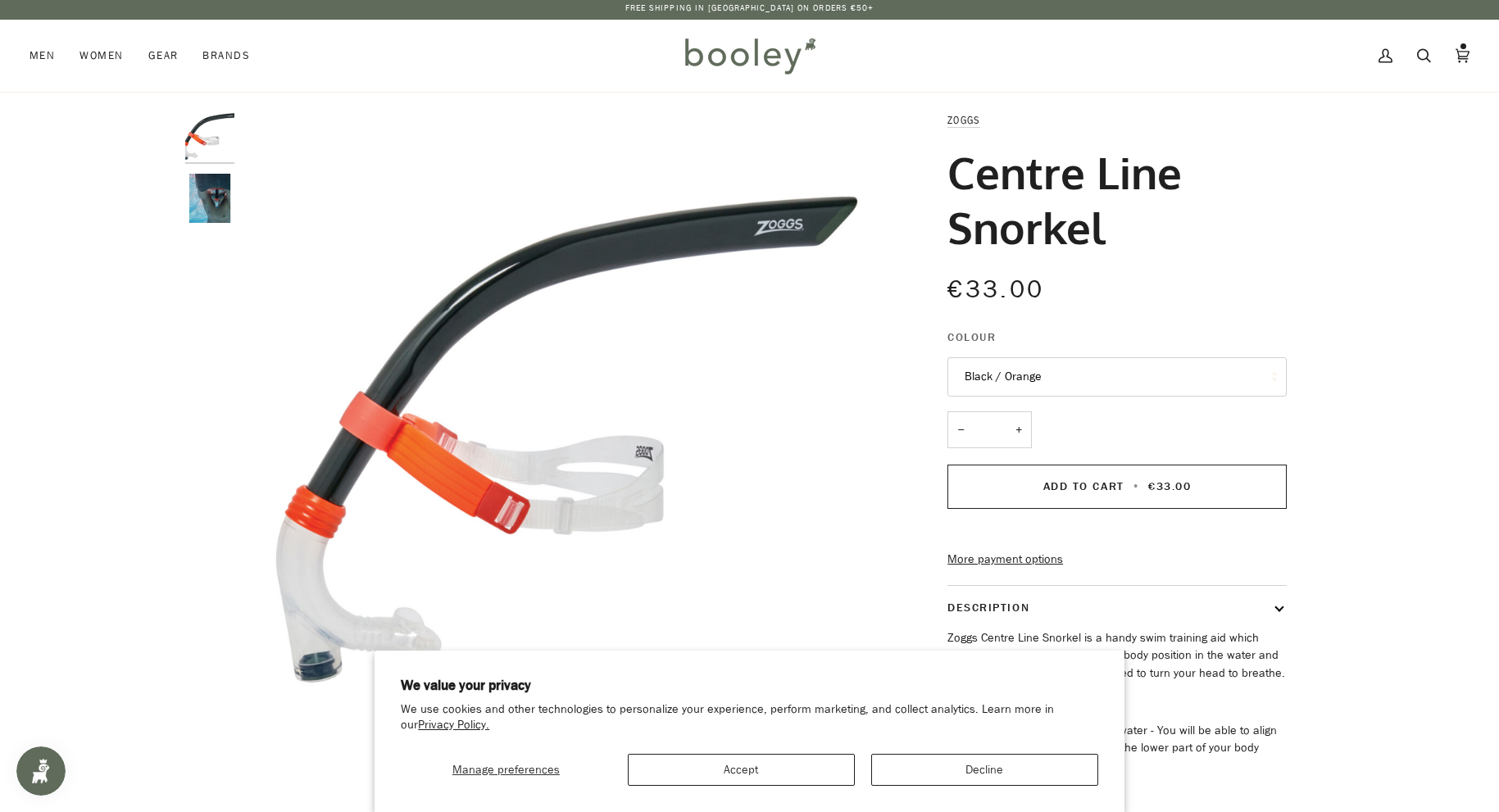
drag, startPoint x: 947, startPoint y: 174, endPoint x: 959, endPoint y: 168, distance: 13.4
click at [959, 178] on div "Zoggs Centre Line Snorkel €33.00 Sale • Save Colour Black / Orange Black / Oran…" at bounding box center [1102, 504] width 369 height 787
drag, startPoint x: 948, startPoint y: 124, endPoint x: 1111, endPoint y: 216, distance: 187.2
click at [1111, 216] on div "Zoggs Centre Line Snorkel €33.00 Sale • Save Colour Black / Orange Black / Oran…" at bounding box center [1102, 504] width 369 height 787
click at [936, 196] on div "Zoggs Centre Line Snorkel €33.00 Sale • Save Colour Black / Orange Black / Oran…" at bounding box center [1102, 504] width 369 height 787
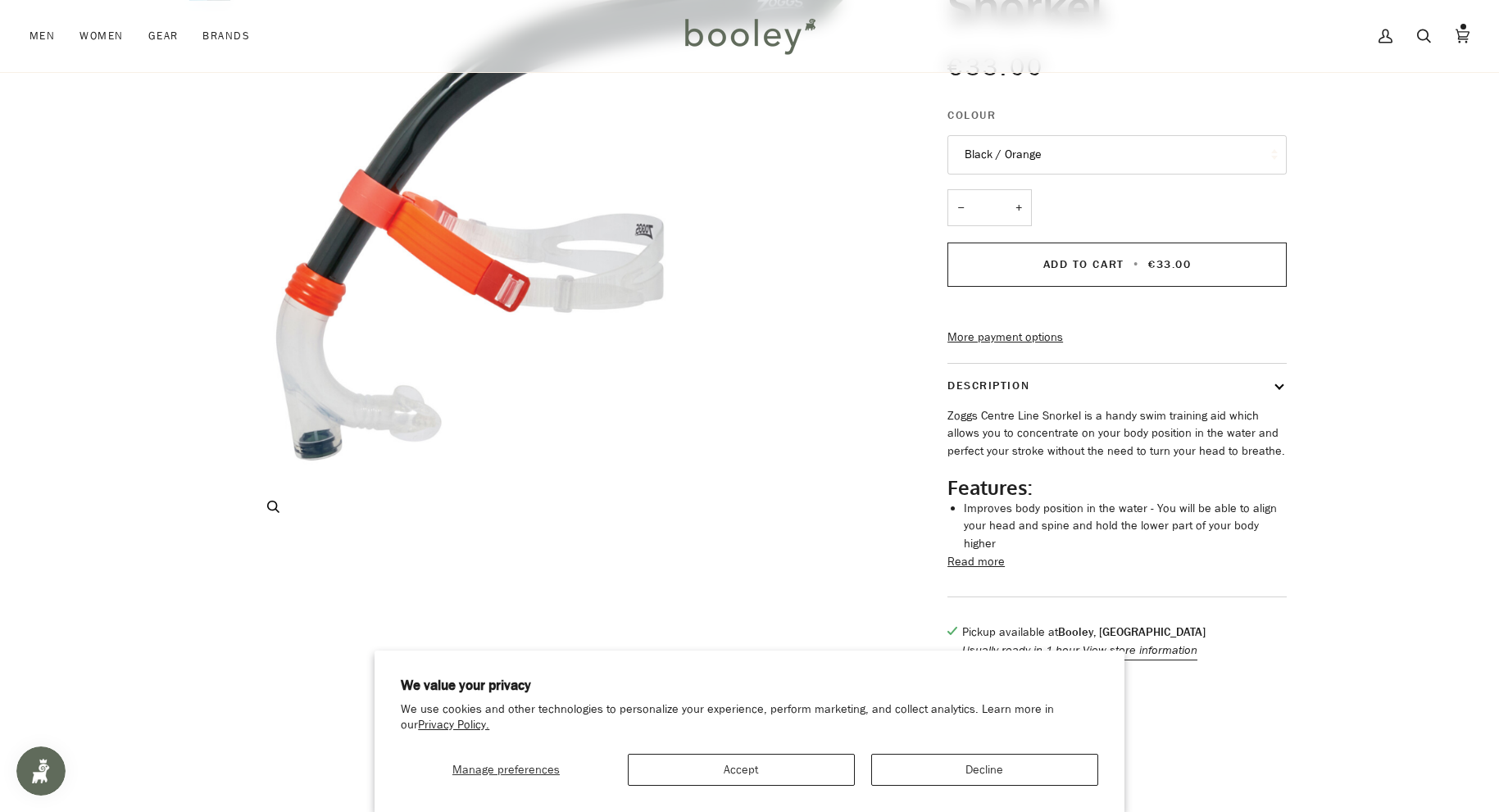
scroll to position [0, 0]
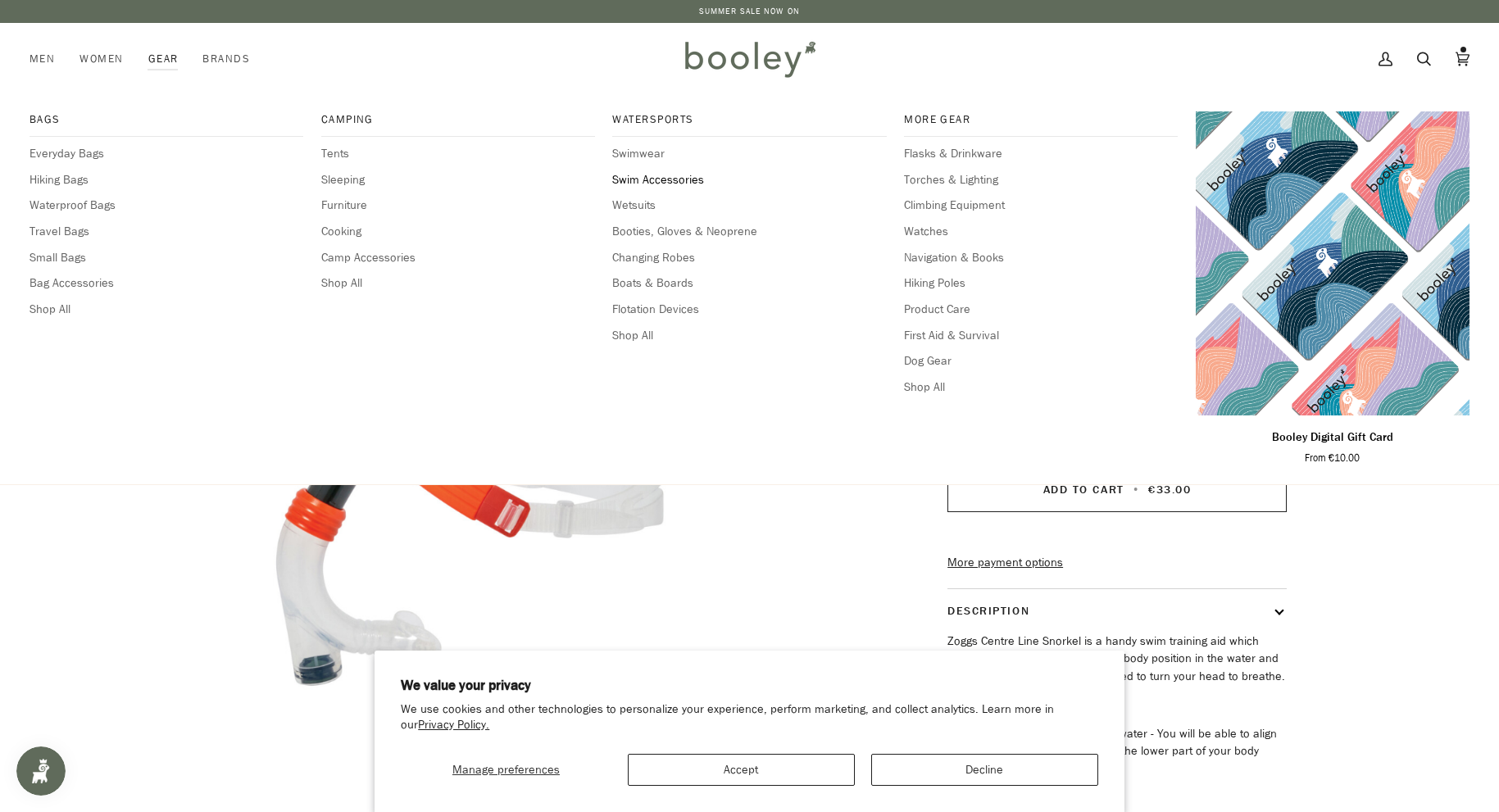
click at [626, 179] on span "Swim Accessories" at bounding box center [749, 180] width 274 height 18
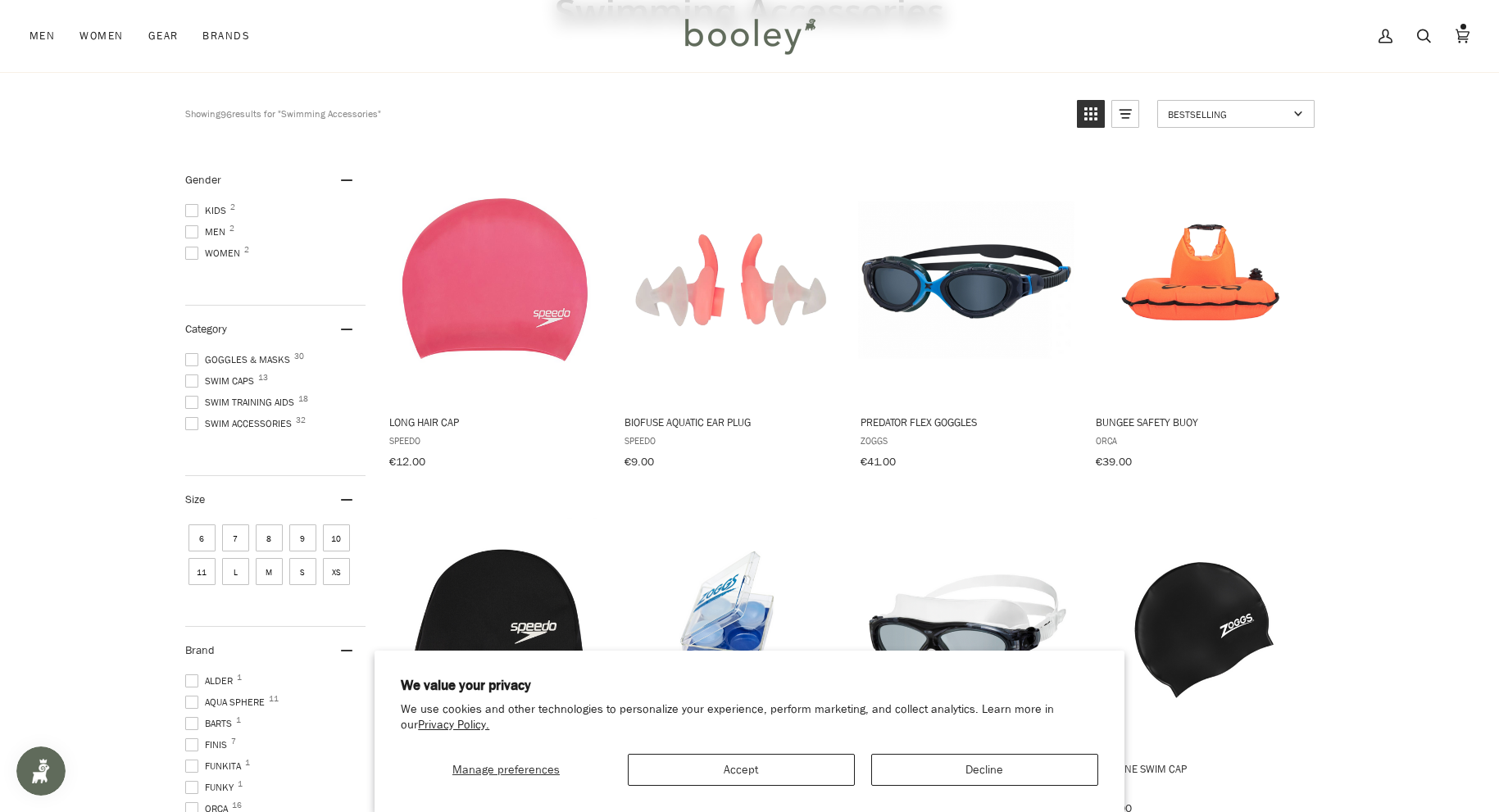
scroll to position [261, 0]
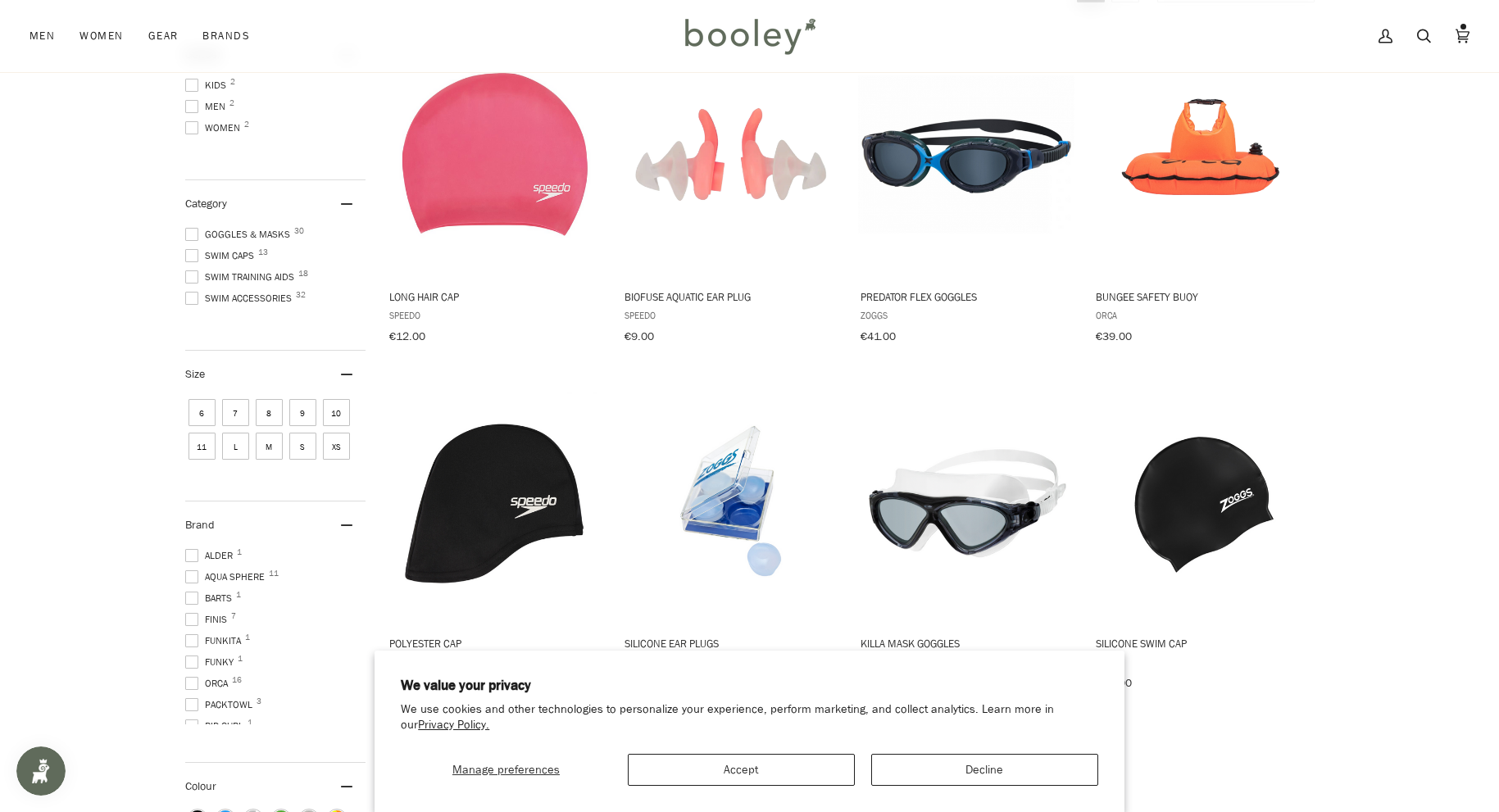
click at [257, 277] on span "Swim Training Aids 18" at bounding box center [242, 276] width 114 height 15
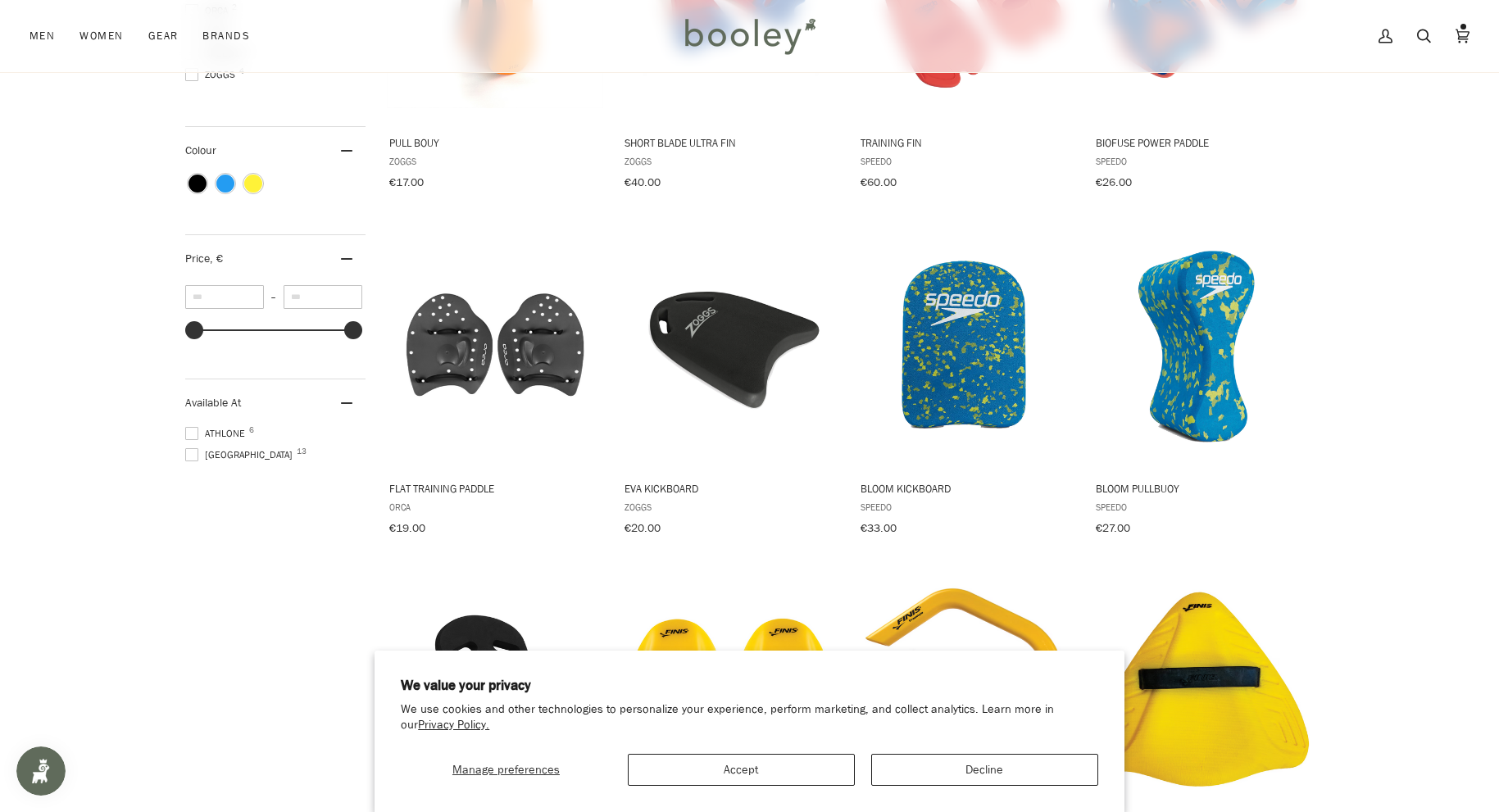
scroll to position [550, 0]
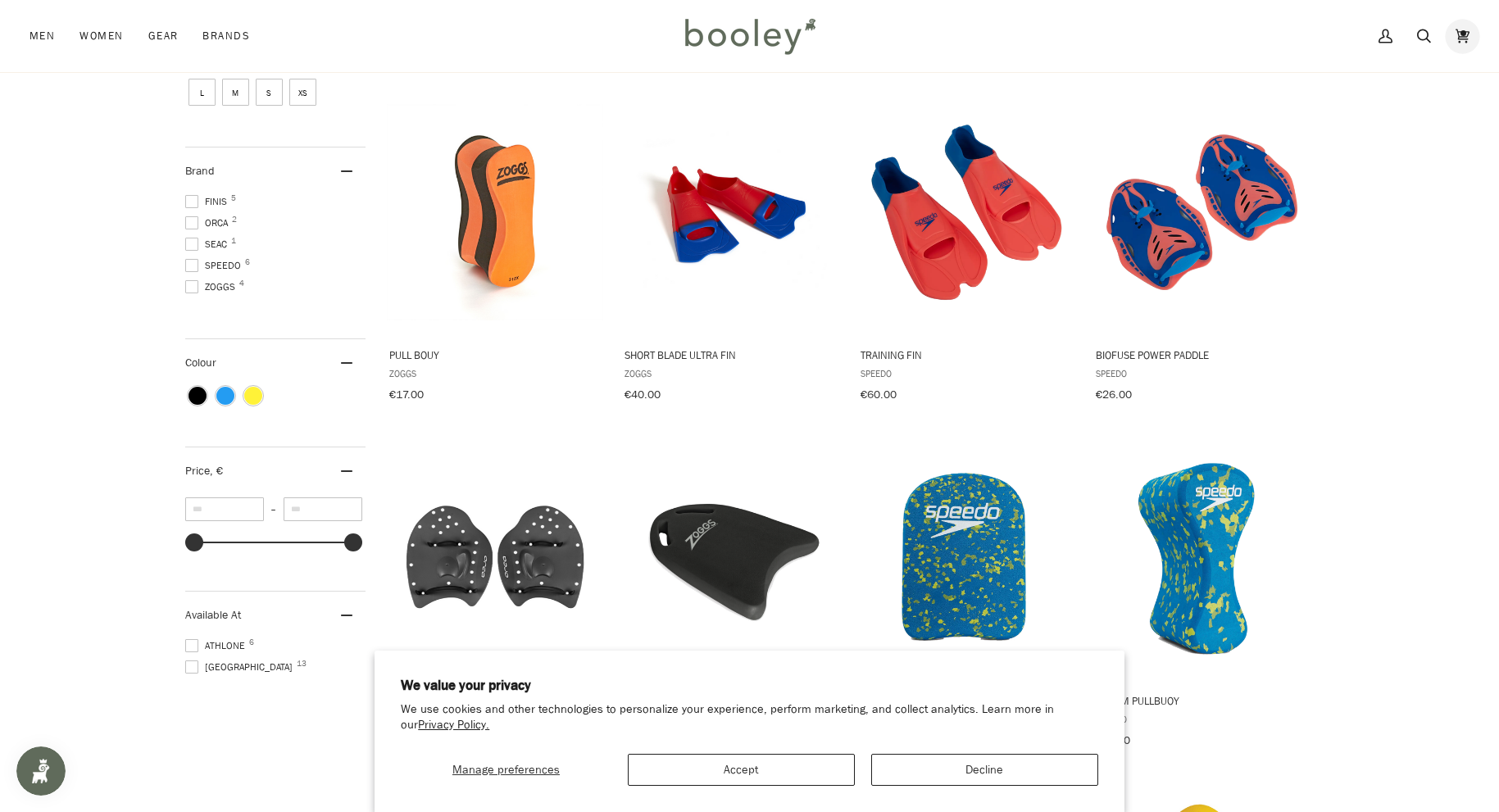
click at [1460, 34] on icon at bounding box center [1462, 35] width 14 height 24
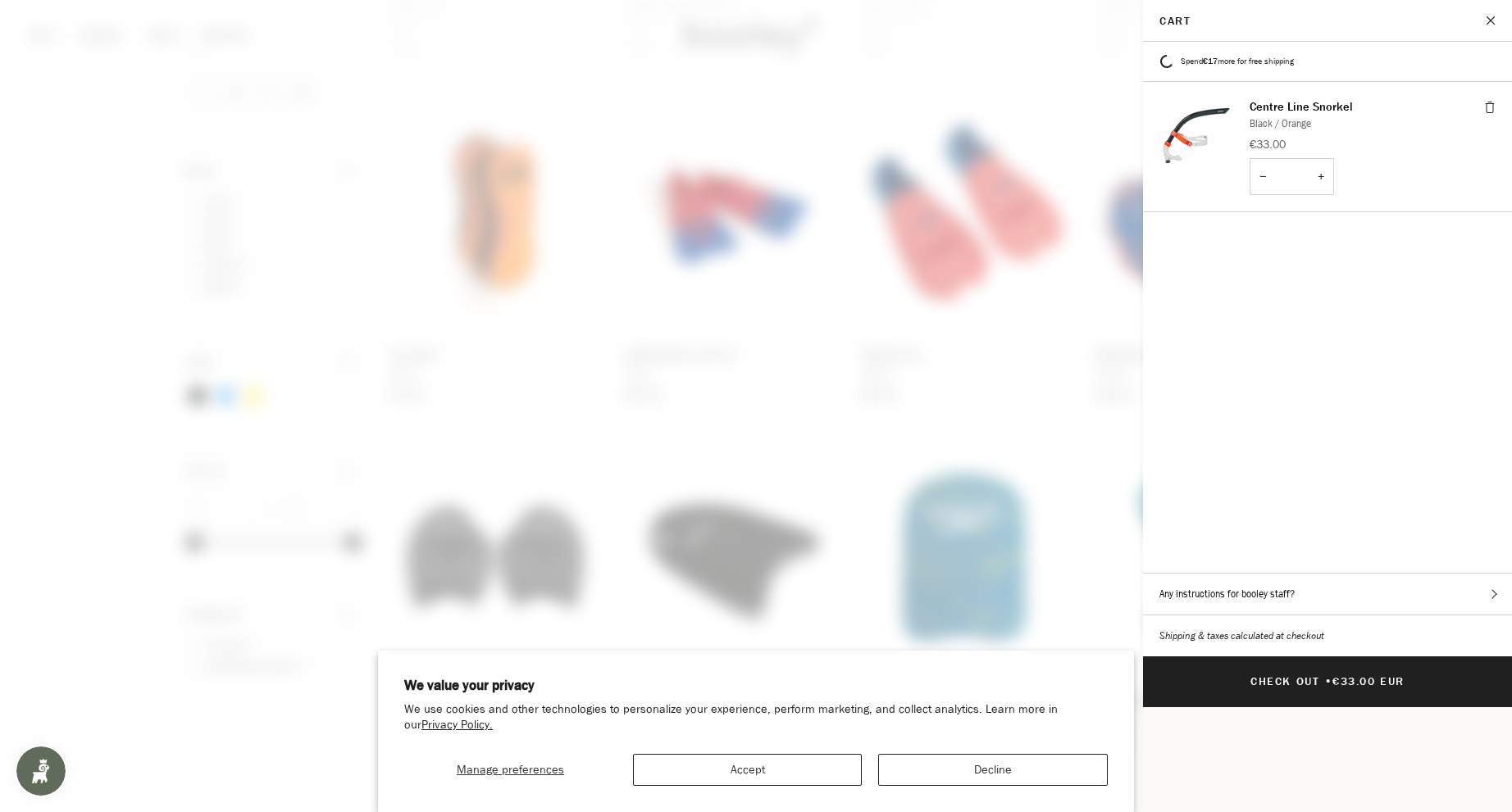
click at [1078, 60] on span at bounding box center [756, 406] width 1512 height 812
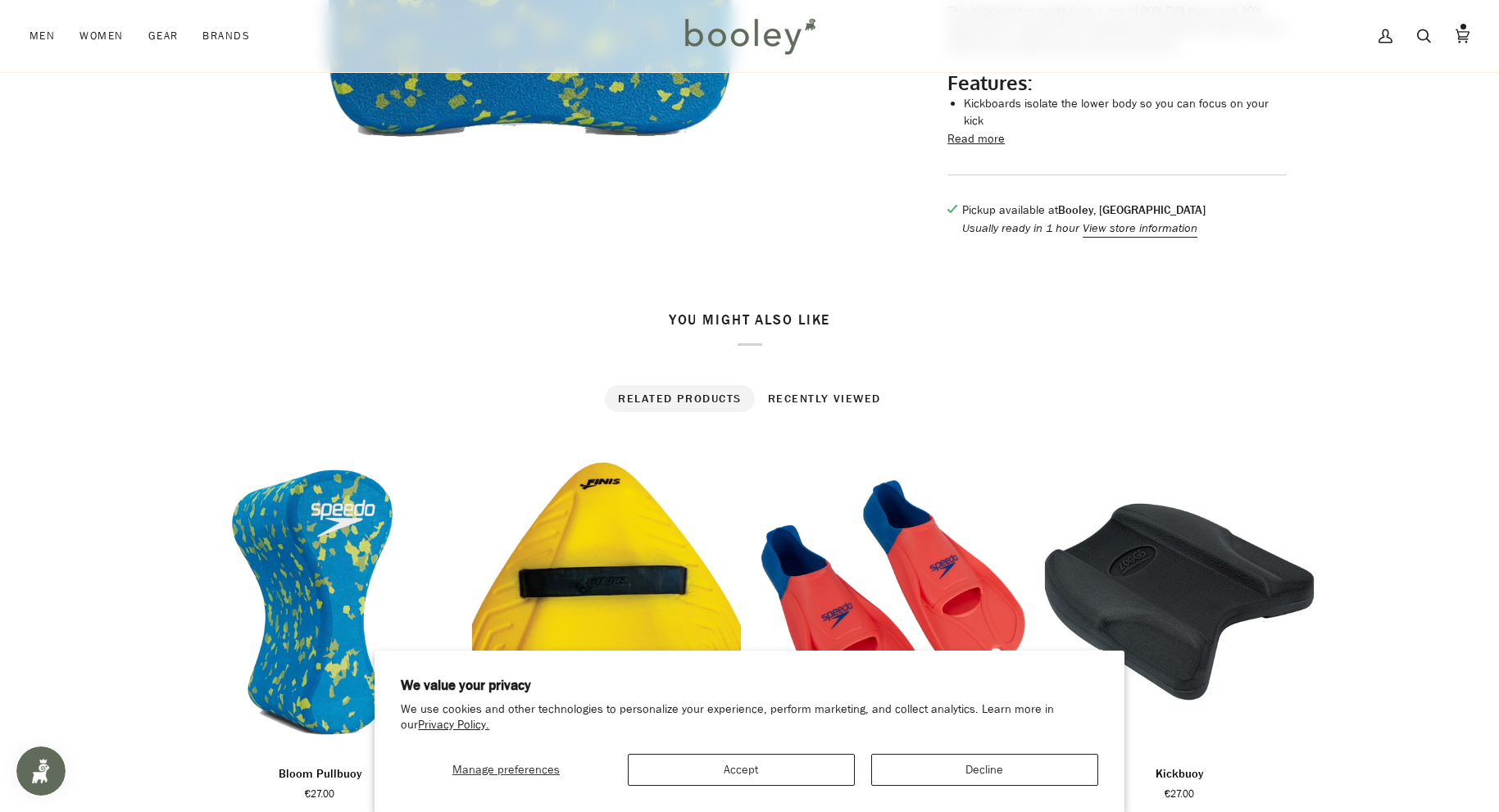
scroll to position [494, 0]
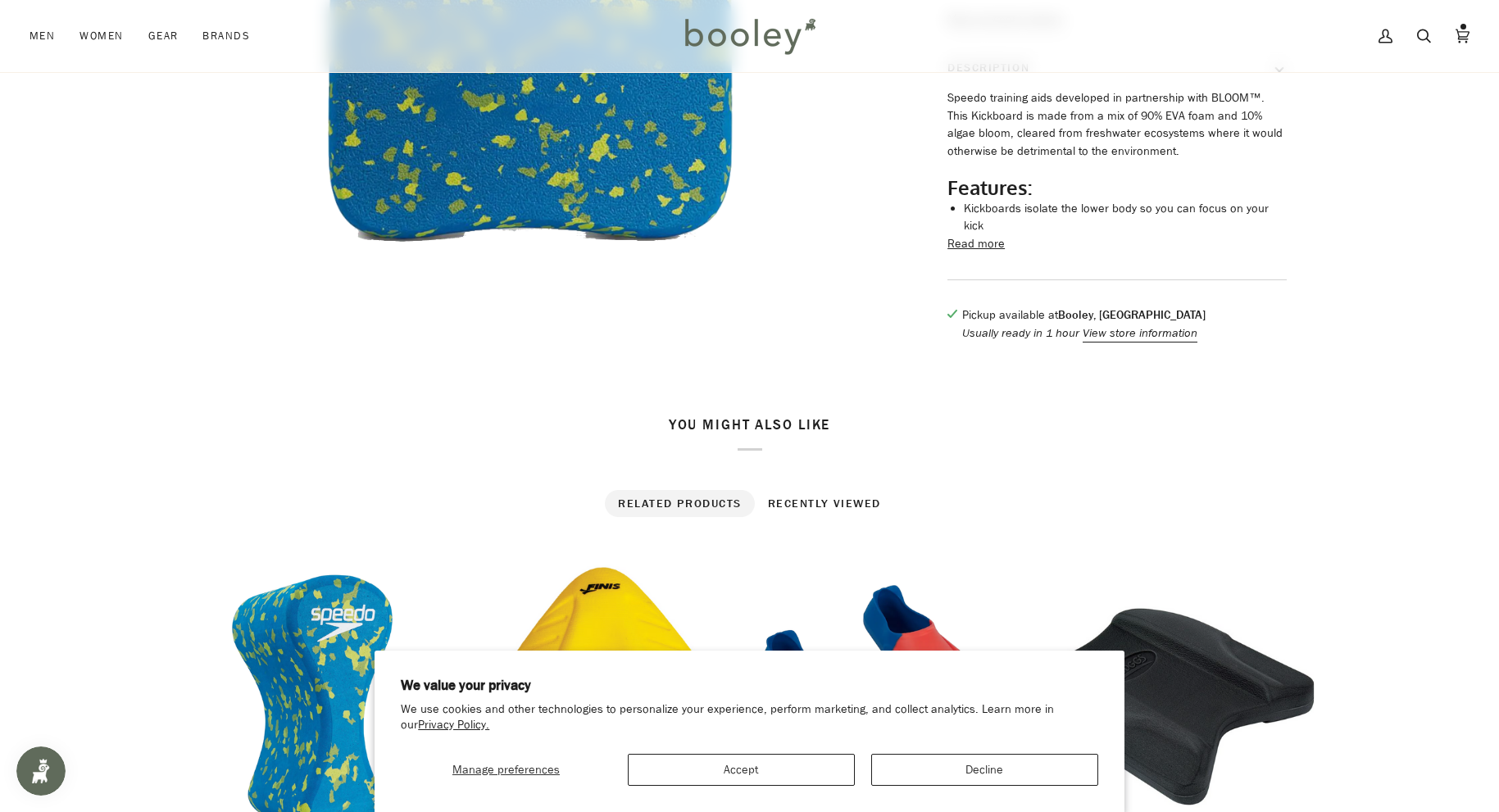
click at [978, 251] on button "Read more" at bounding box center [976, 244] width 57 height 18
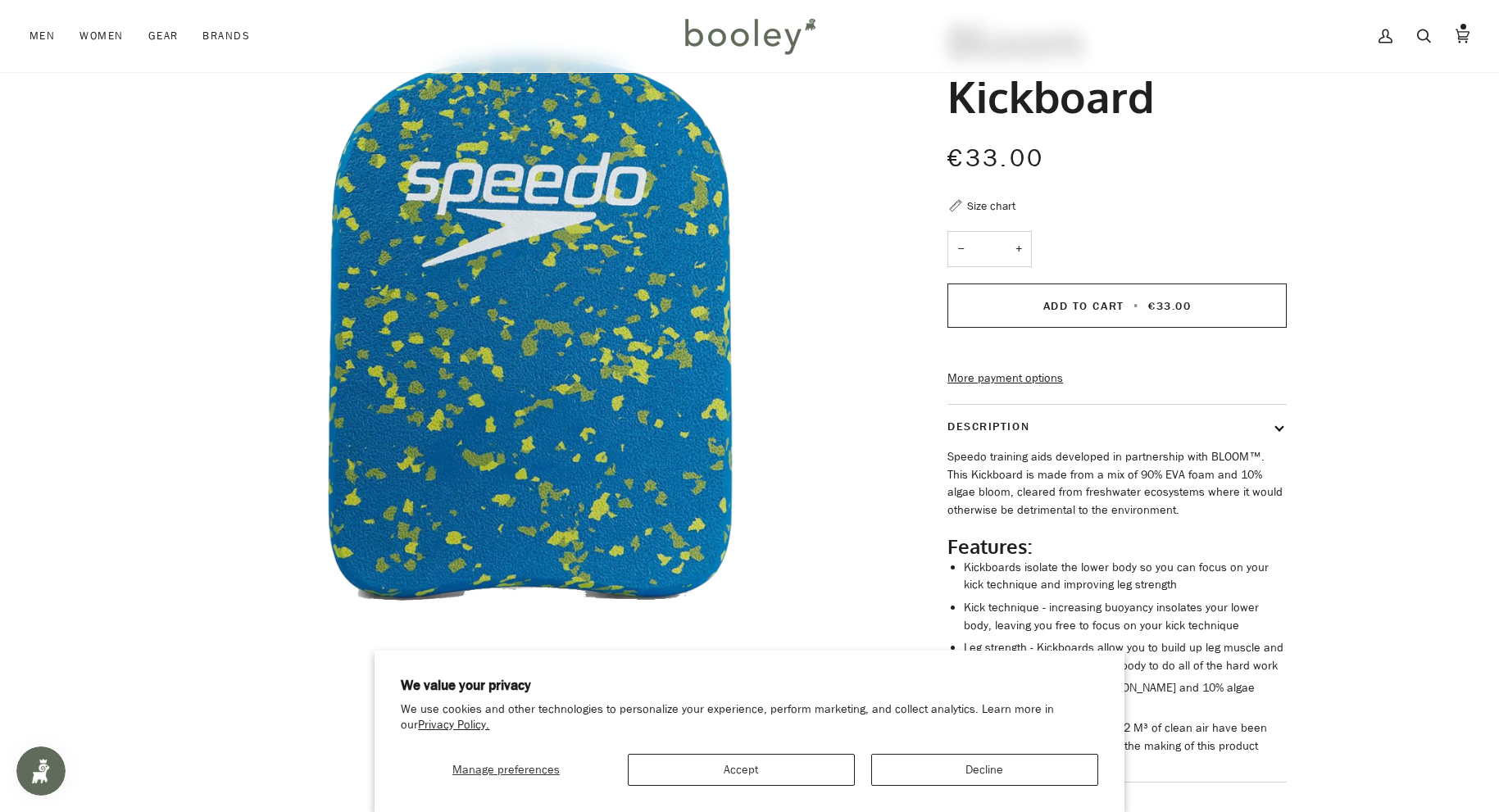
scroll to position [0, 0]
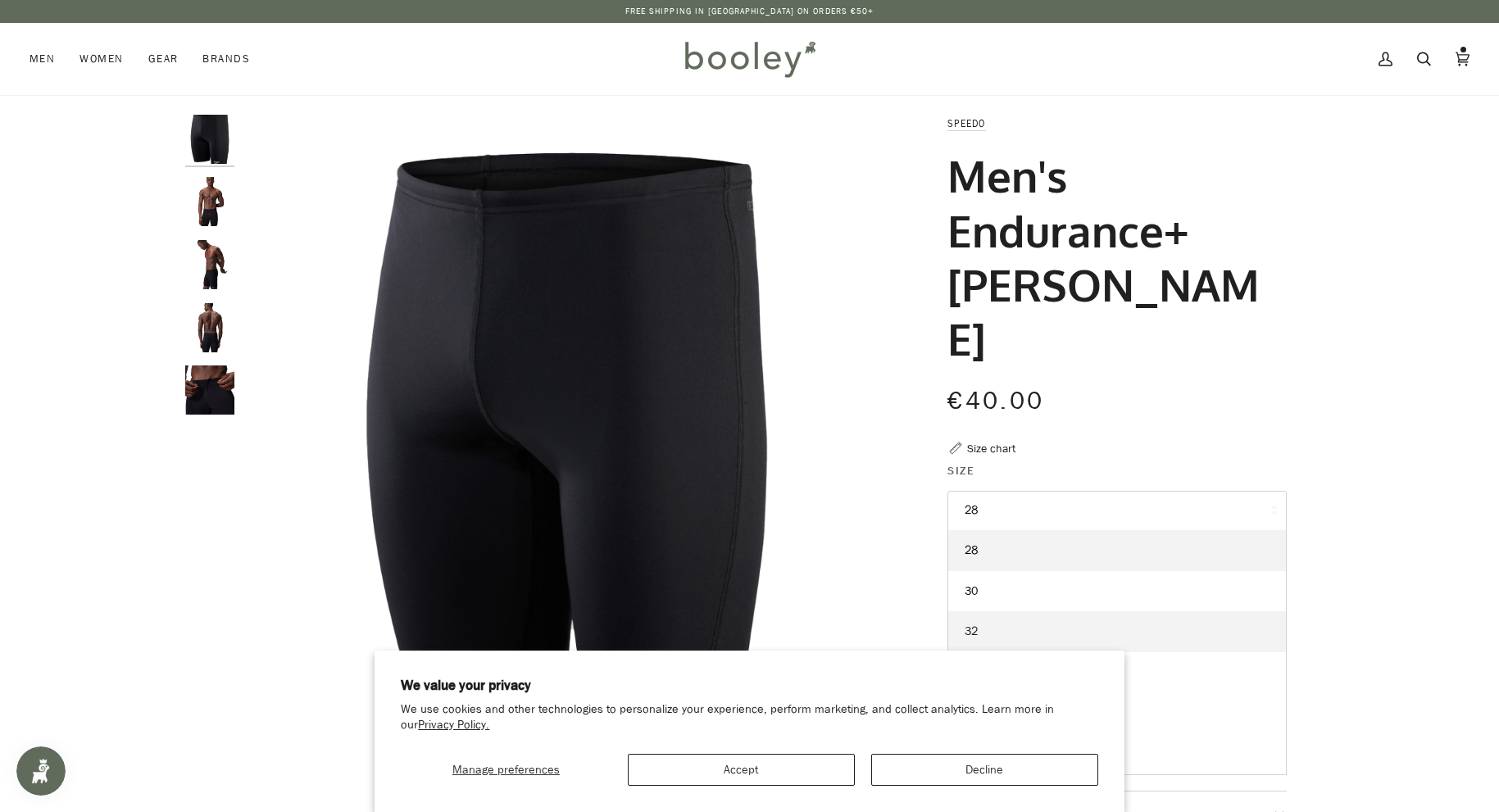
click at [984, 611] on link "32" at bounding box center [1117, 632] width 338 height 41
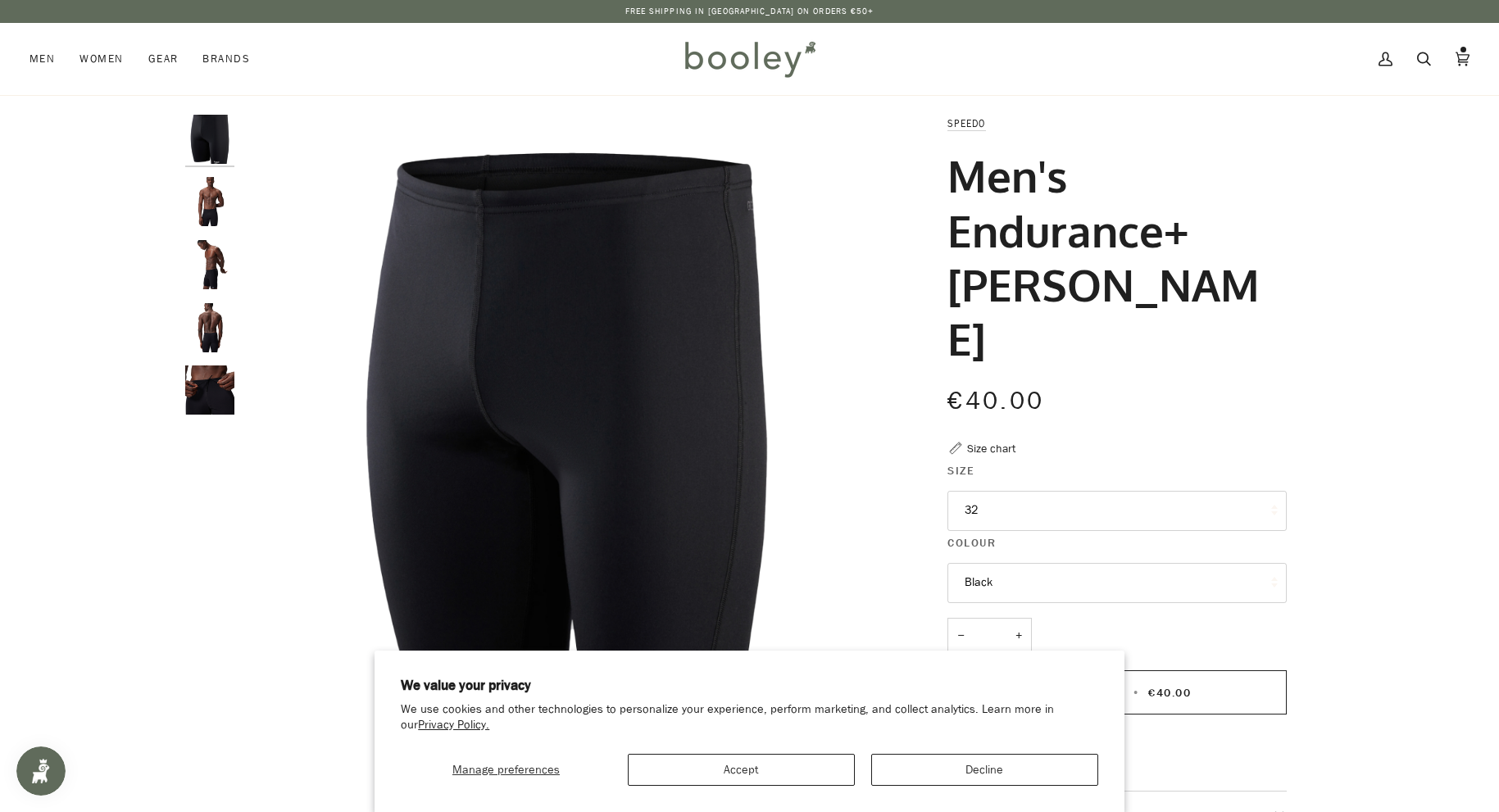
click at [1448, 494] on div "Zoom Zoom Zoom" at bounding box center [749, 604] width 1499 height 981
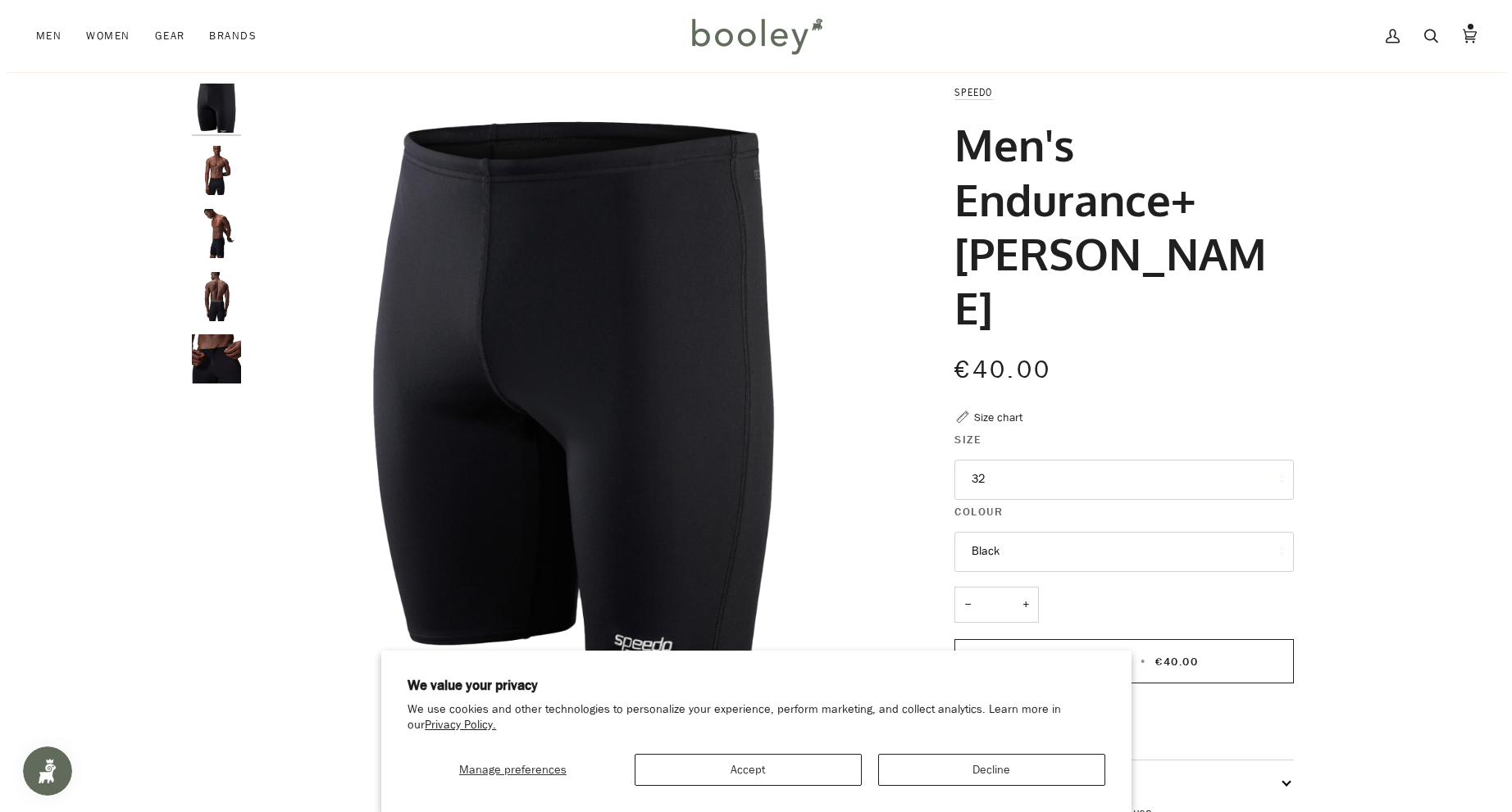
scroll to position [105, 0]
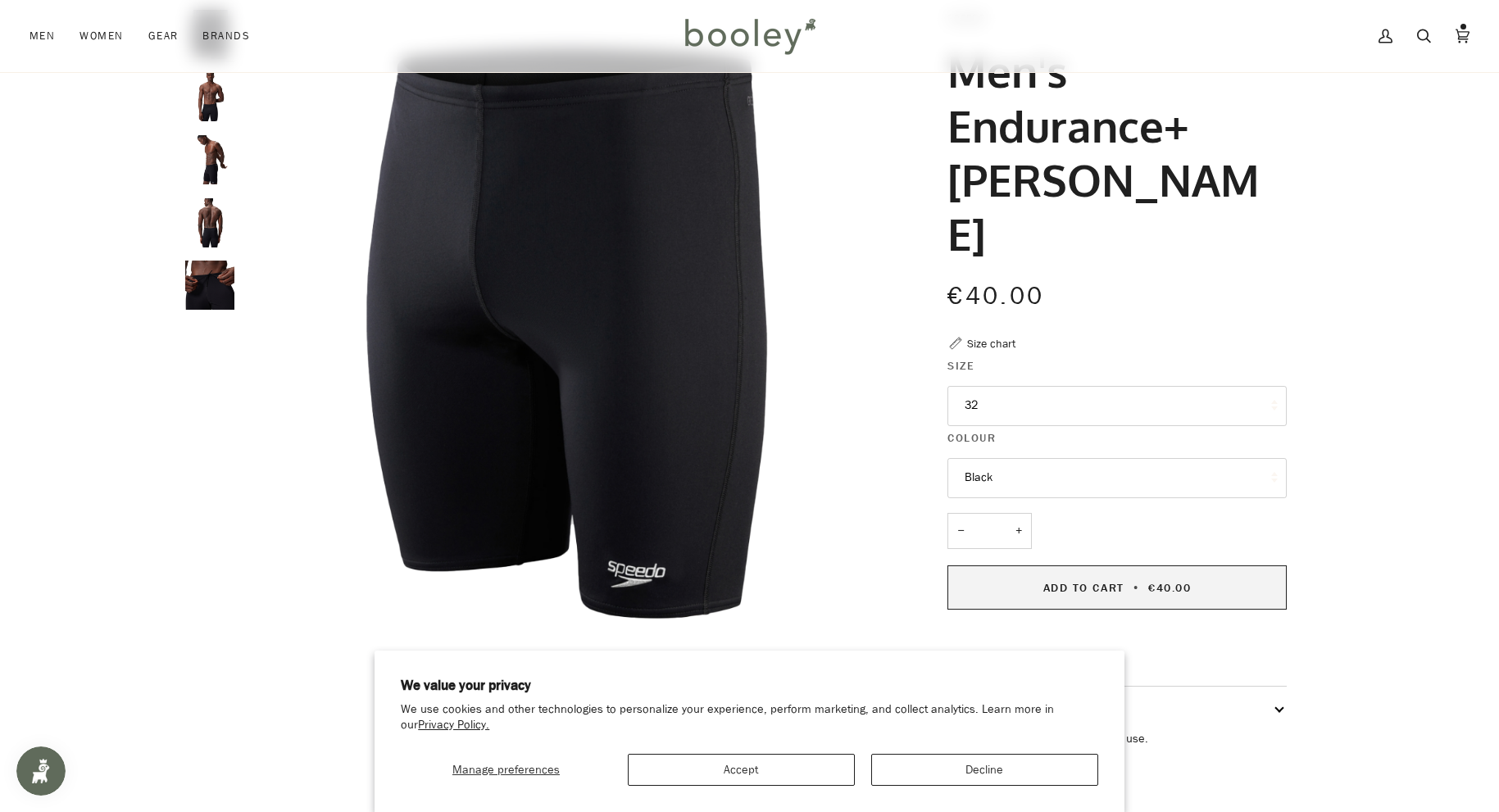
click at [1201, 566] on button "Add to Cart • €40.00" at bounding box center [1118, 588] width 340 height 45
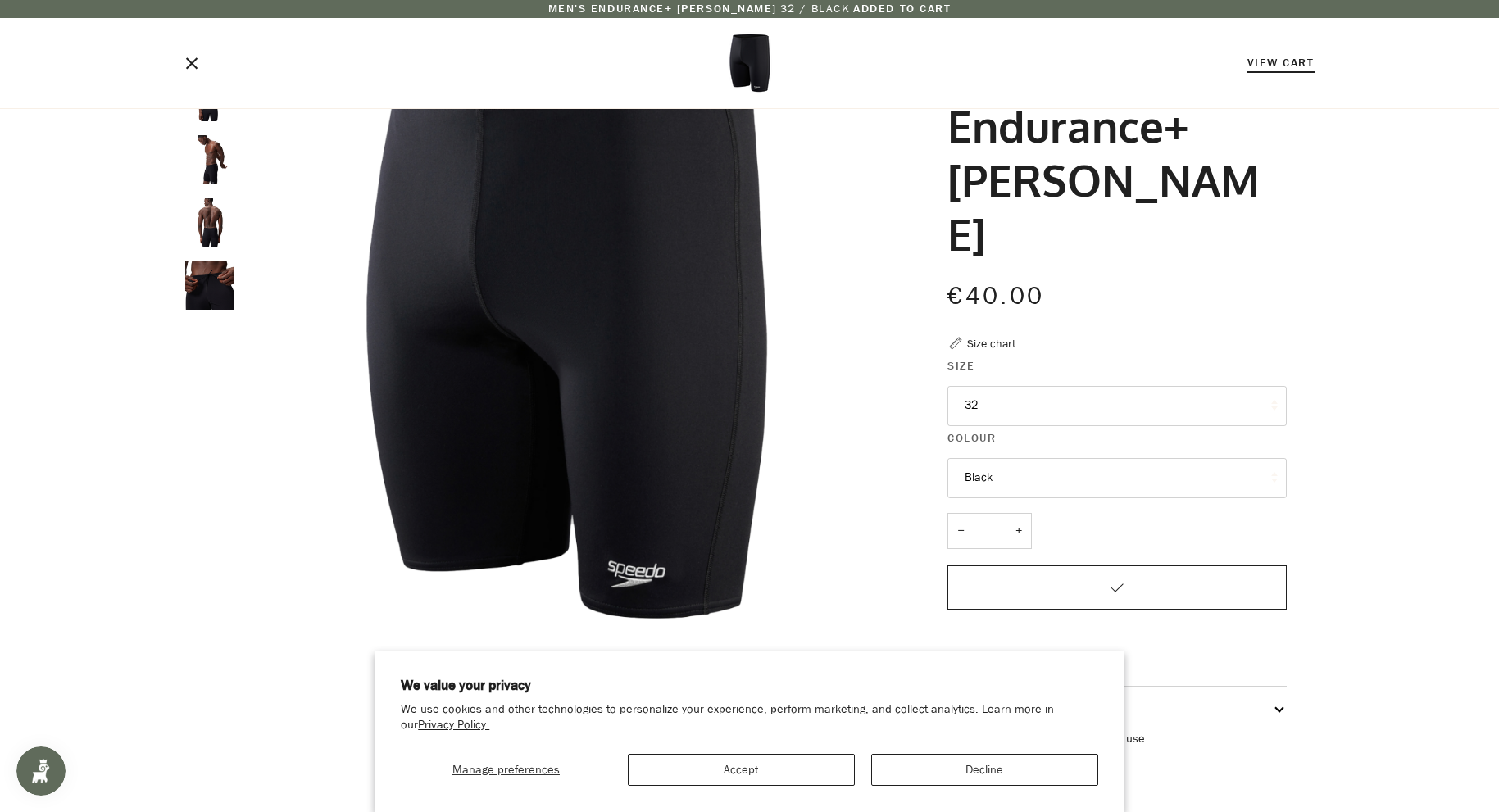
click at [1293, 67] on link "View Cart" at bounding box center [1281, 63] width 67 height 16
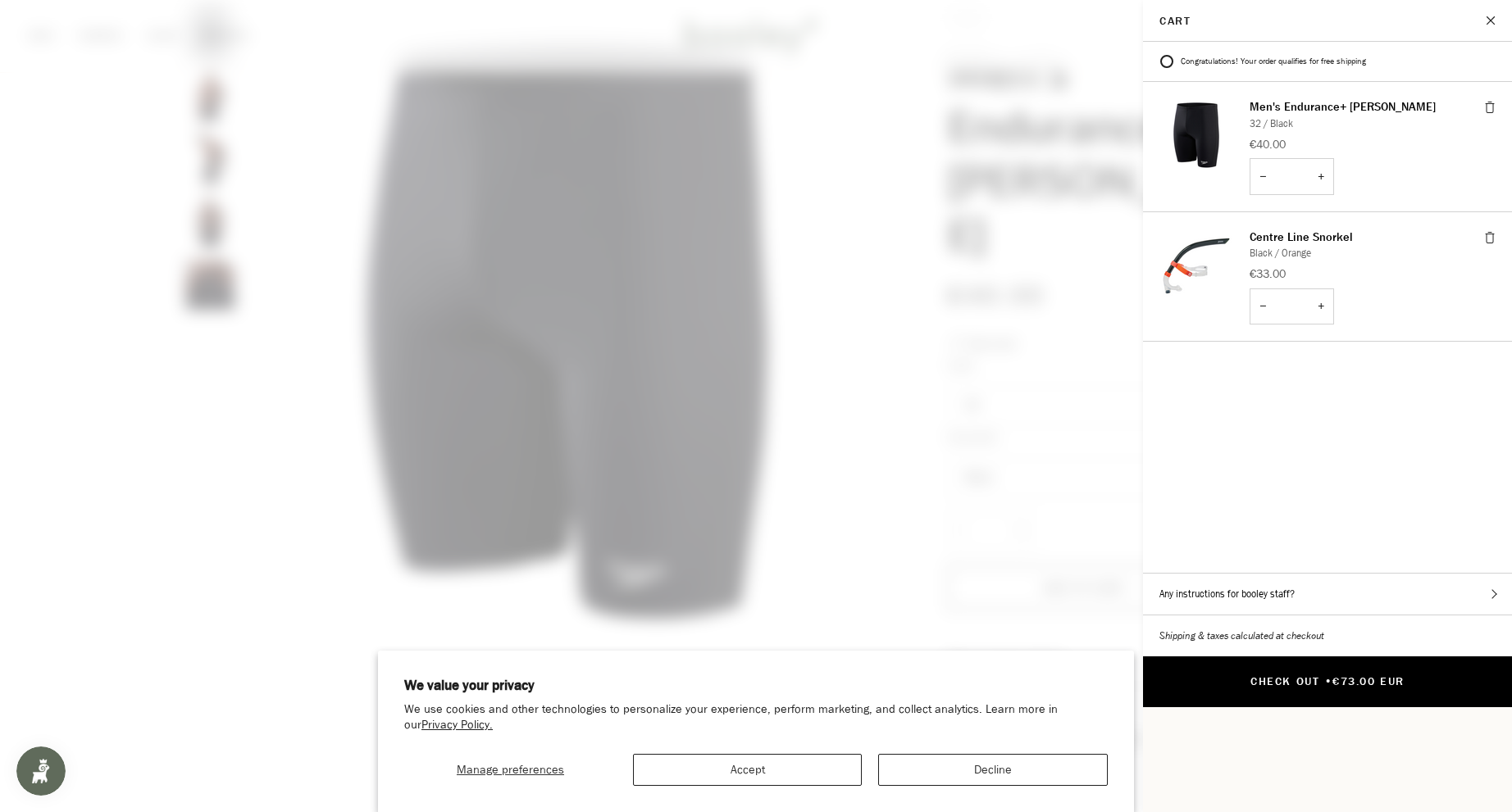
click at [1364, 657] on button "Check Out • €73.00 EUR" at bounding box center [1328, 682] width 369 height 50
